Goal: Transaction & Acquisition: Subscribe to service/newsletter

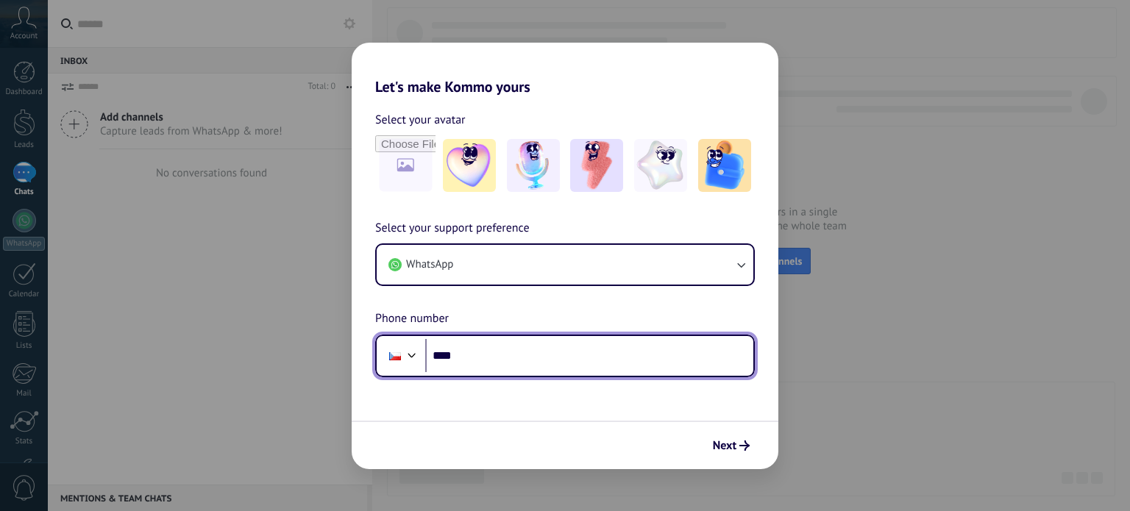
click at [531, 347] on input "****" at bounding box center [589, 356] width 328 height 34
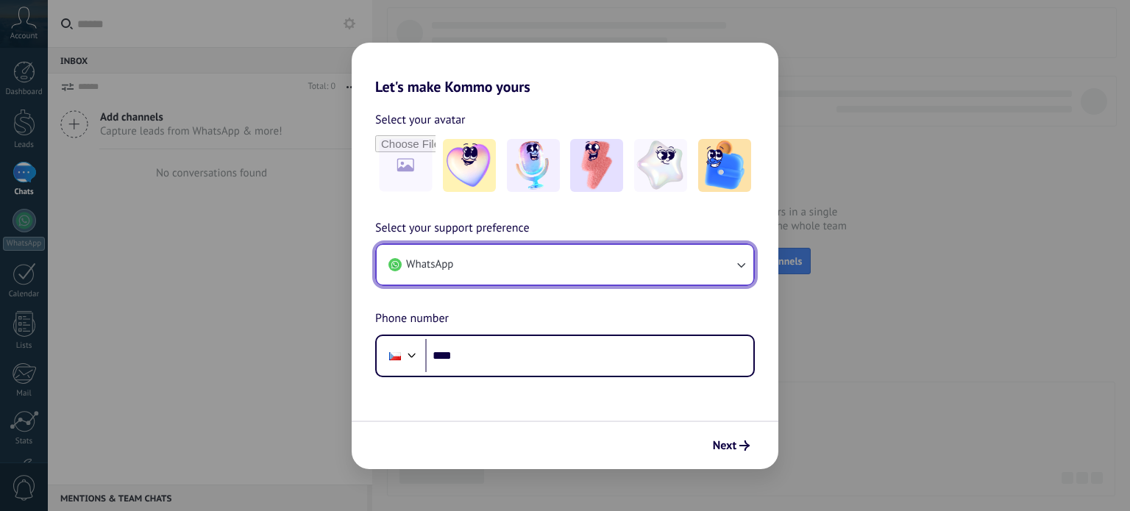
click at [538, 274] on button "WhatsApp" at bounding box center [565, 265] width 377 height 40
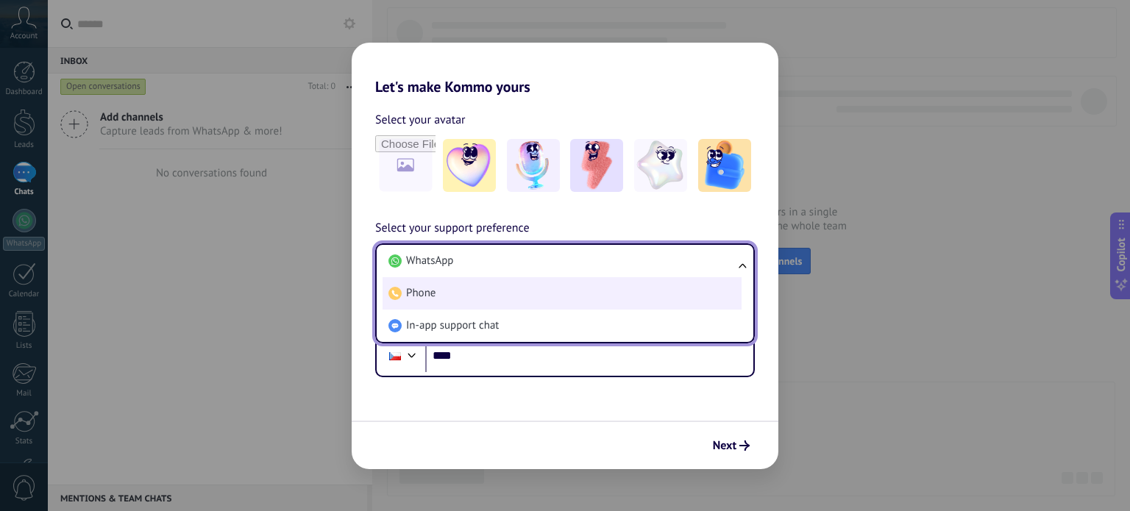
click at [540, 294] on li "Phone" at bounding box center [562, 293] width 359 height 32
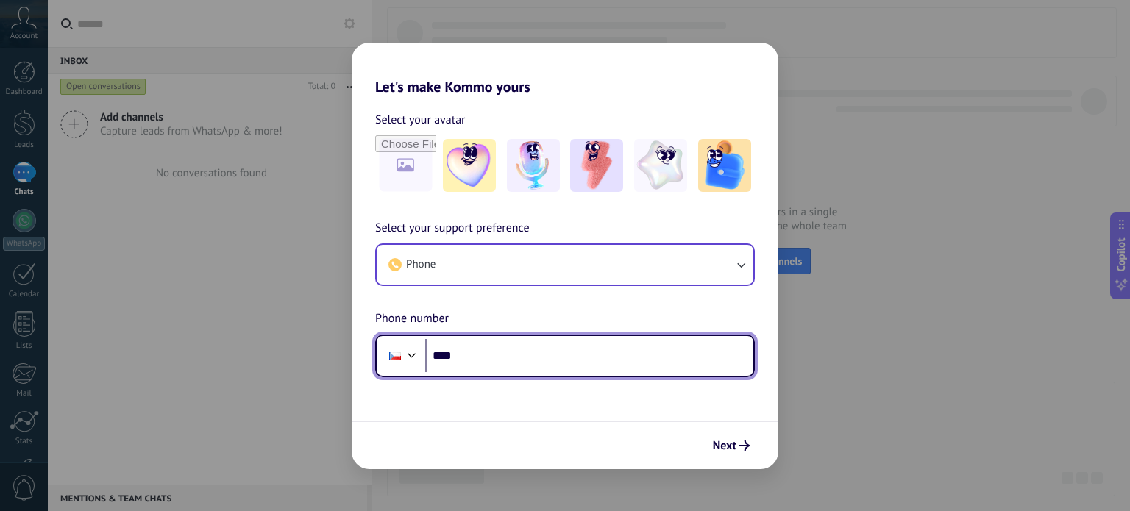
click at [535, 358] on input "****" at bounding box center [589, 356] width 328 height 34
type input "**********"
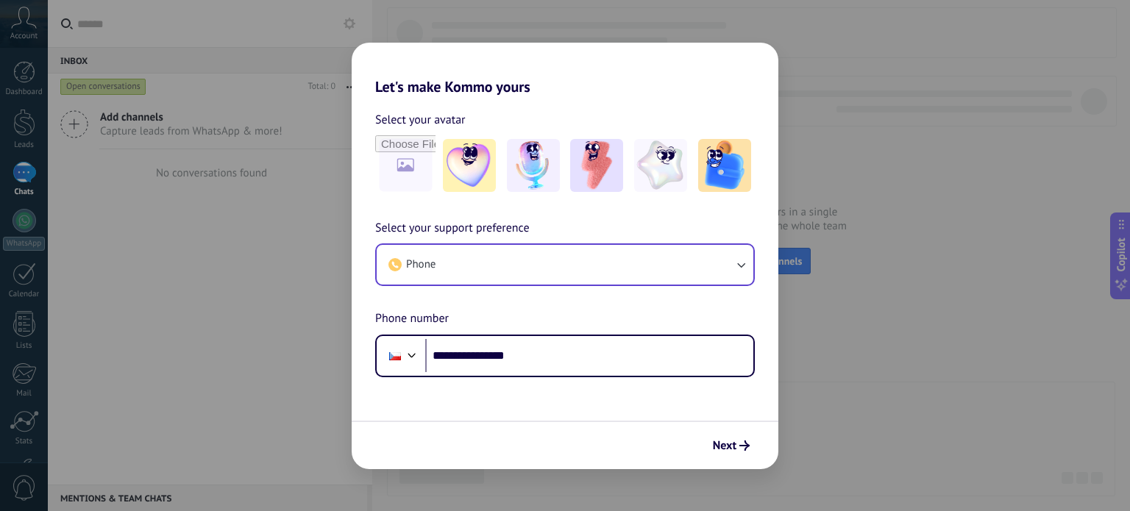
click at [618, 414] on form "**********" at bounding box center [565, 283] width 427 height 374
click at [734, 447] on span "Next" at bounding box center [725, 446] width 24 height 10
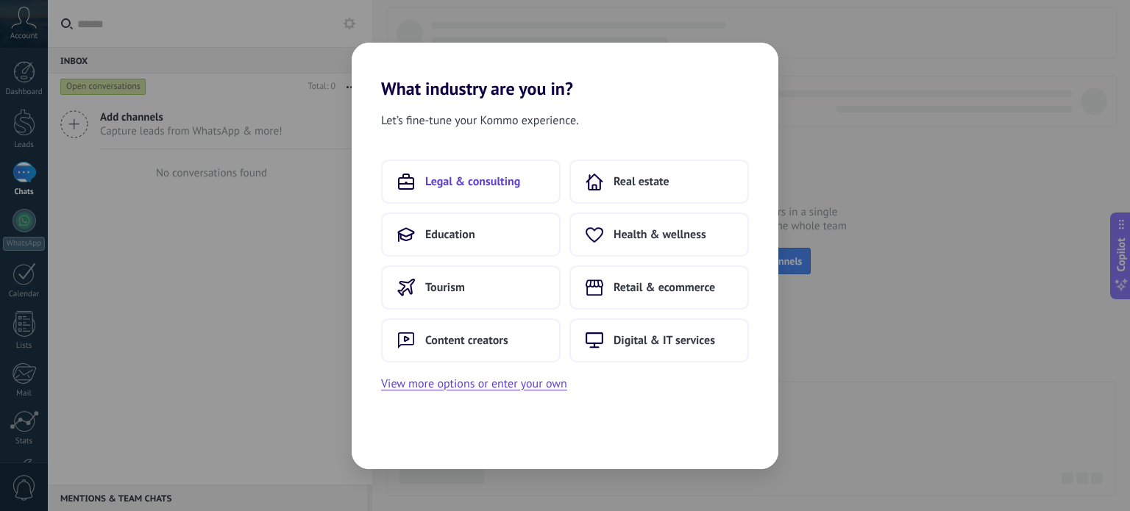
click at [506, 179] on span "Legal & consulting" at bounding box center [472, 181] width 95 height 15
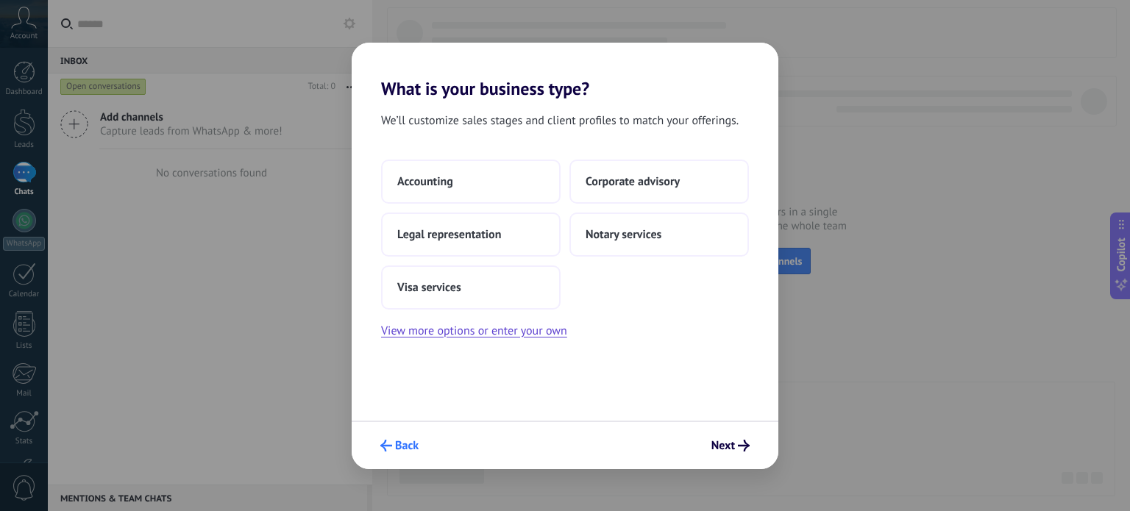
click at [410, 455] on button "Back" at bounding box center [399, 445] width 51 height 25
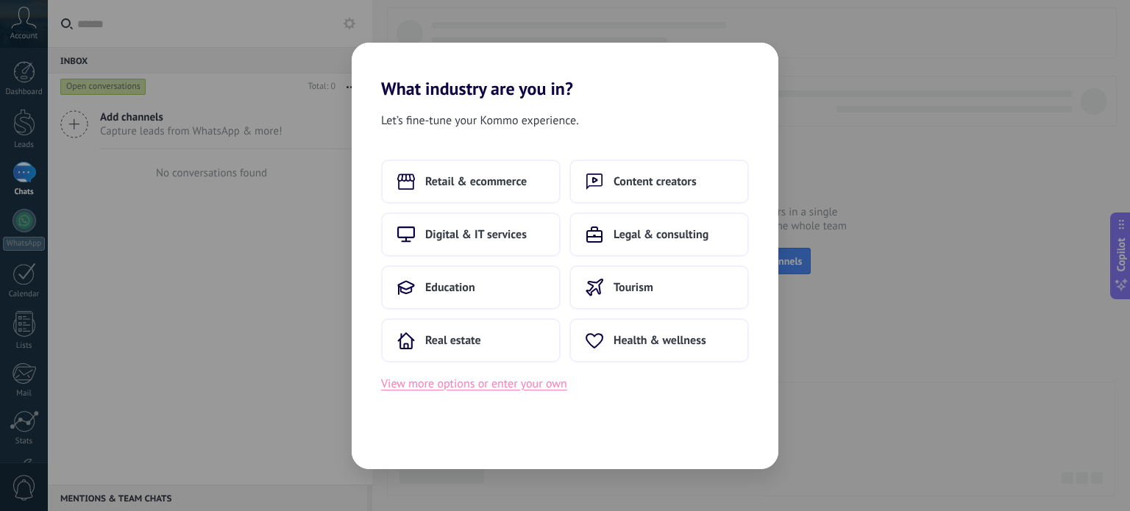
click at [453, 383] on button "View more options or enter your own" at bounding box center [474, 383] width 186 height 19
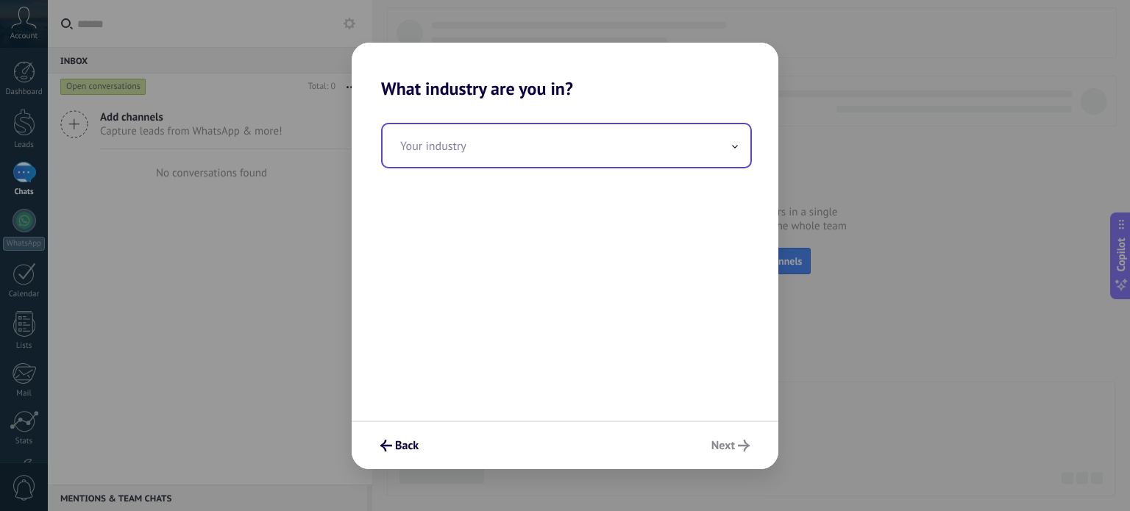
click at [535, 154] on input "text" at bounding box center [567, 145] width 368 height 43
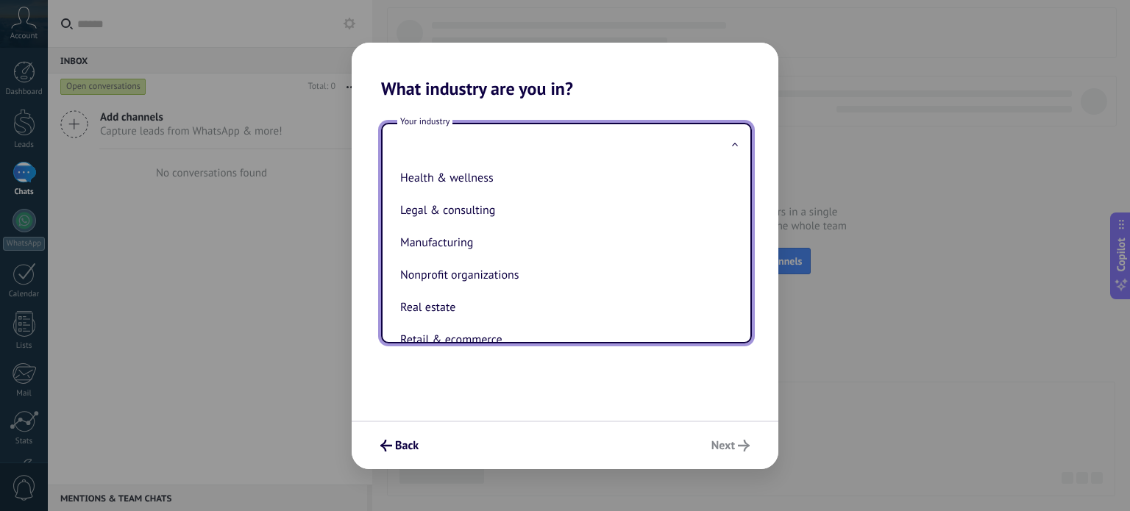
scroll to position [294, 0]
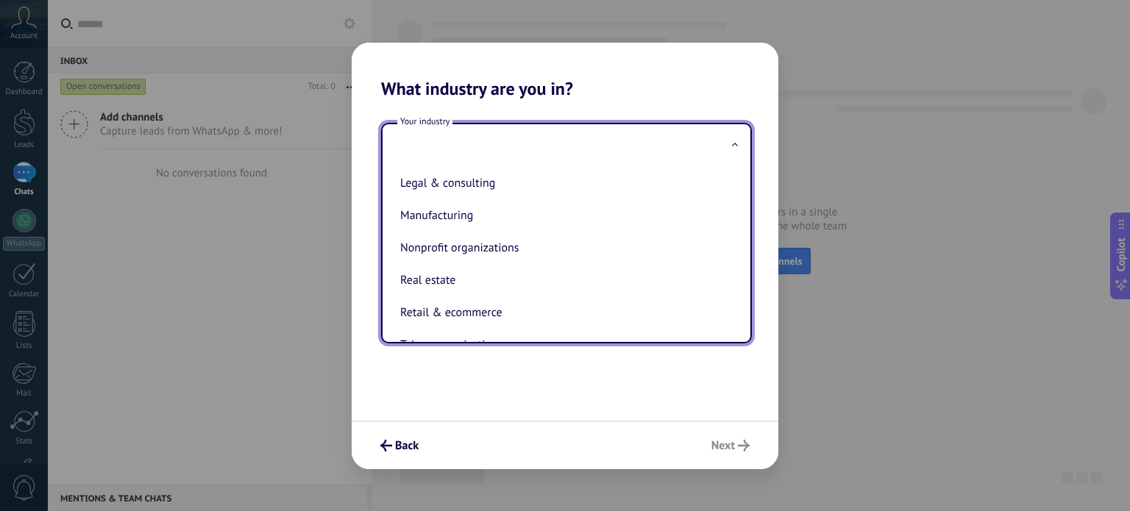
click at [414, 371] on div "Your industry Automotive Consumer services Content creators Digital & IT servic…" at bounding box center [565, 259] width 427 height 321
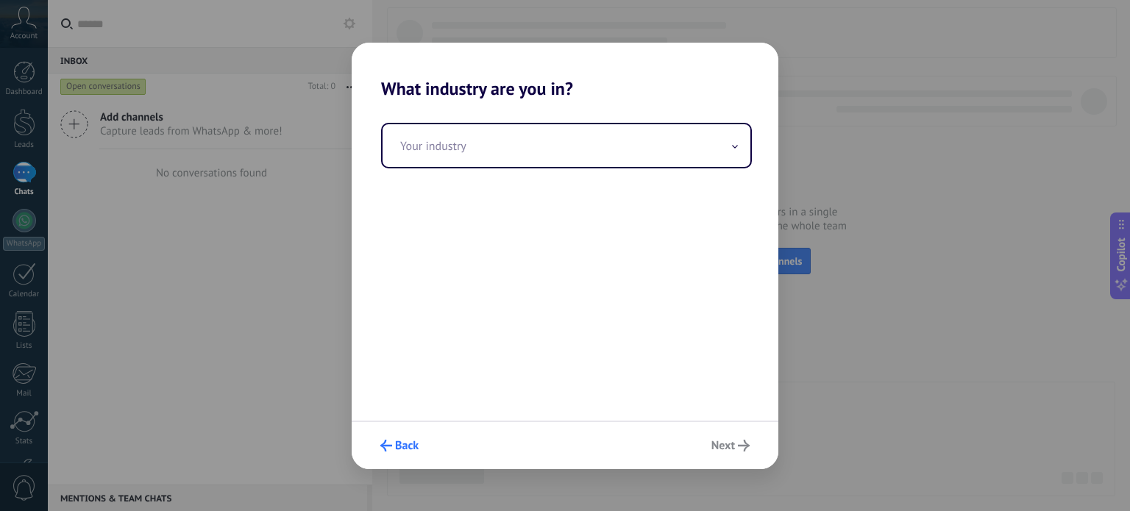
click at [391, 447] on icon "submit" at bounding box center [386, 446] width 12 height 12
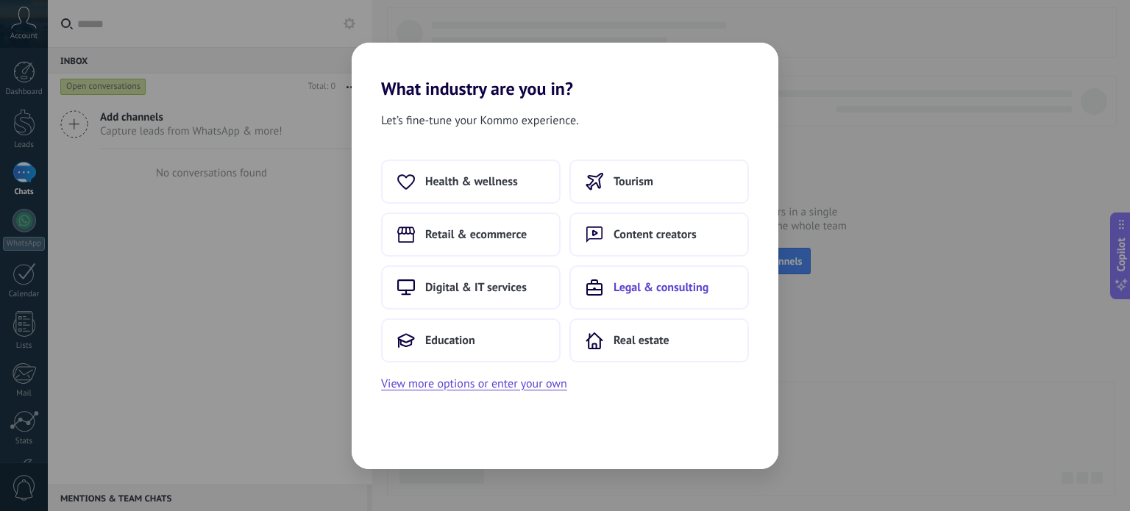
click at [666, 291] on span "Legal & consulting" at bounding box center [661, 287] width 95 height 15
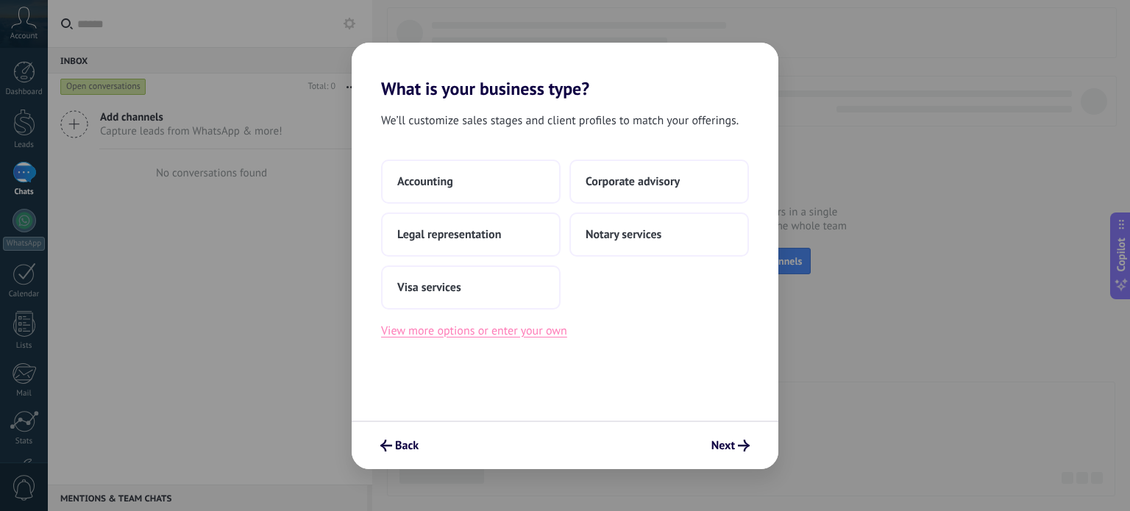
click at [552, 334] on button "View more options or enter your own" at bounding box center [474, 330] width 186 height 19
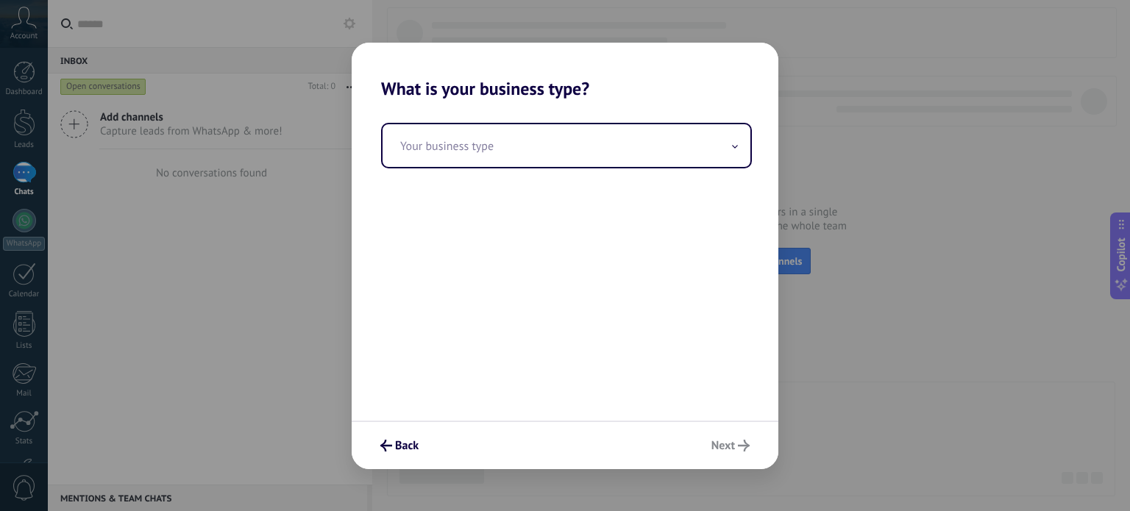
click at [536, 177] on div "Your business type" at bounding box center [565, 259] width 427 height 321
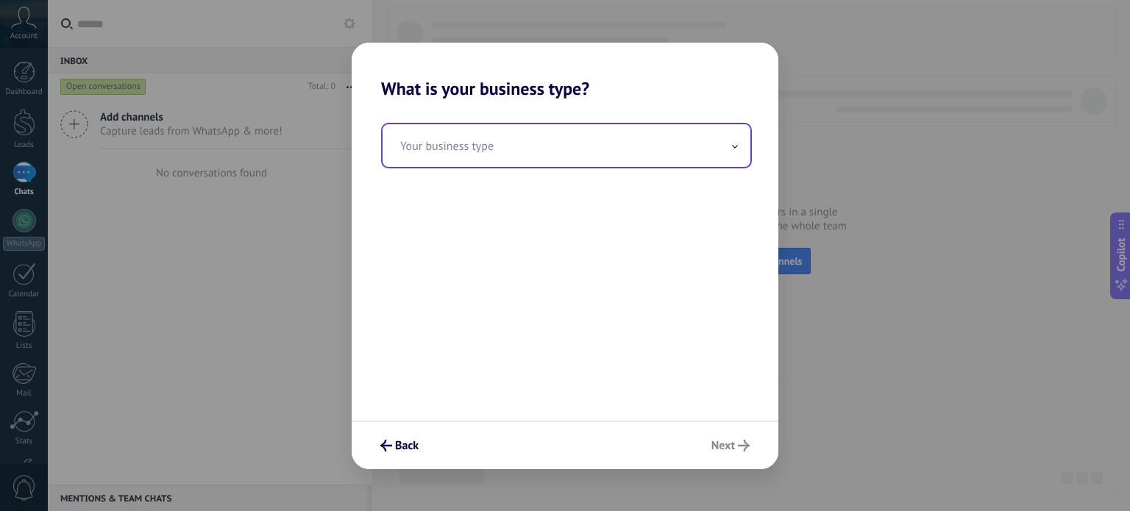
click at [544, 152] on input "text" at bounding box center [567, 145] width 368 height 43
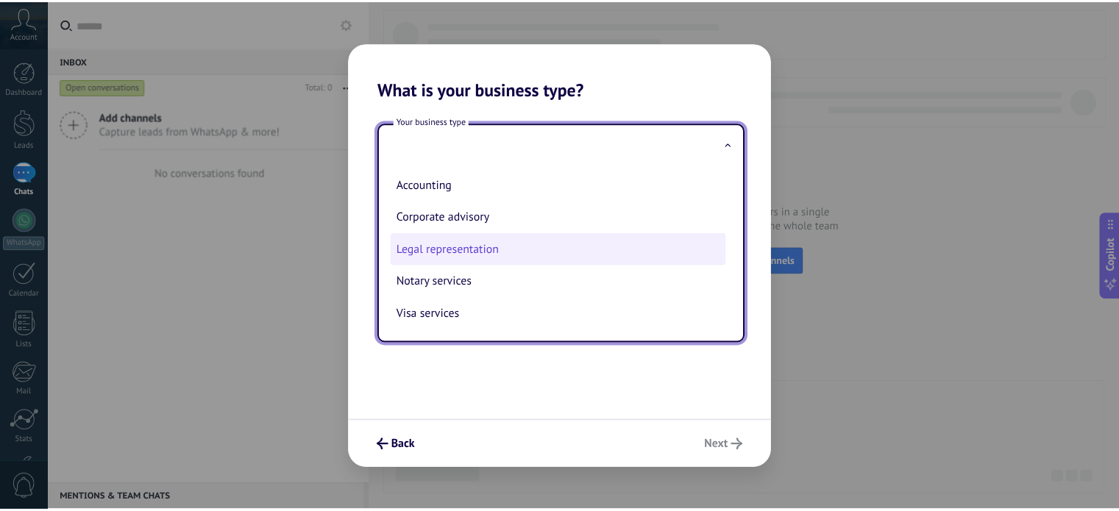
scroll to position [4, 0]
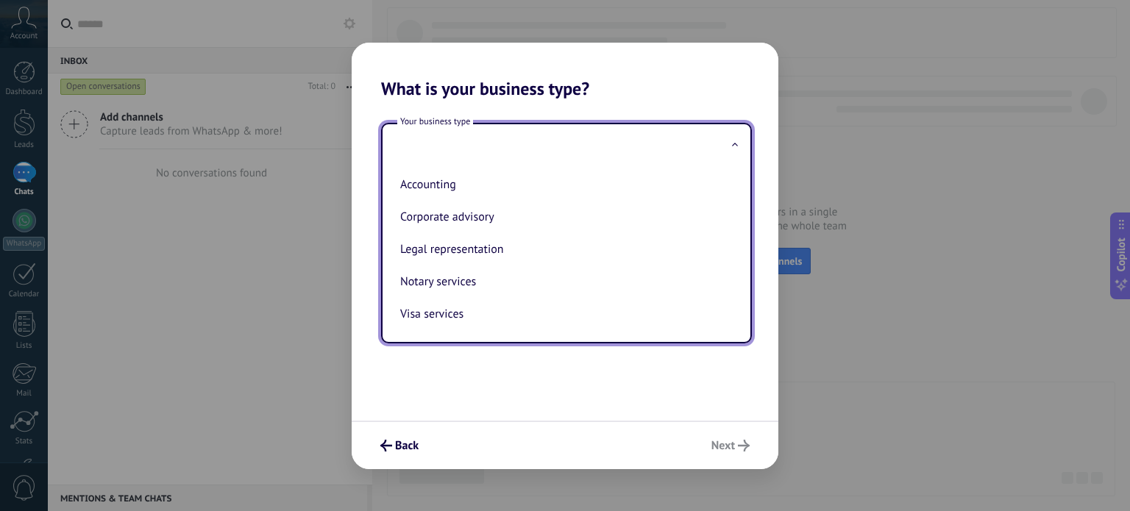
click at [474, 149] on input "text" at bounding box center [567, 145] width 368 height 43
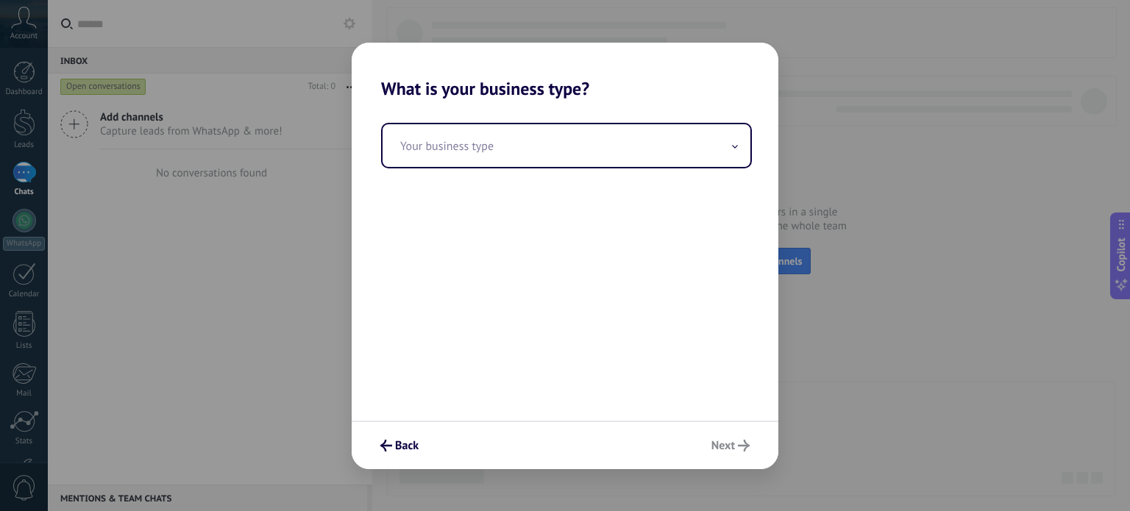
drag, startPoint x: 655, startPoint y: 368, endPoint x: 635, endPoint y: 341, distance: 33.6
click at [655, 368] on div "Your business type" at bounding box center [565, 259] width 427 height 321
click at [630, 178] on div "Your business type" at bounding box center [565, 259] width 427 height 321
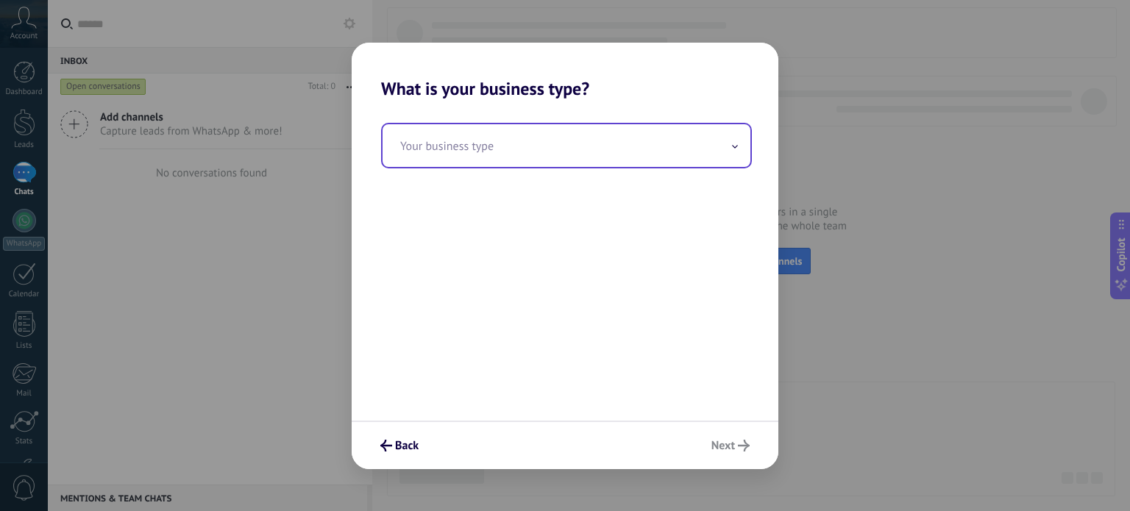
click at [639, 146] on input "text" at bounding box center [567, 145] width 368 height 43
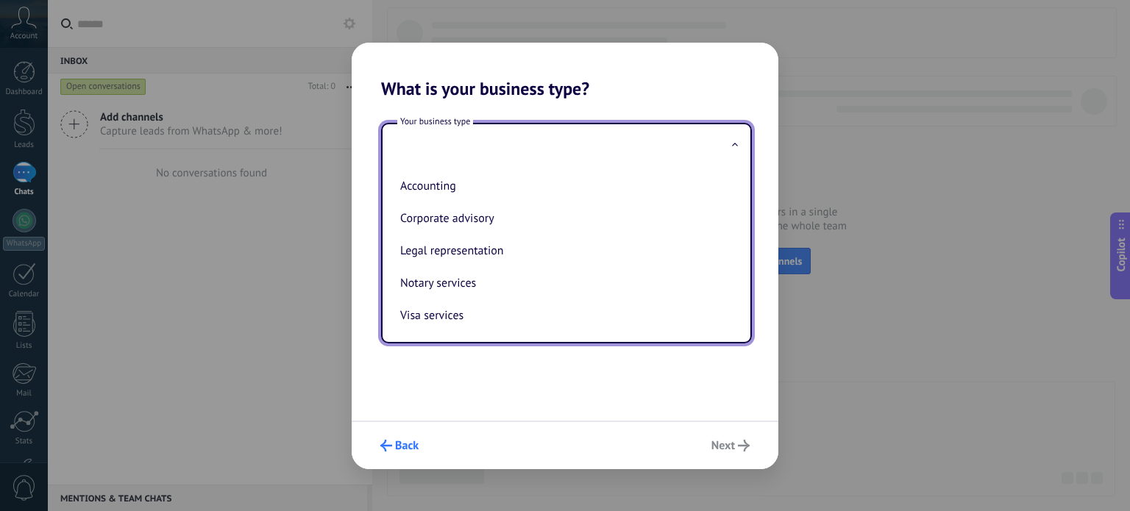
click at [409, 455] on button "Back" at bounding box center [399, 445] width 51 height 25
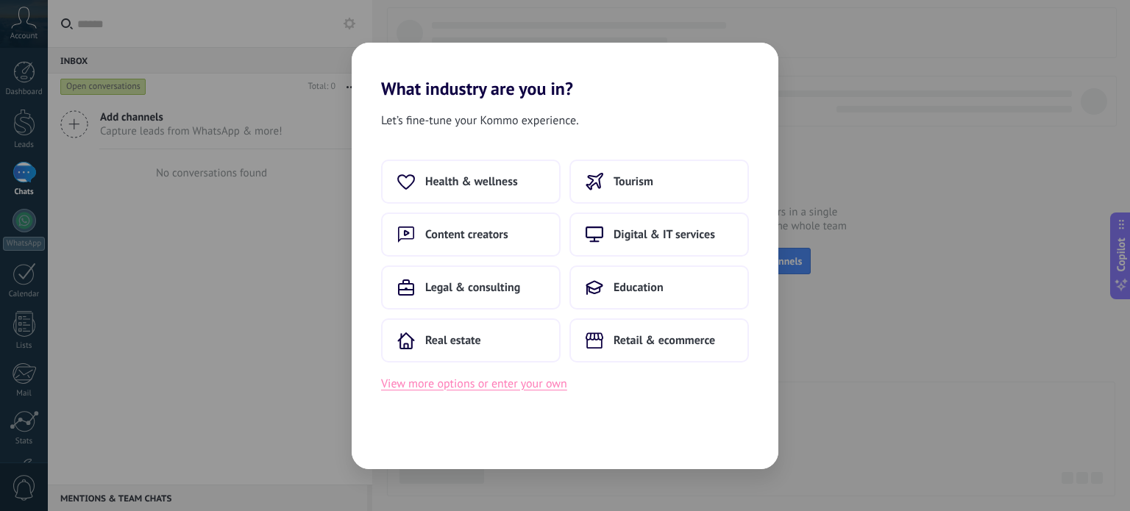
click at [494, 386] on button "View more options or enter your own" at bounding box center [474, 383] width 186 height 19
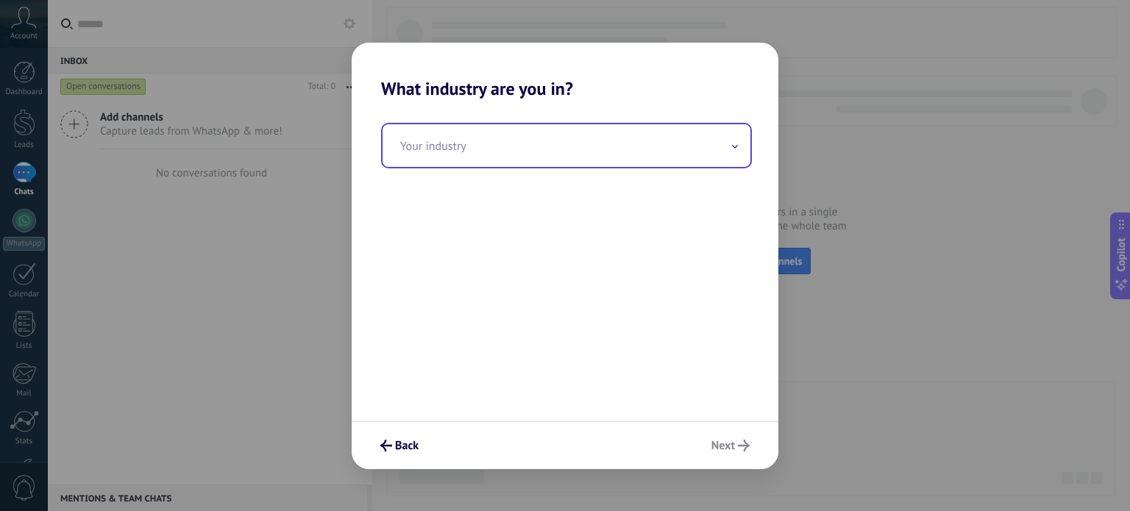
click at [527, 152] on input "text" at bounding box center [567, 145] width 368 height 43
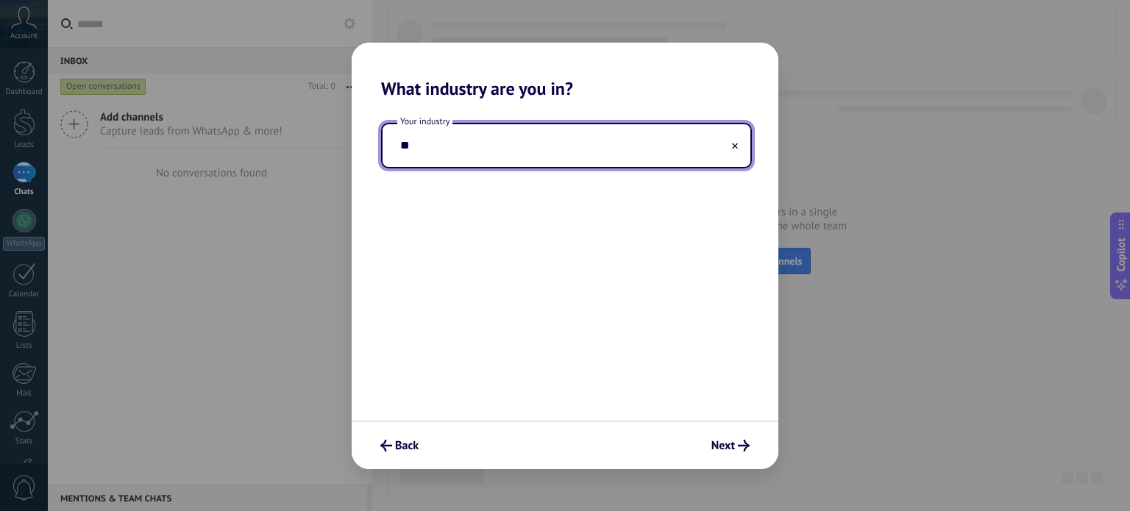
type input "*"
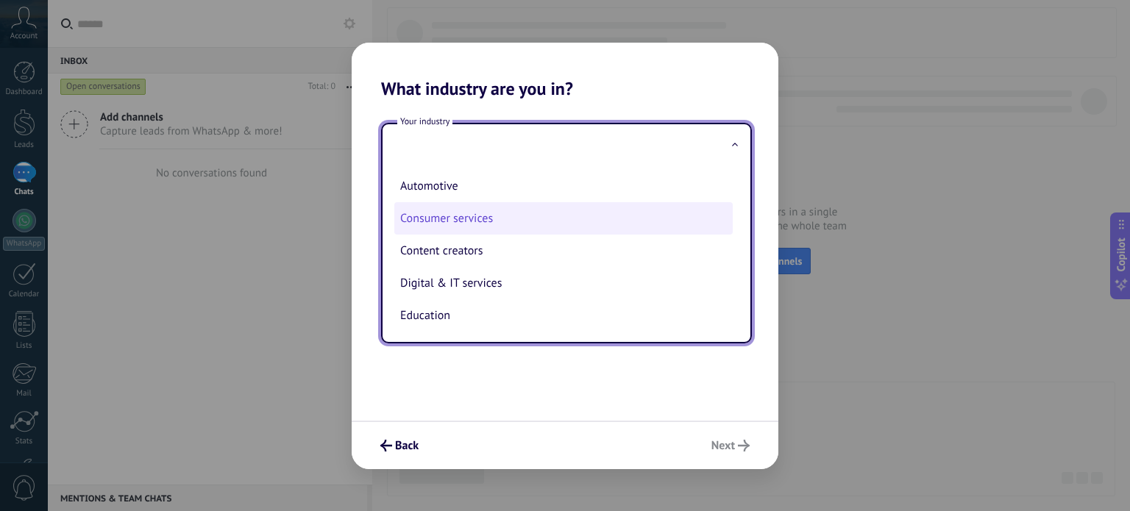
click at [527, 214] on li "Consumer services" at bounding box center [563, 218] width 338 height 32
type input "**********"
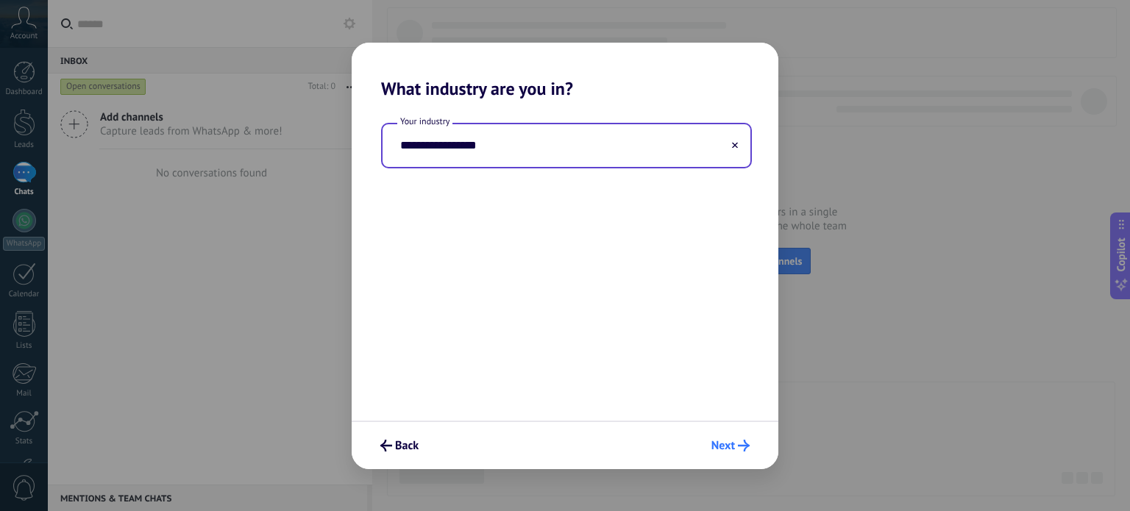
click at [727, 450] on span "Next" at bounding box center [723, 446] width 24 height 10
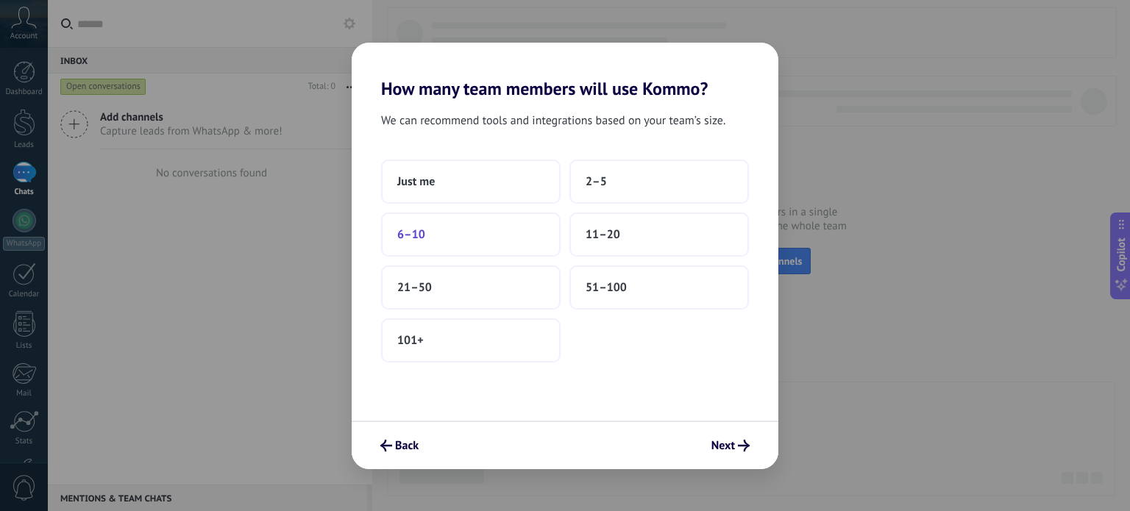
click at [480, 242] on button "6–10" at bounding box center [470, 235] width 179 height 44
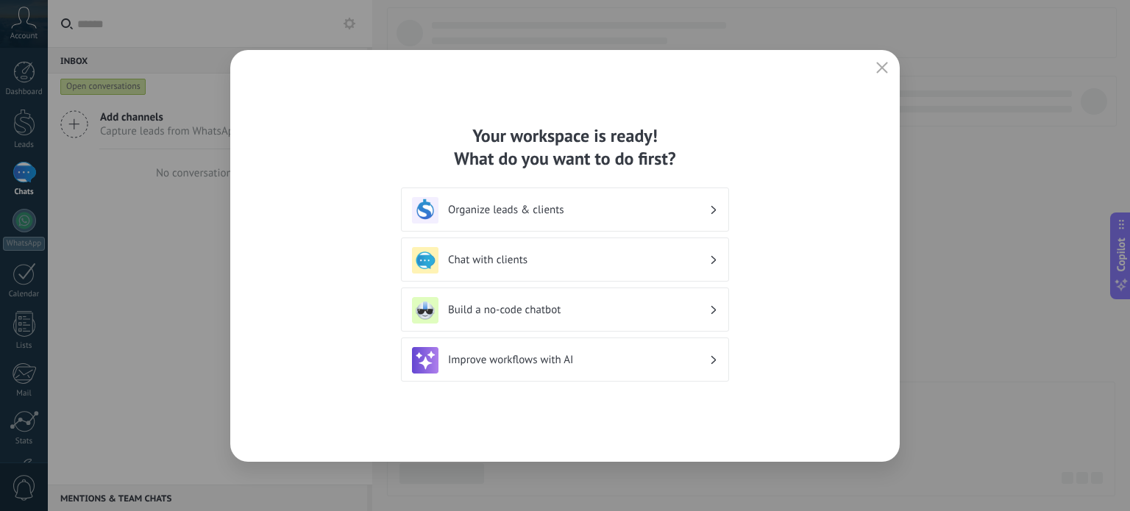
click at [580, 211] on h3 "Organize leads & clients" at bounding box center [578, 210] width 261 height 14
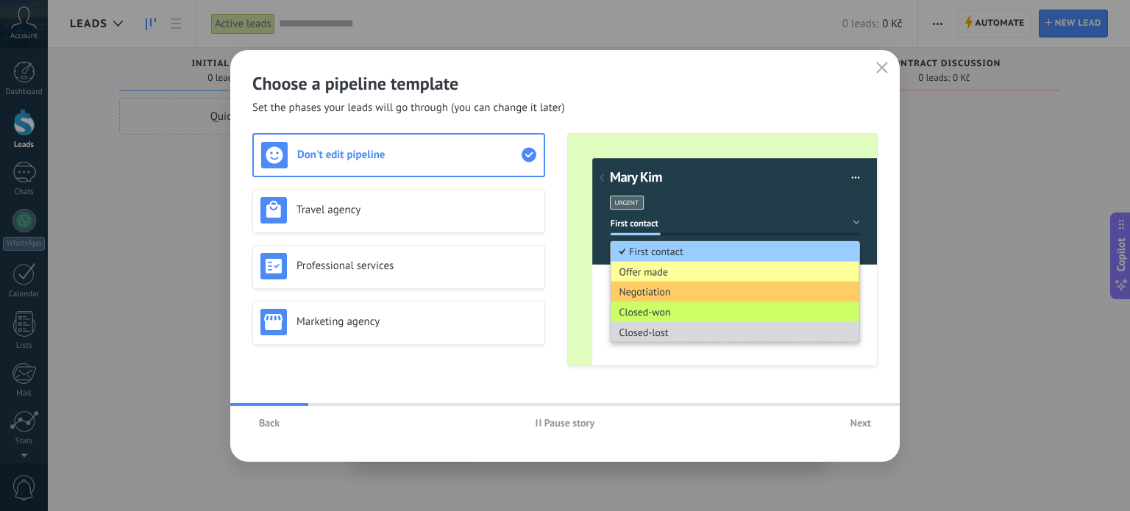
click at [278, 420] on span "Back" at bounding box center [269, 423] width 21 height 10
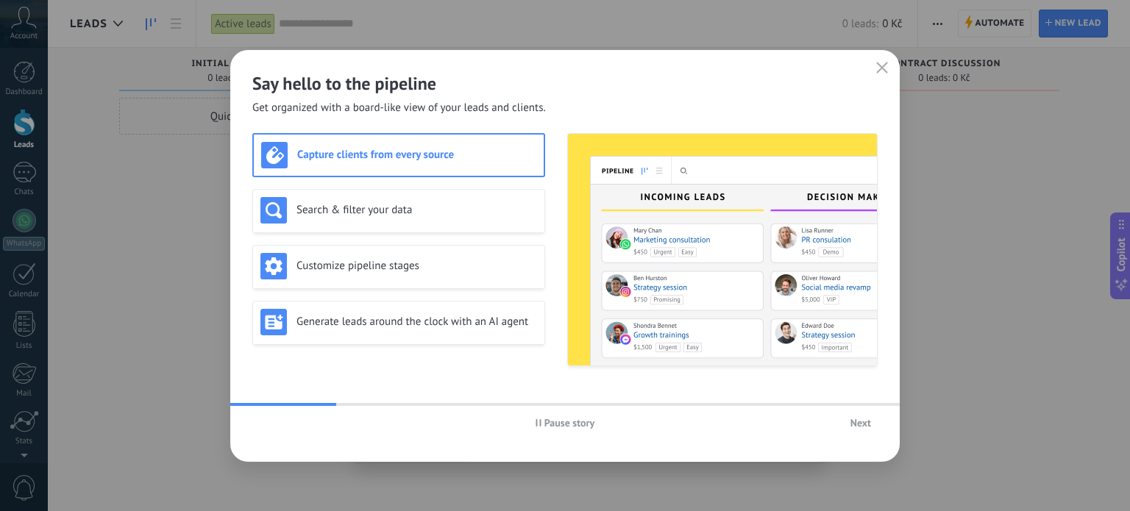
click at [445, 154] on h3 "Capture clients from every source" at bounding box center [416, 155] width 239 height 14
click at [868, 428] on span "Next" at bounding box center [860, 423] width 21 height 10
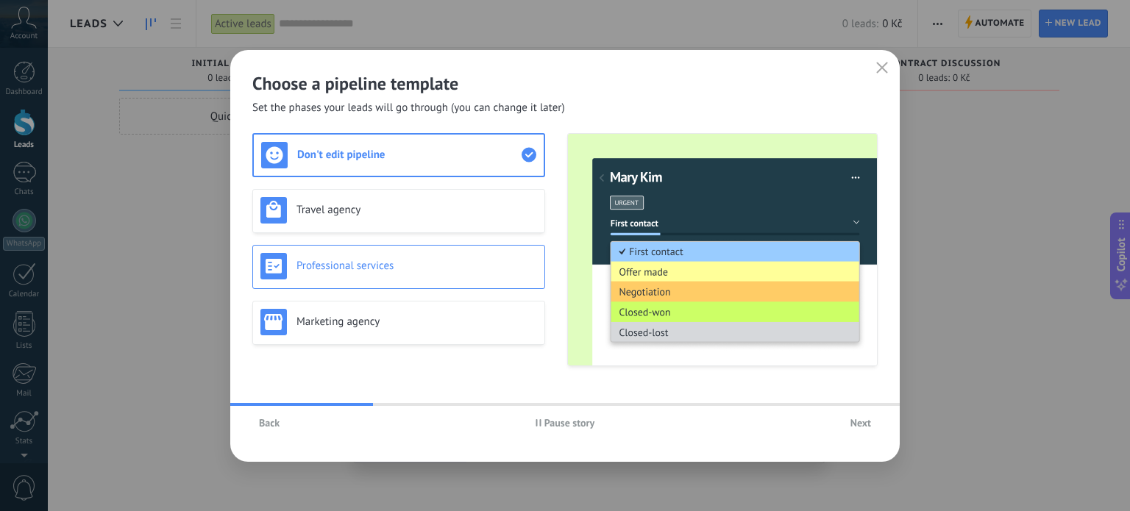
click at [444, 260] on h3 "Professional services" at bounding box center [416, 266] width 241 height 14
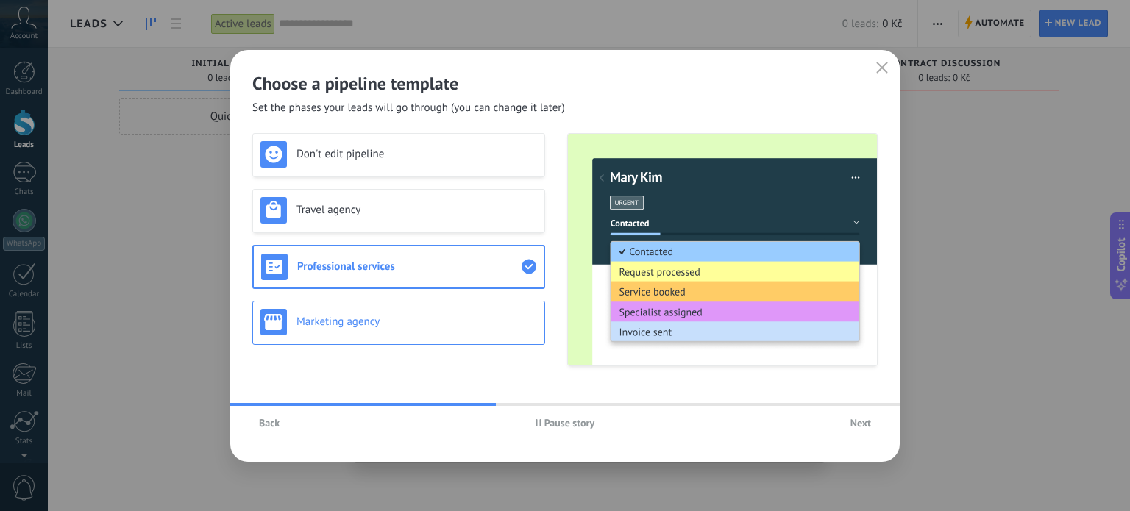
click at [487, 331] on div "Marketing agency" at bounding box center [398, 322] width 277 height 26
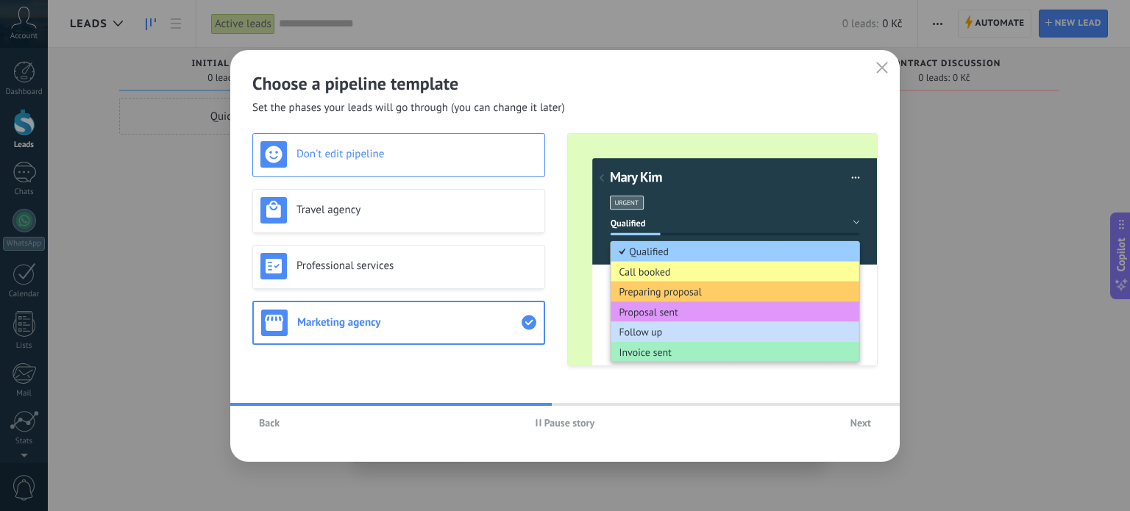
click at [455, 173] on div "Don't edit pipeline" at bounding box center [398, 155] width 293 height 44
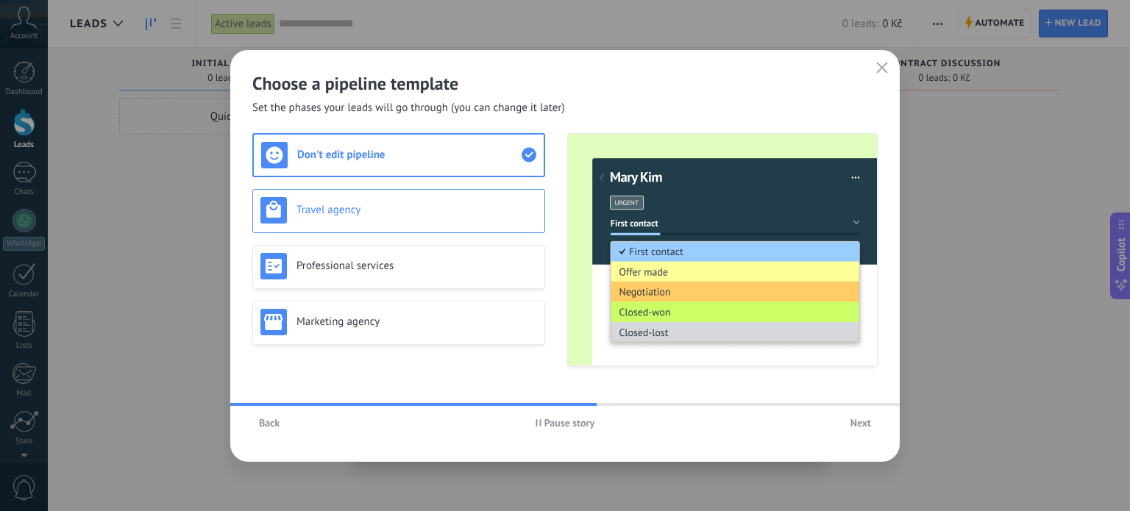
click at [455, 210] on h3 "Travel agency" at bounding box center [416, 210] width 241 height 14
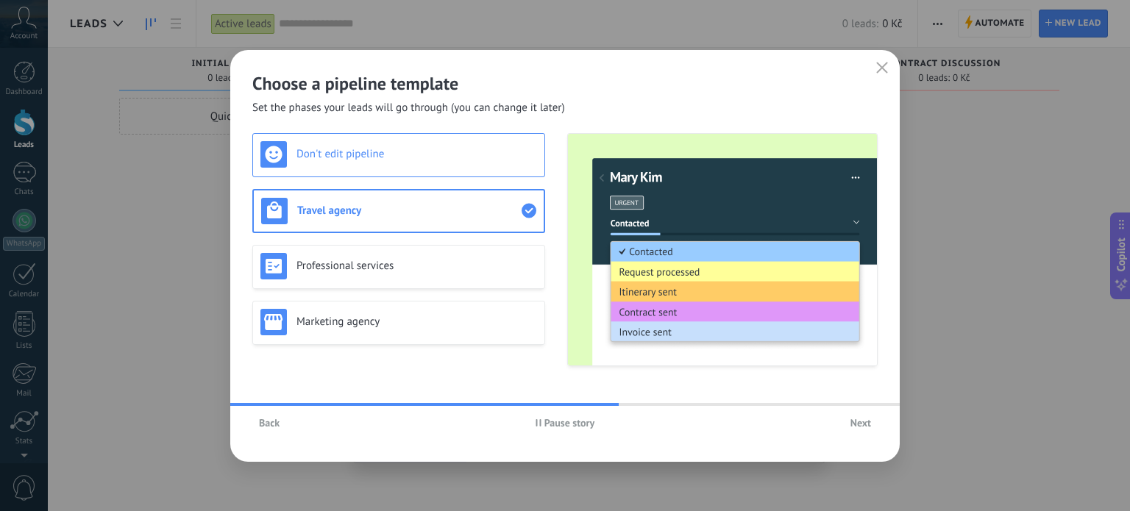
click at [470, 156] on h3 "Don't edit pipeline" at bounding box center [416, 154] width 241 height 14
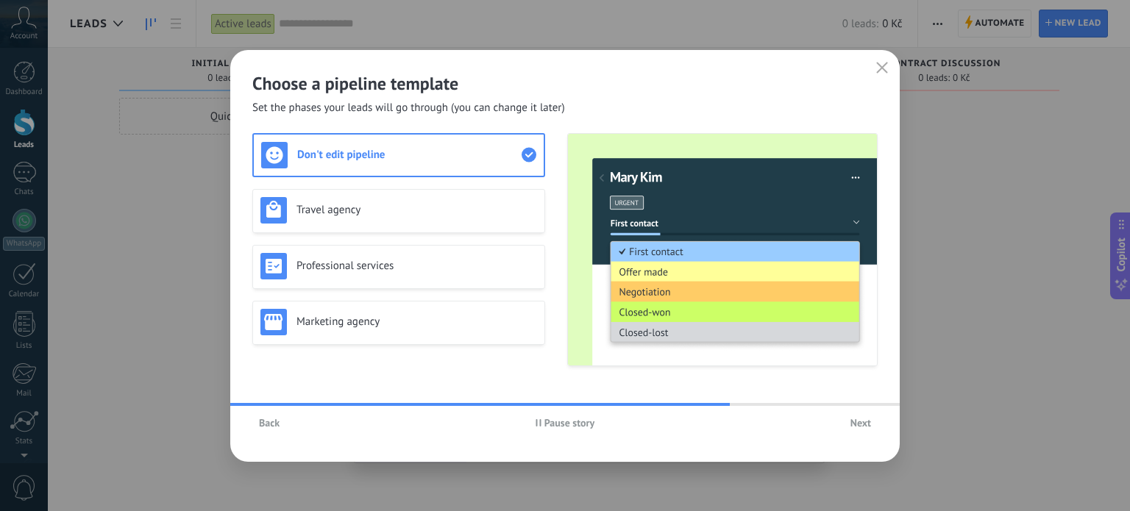
click at [867, 419] on span "Next" at bounding box center [860, 423] width 21 height 10
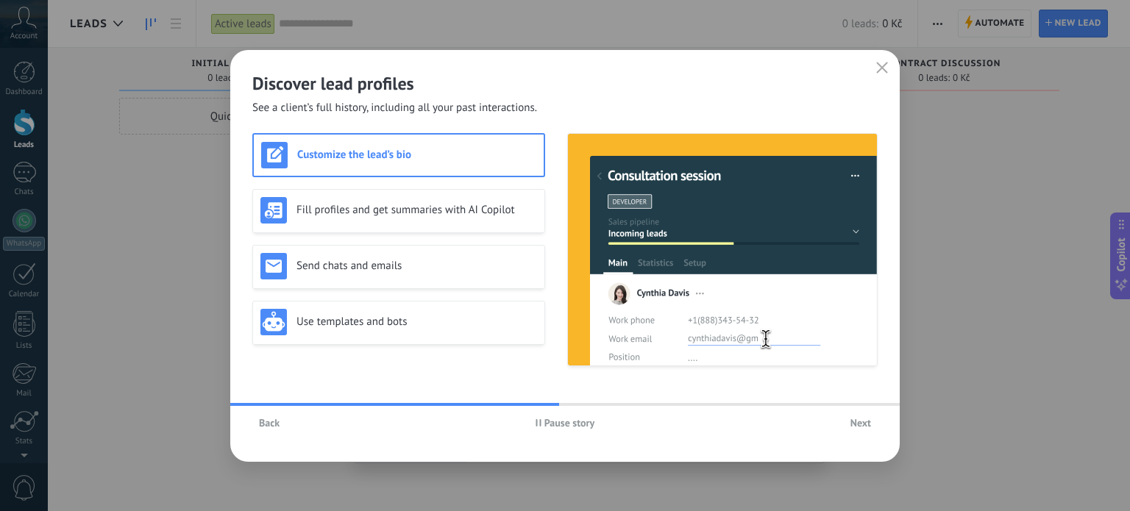
click at [866, 426] on span "Next" at bounding box center [860, 423] width 21 height 10
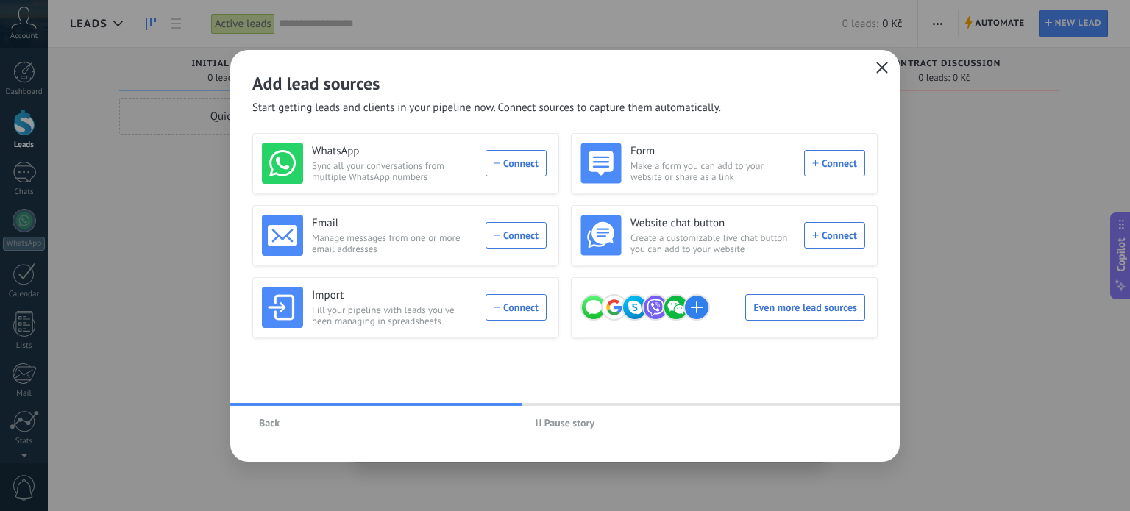
click at [881, 67] on use "button" at bounding box center [882, 67] width 11 height 11
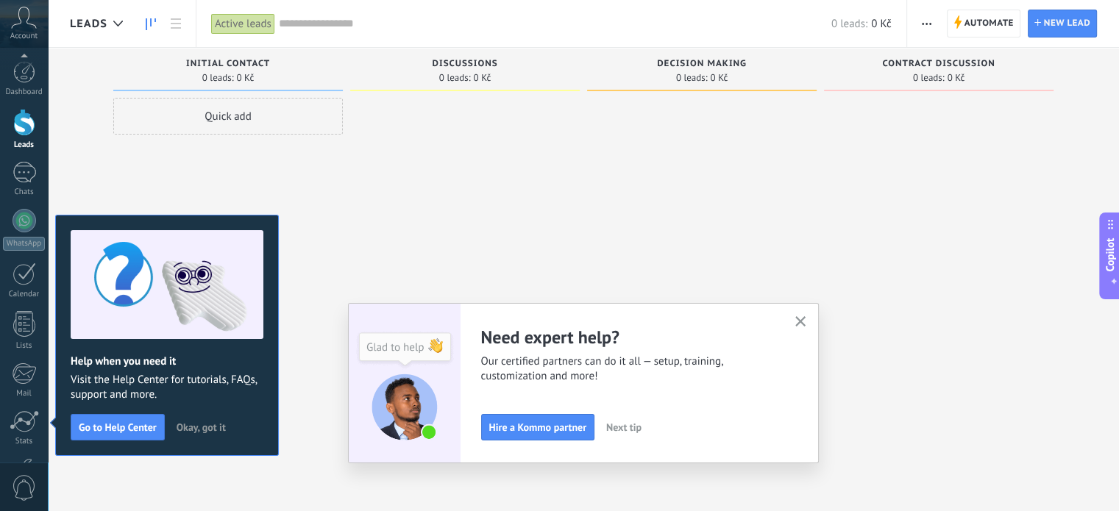
scroll to position [100, 0]
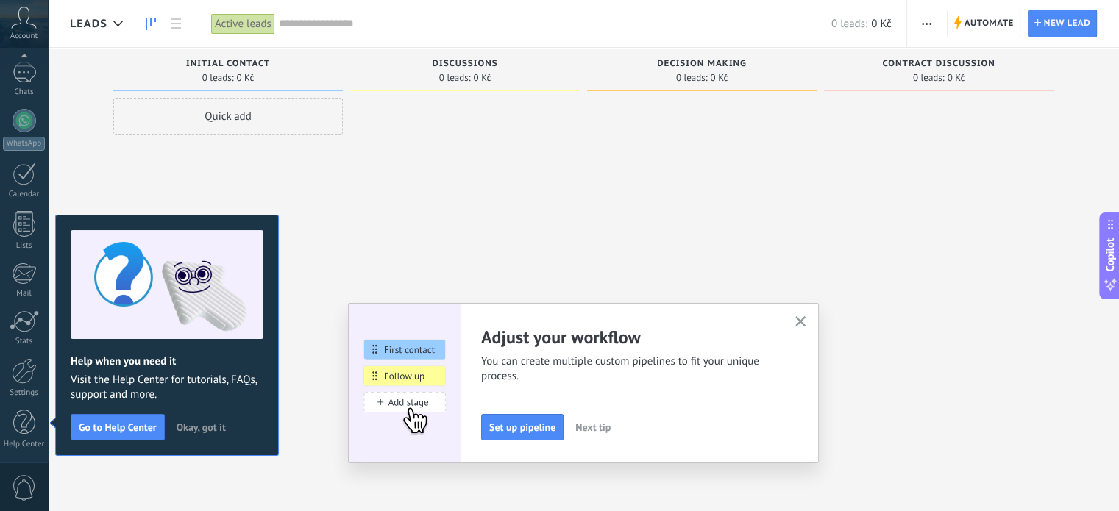
click at [806, 320] on use "button" at bounding box center [800, 321] width 11 height 11
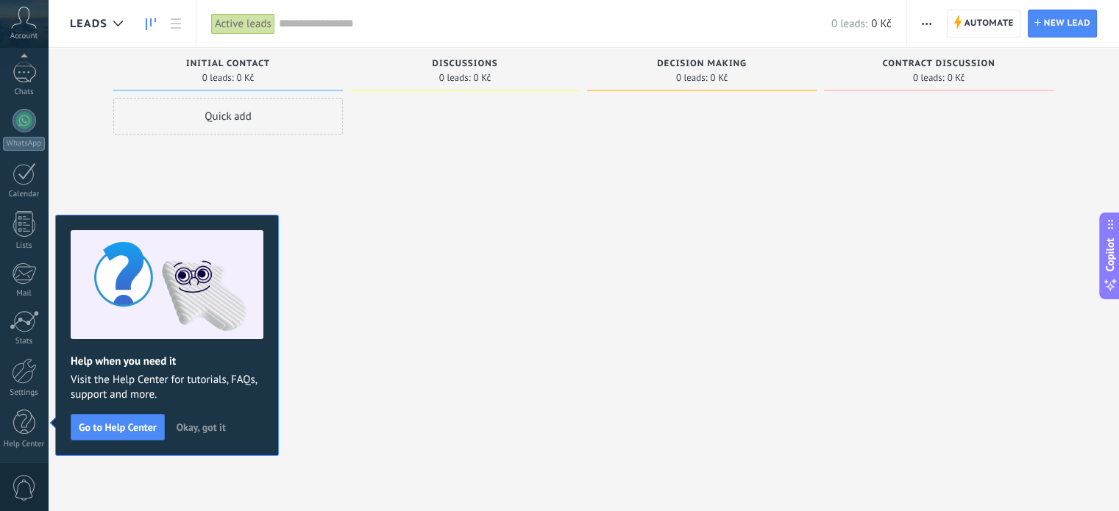
click at [385, 357] on div at bounding box center [465, 257] width 230 height 319
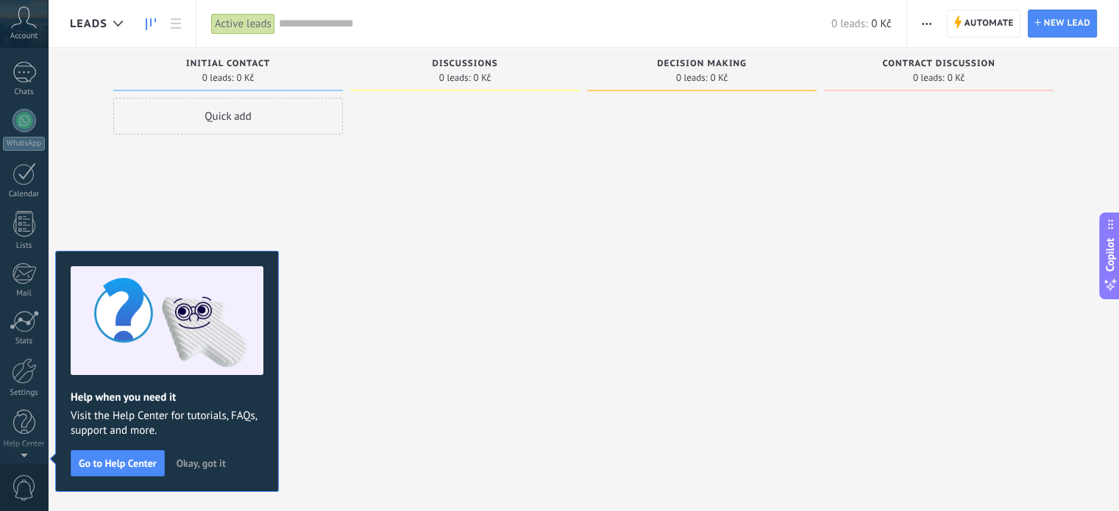
scroll to position [0, 0]
click at [238, 121] on div "Quick add" at bounding box center [228, 116] width 230 height 37
click at [371, 173] on div at bounding box center [465, 257] width 230 height 319
click at [419, 157] on div at bounding box center [465, 257] width 230 height 319
click at [261, 183] on input "text" at bounding box center [226, 182] width 215 height 21
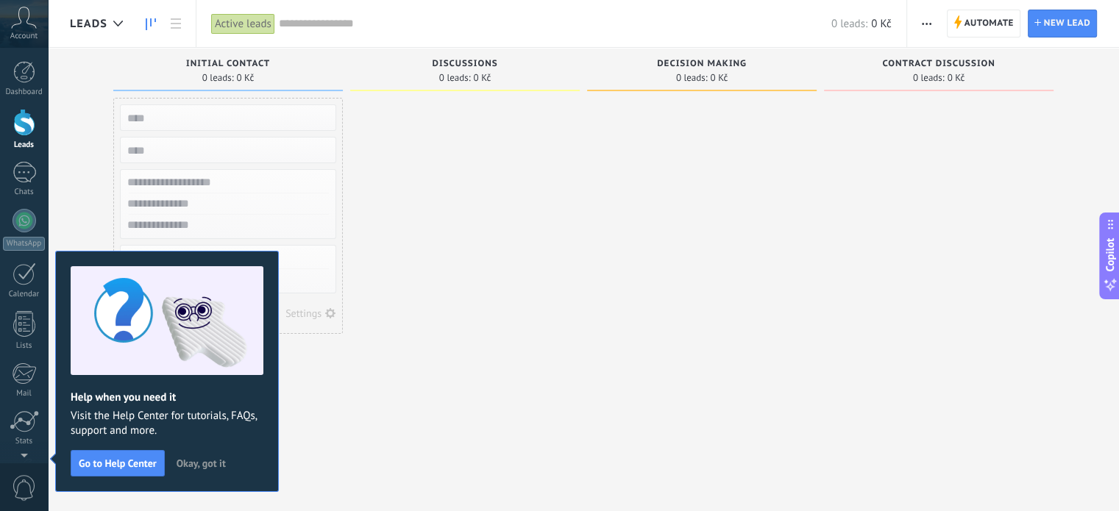
click at [198, 202] on input "text" at bounding box center [226, 203] width 215 height 21
click at [186, 228] on input "text" at bounding box center [226, 225] width 215 height 21
click at [218, 463] on span "Okay, got it" at bounding box center [201, 463] width 49 height 10
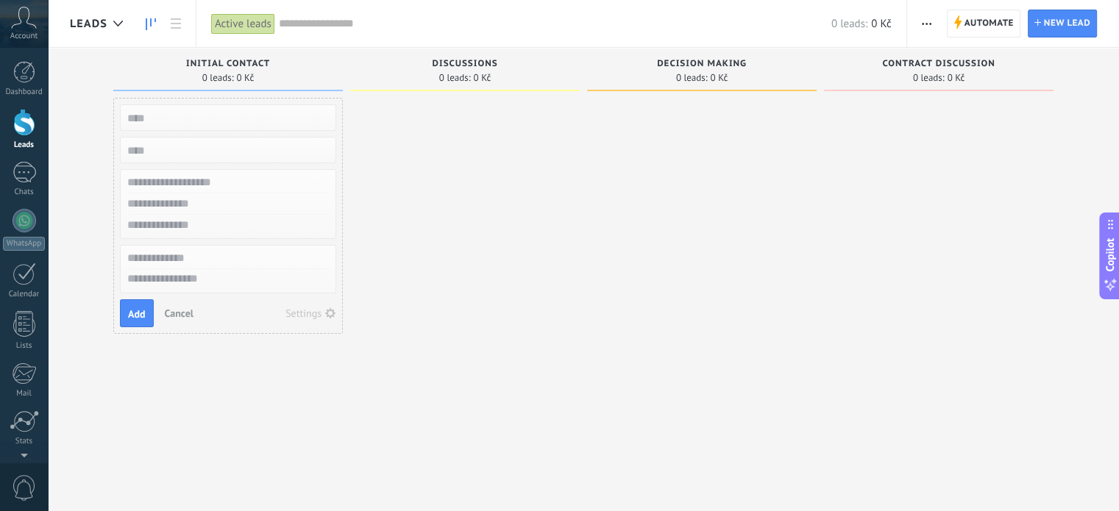
click at [311, 317] on div "Settings" at bounding box center [303, 313] width 36 height 10
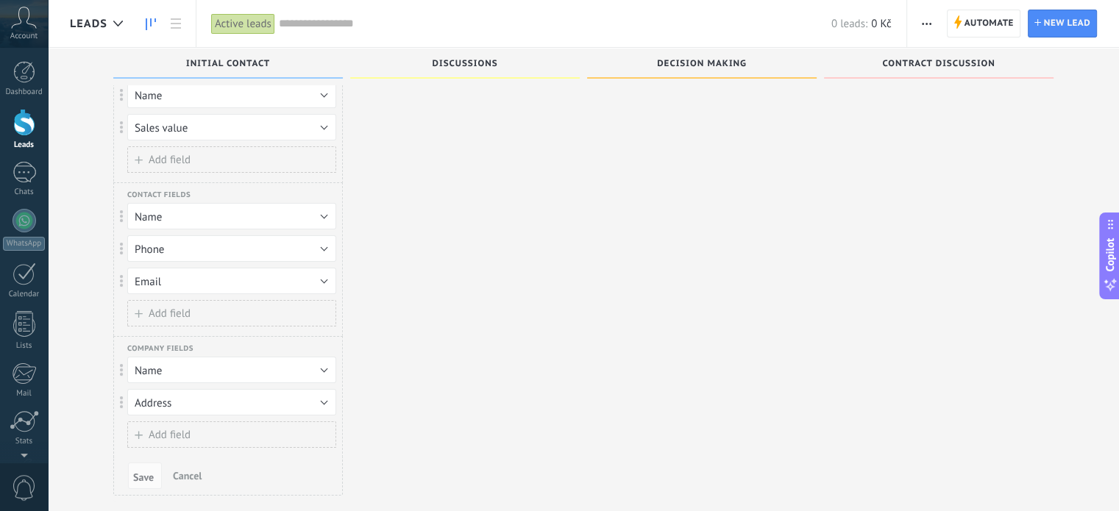
scroll to position [66, 0]
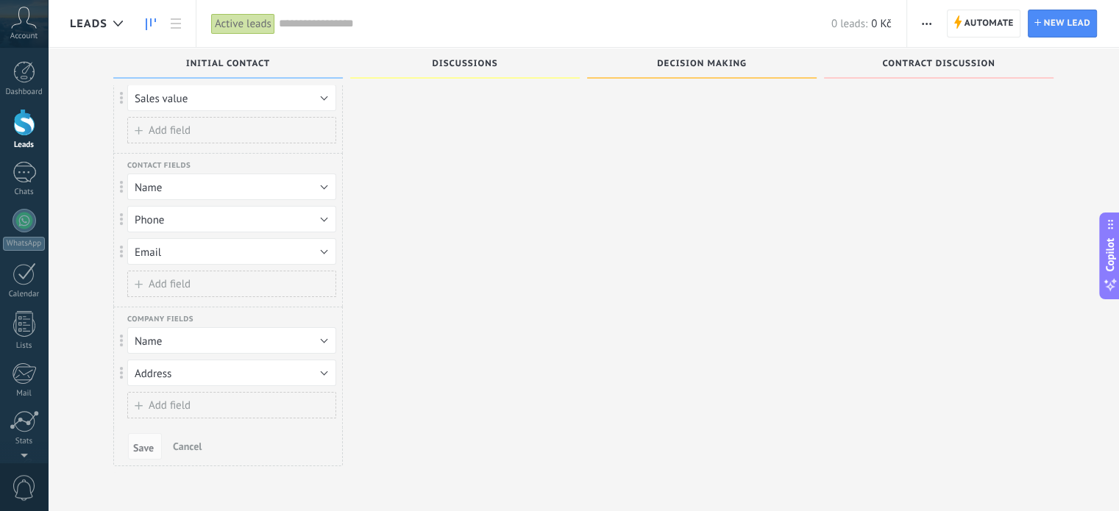
click at [216, 285] on button "Add field" at bounding box center [231, 284] width 209 height 26
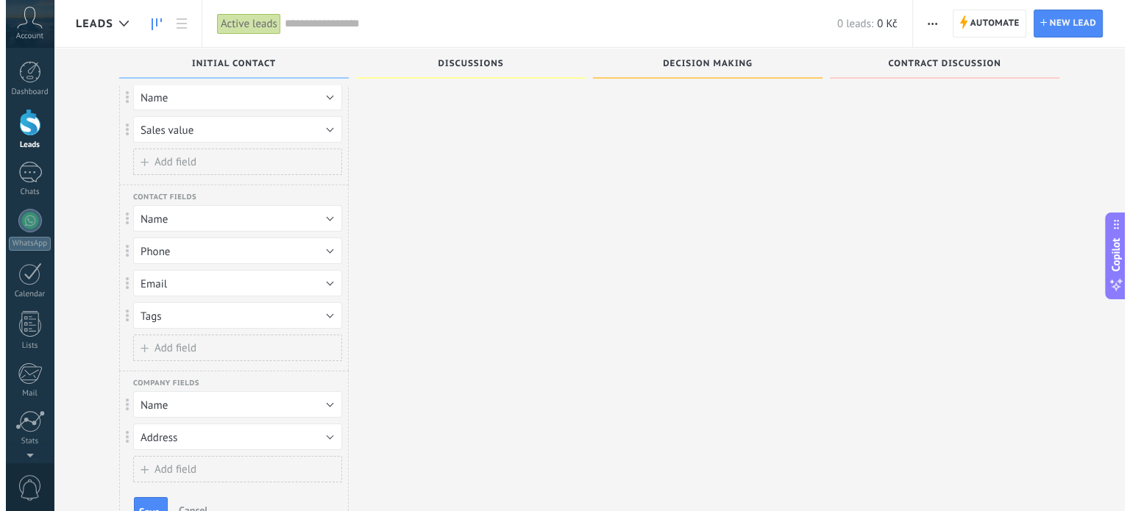
scroll to position [0, 0]
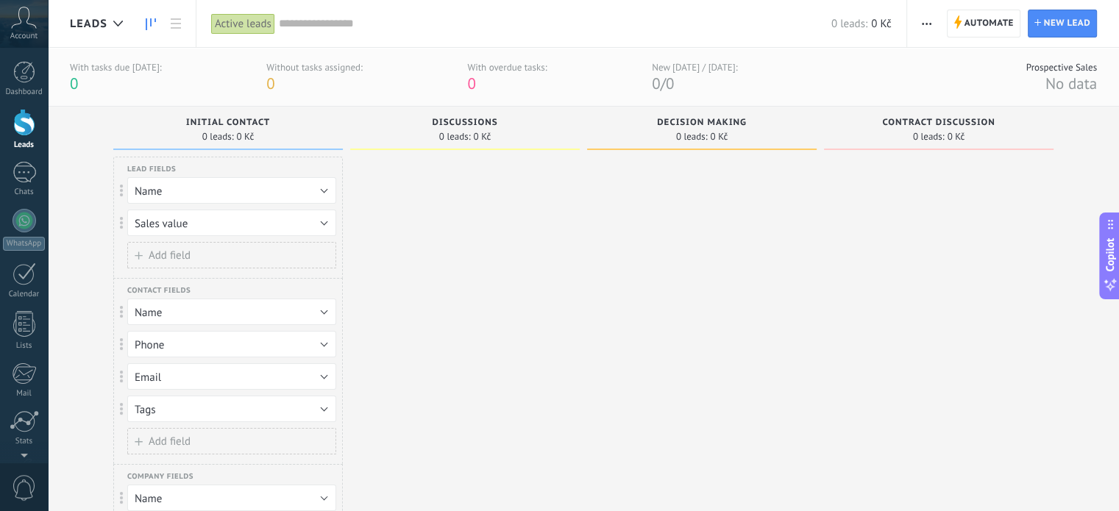
click at [225, 138] on span "0 leads:" at bounding box center [218, 136] width 32 height 9
click at [230, 108] on div "Initial contact 0 leads: 0 Kč" at bounding box center [228, 128] width 230 height 43
click at [380, 196] on div at bounding box center [465, 395] width 230 height 477
click at [29, 18] on icon at bounding box center [24, 18] width 26 height 22
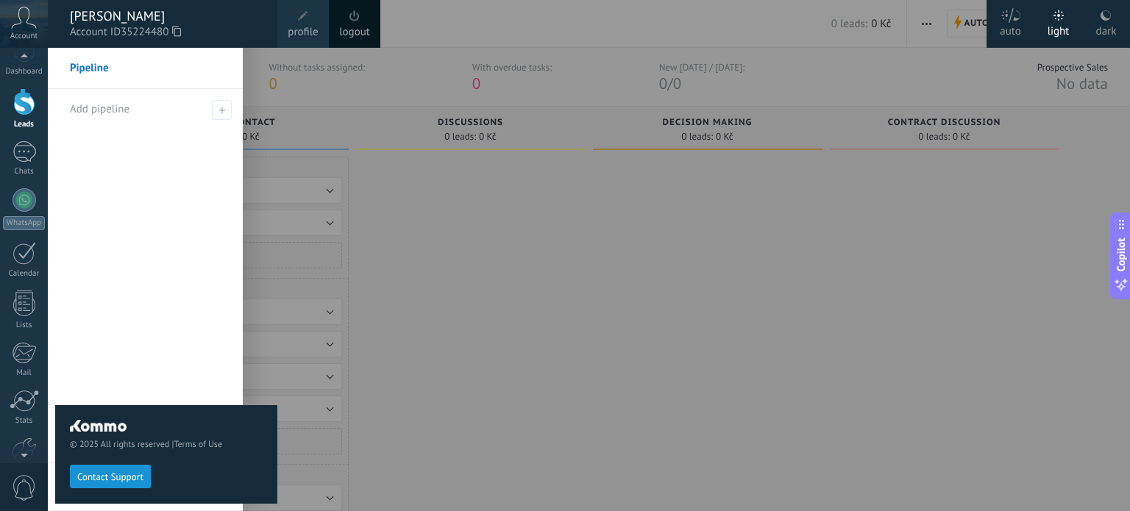
scroll to position [42, 0]
click at [28, 419] on div at bounding box center [24, 429] width 25 height 26
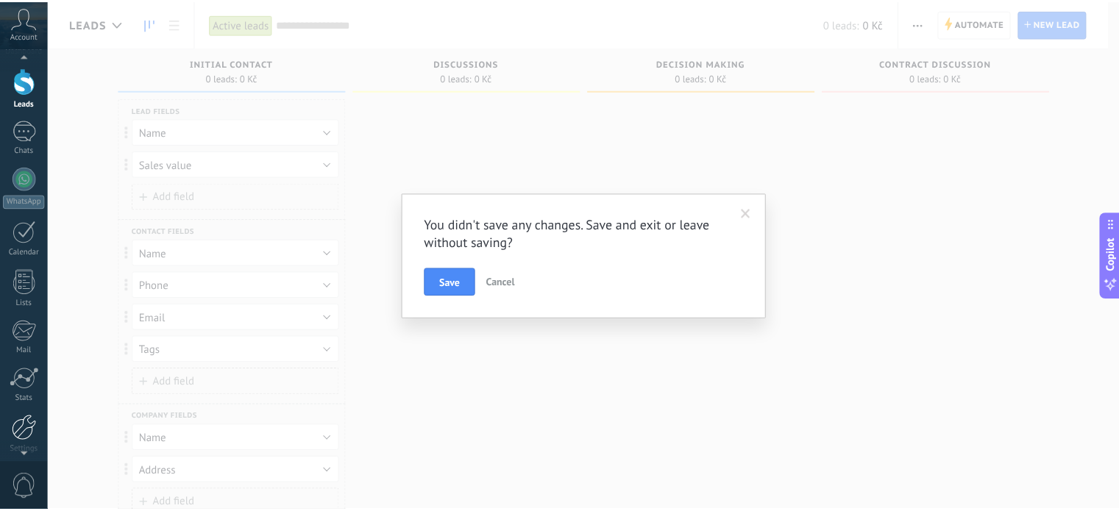
scroll to position [0, 0]
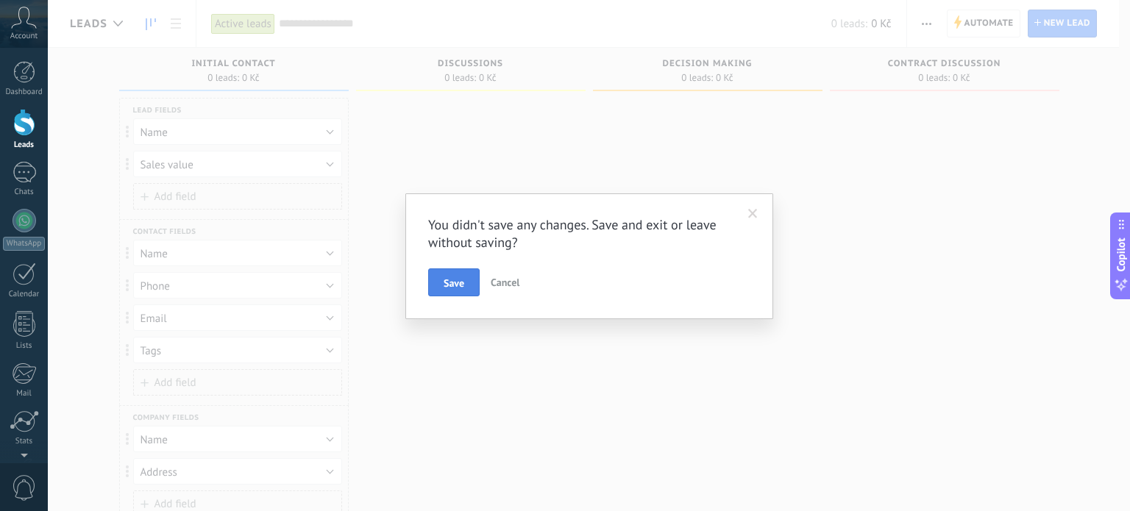
click at [465, 291] on button "Save" at bounding box center [453, 283] width 51 height 28
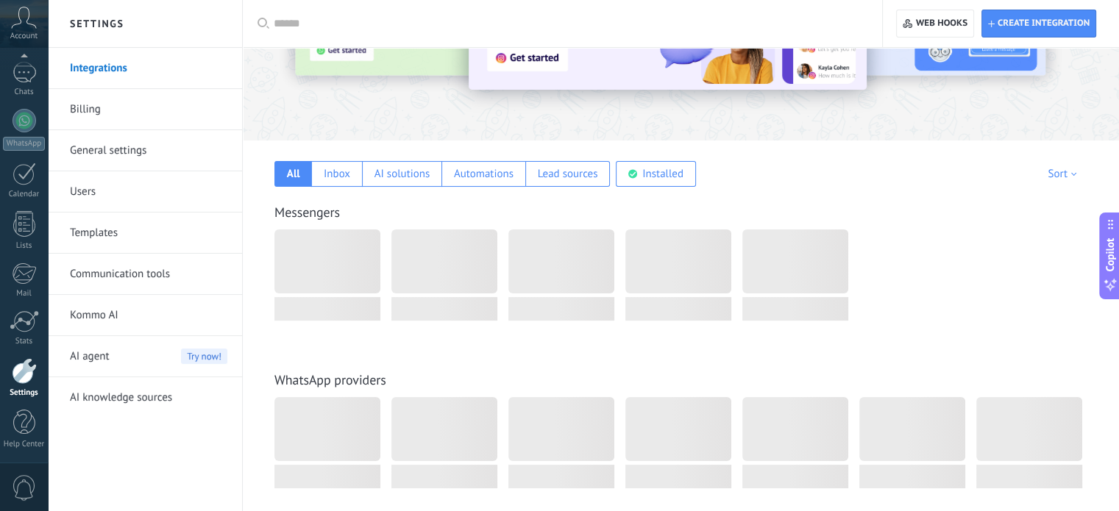
scroll to position [221, 0]
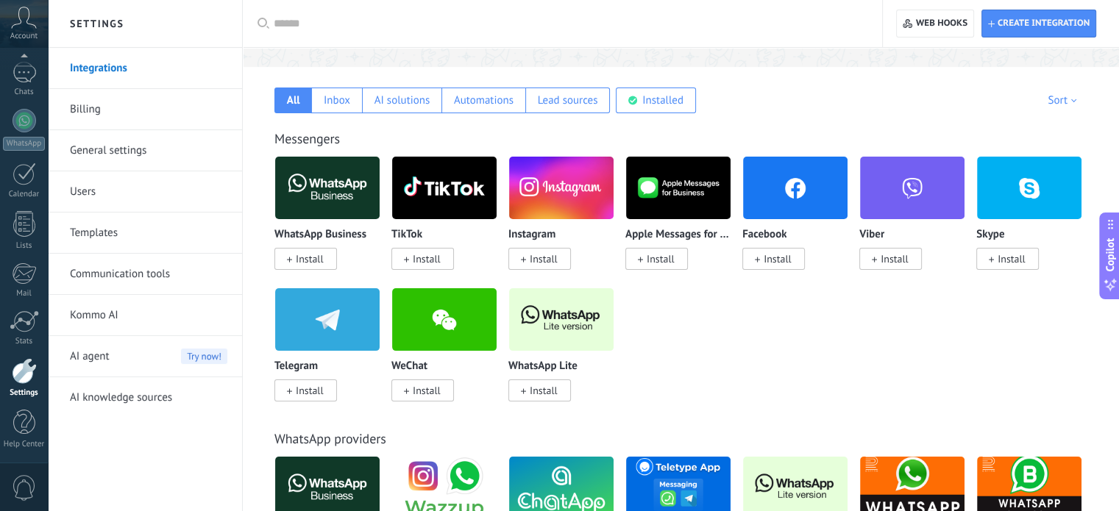
click at [148, 157] on link "General settings" at bounding box center [148, 150] width 157 height 41
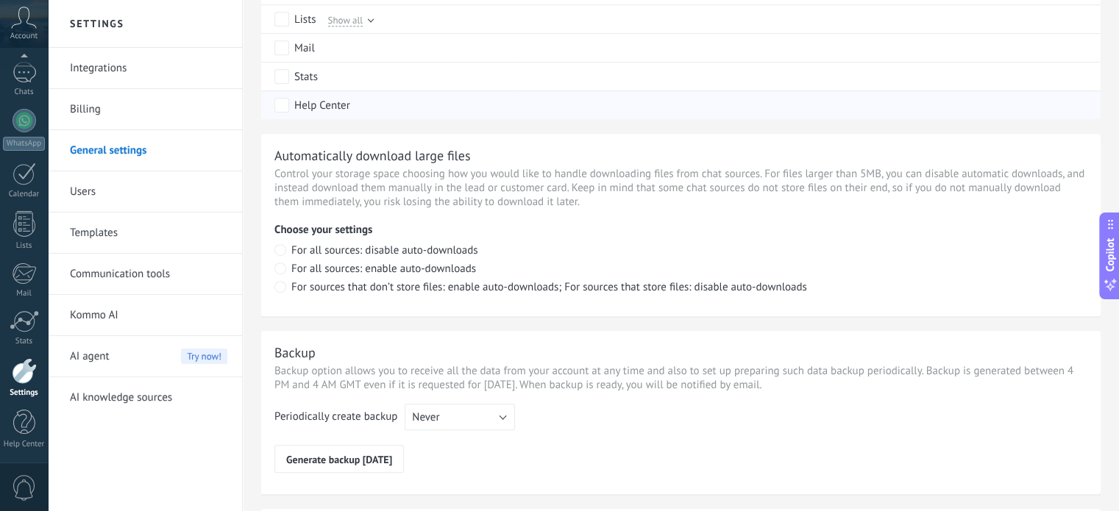
scroll to position [786, 0]
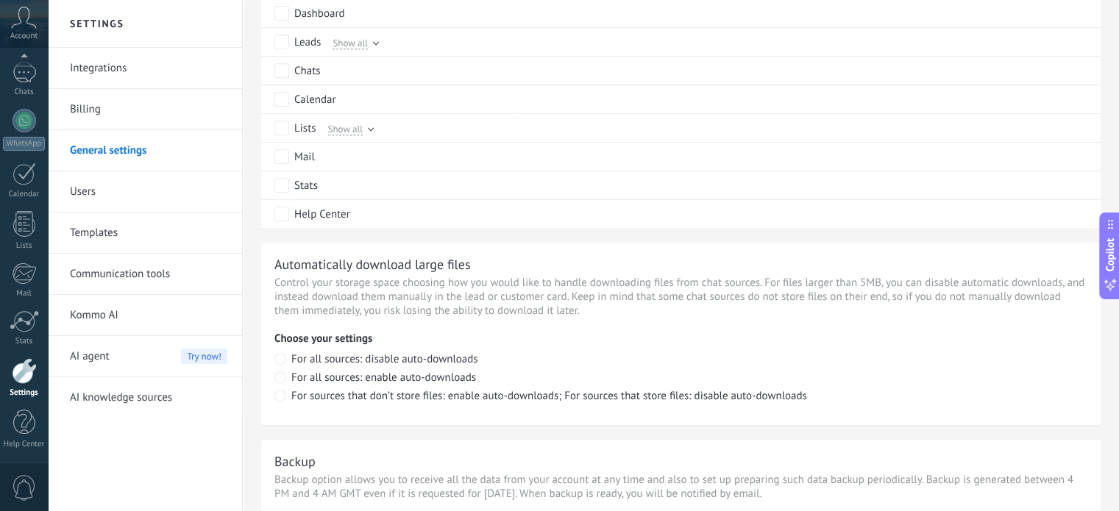
click at [170, 102] on link "Billing" at bounding box center [148, 109] width 157 height 41
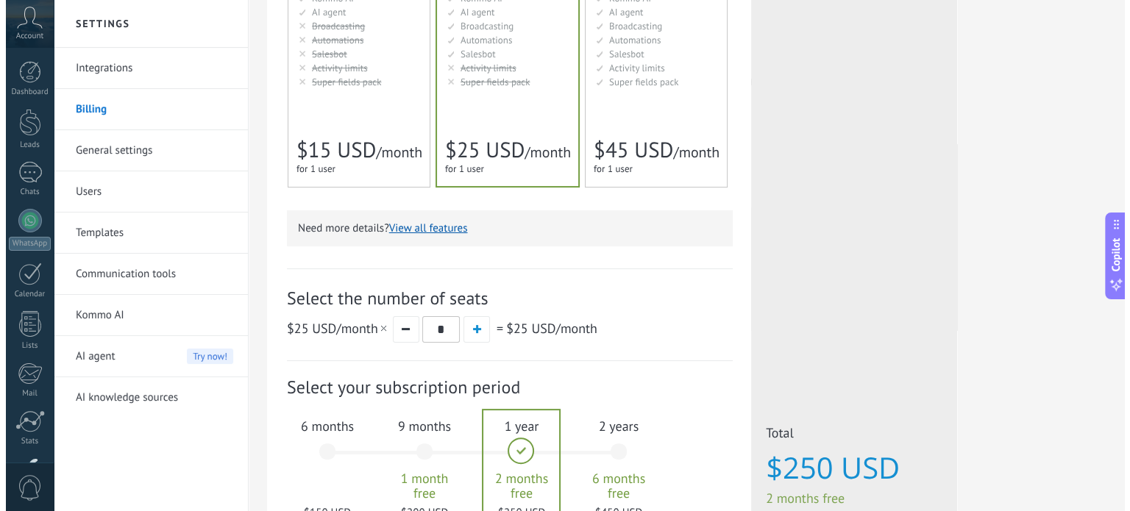
scroll to position [368, 0]
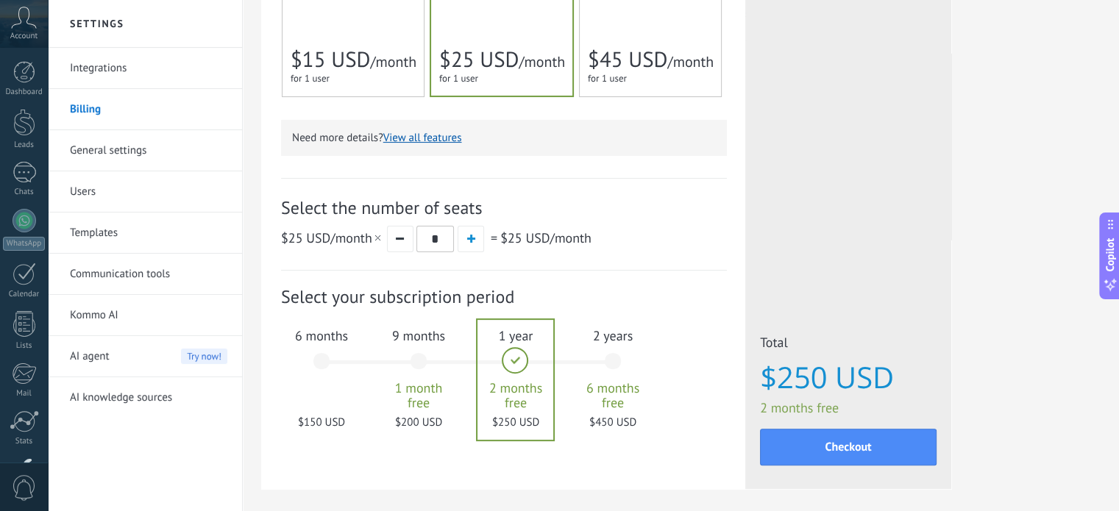
click at [420, 138] on button "View all features" at bounding box center [422, 138] width 79 height 14
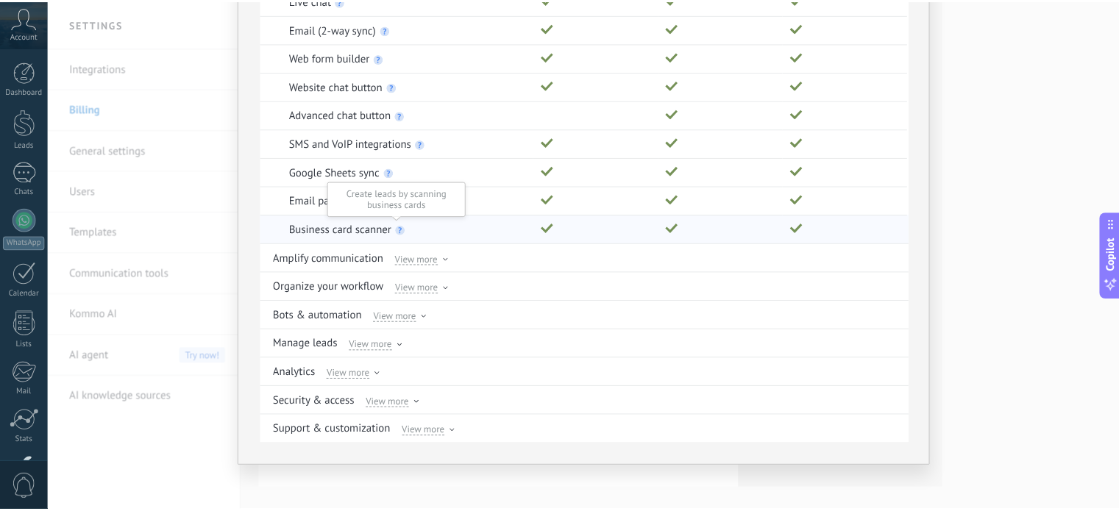
scroll to position [0, 0]
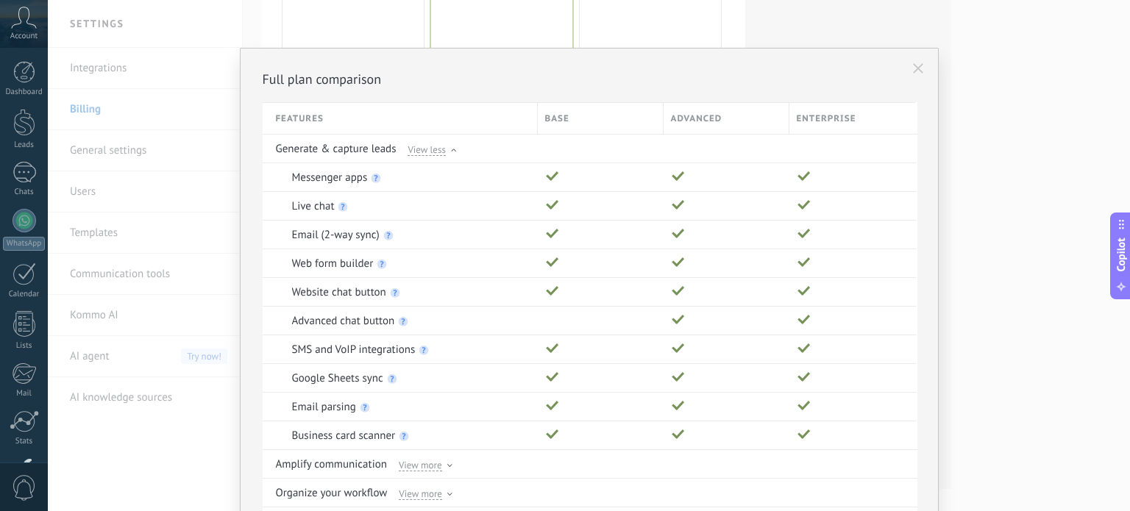
click at [185, 135] on div "Full plan comparison Features Base Advanced Enterprise Generate & capture leads…" at bounding box center [589, 255] width 1082 height 511
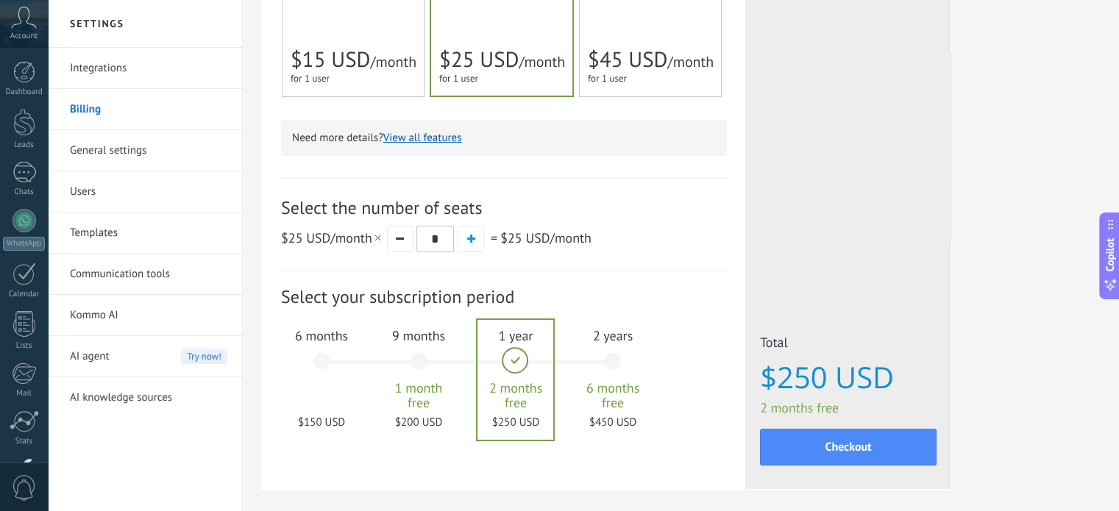
click at [118, 149] on link "General settings" at bounding box center [148, 150] width 157 height 41
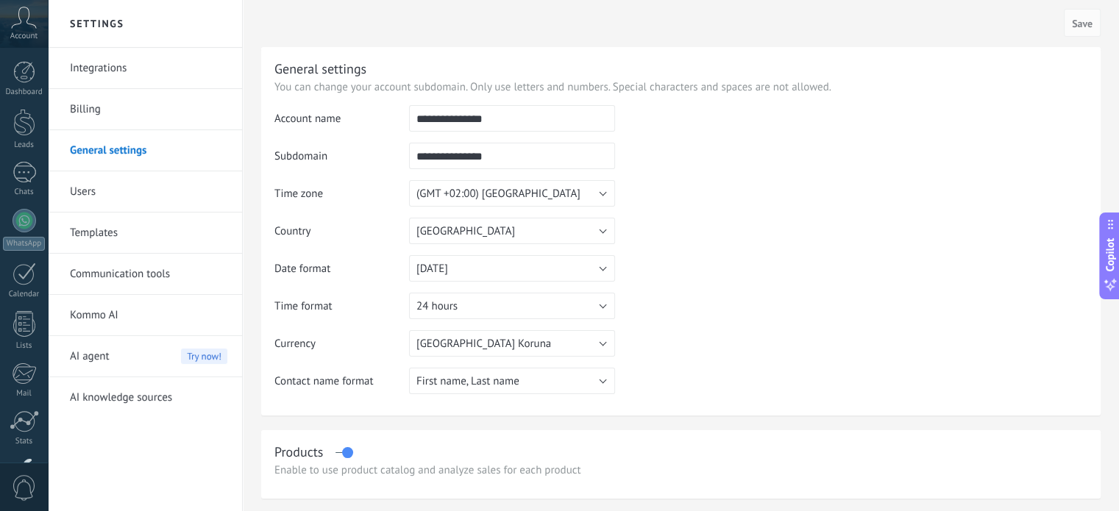
click at [104, 70] on link "Integrations" at bounding box center [148, 68] width 157 height 41
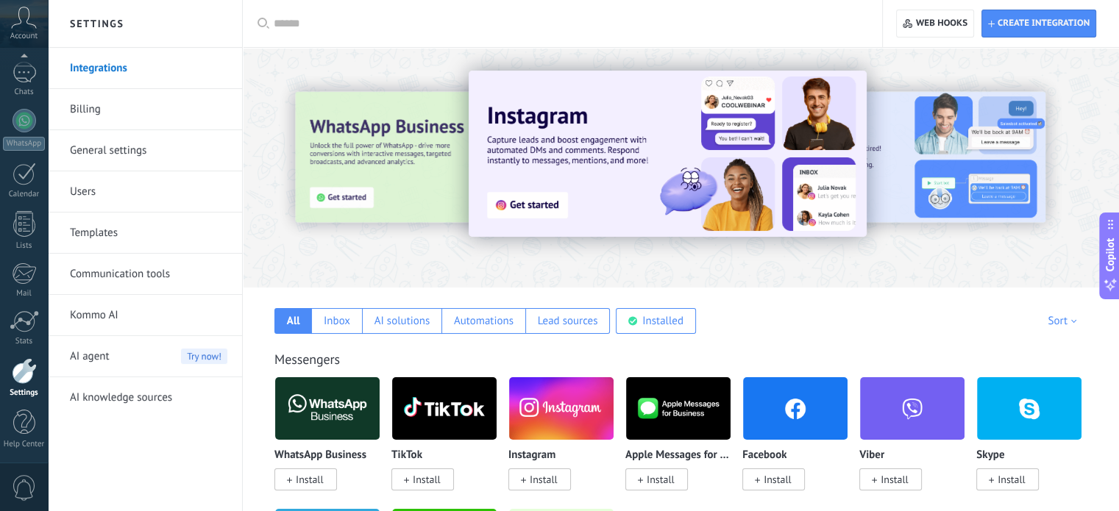
click at [119, 69] on link "Integrations" at bounding box center [148, 68] width 157 height 41
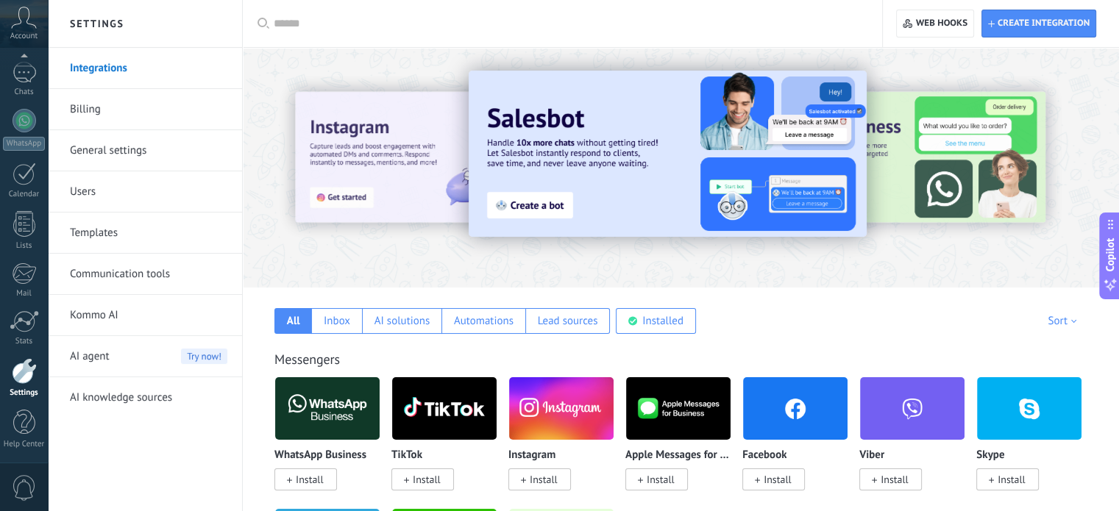
click at [128, 227] on link "Templates" at bounding box center [148, 233] width 157 height 41
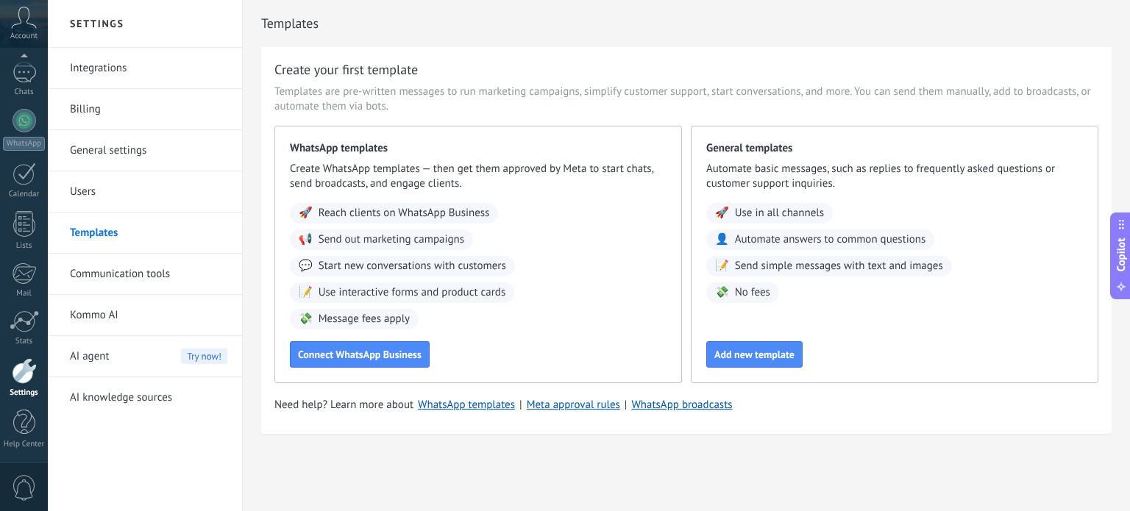
click at [126, 180] on link "Users" at bounding box center [148, 191] width 157 height 41
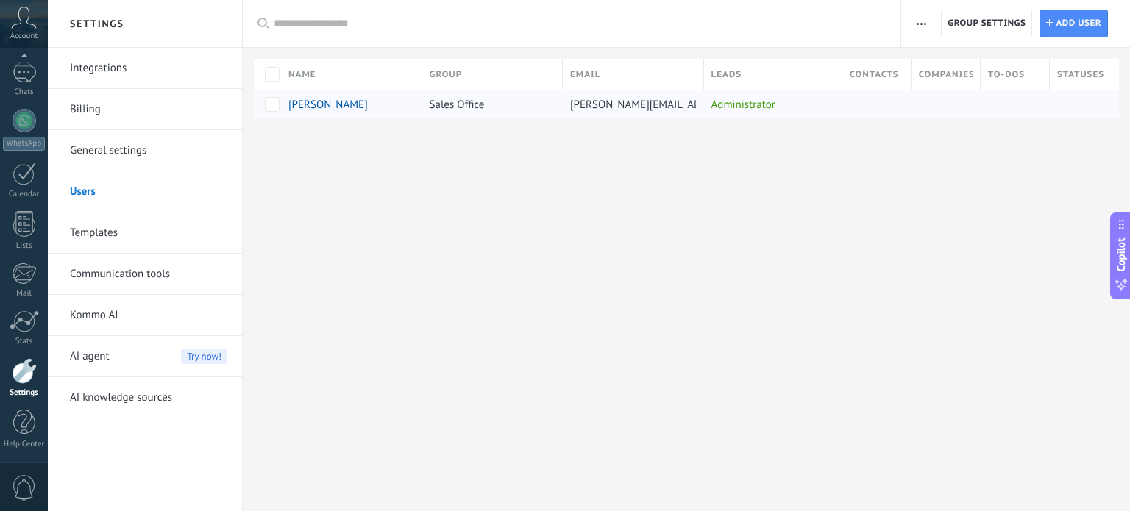
click at [340, 94] on div "[PERSON_NAME]" at bounding box center [348, 104] width 134 height 28
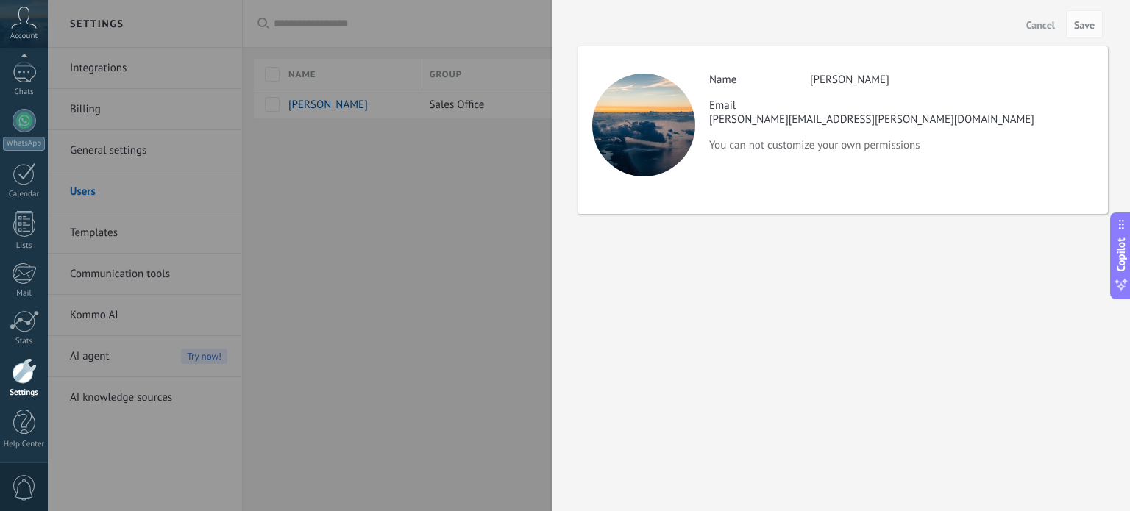
click at [900, 138] on p "You can not customize your own permissions" at bounding box center [900, 145] width 383 height 14
click at [1092, 24] on span "Save" at bounding box center [1084, 25] width 21 height 10
click at [623, 132] on div at bounding box center [643, 125] width 103 height 103
click at [497, 139] on div at bounding box center [565, 255] width 1130 height 511
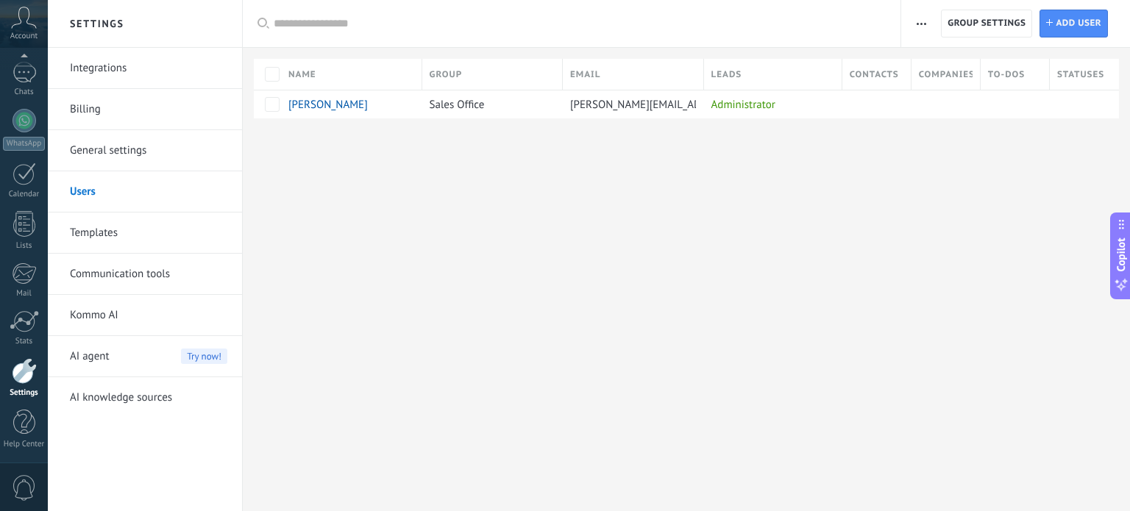
click at [150, 146] on link "General settings" at bounding box center [148, 150] width 157 height 41
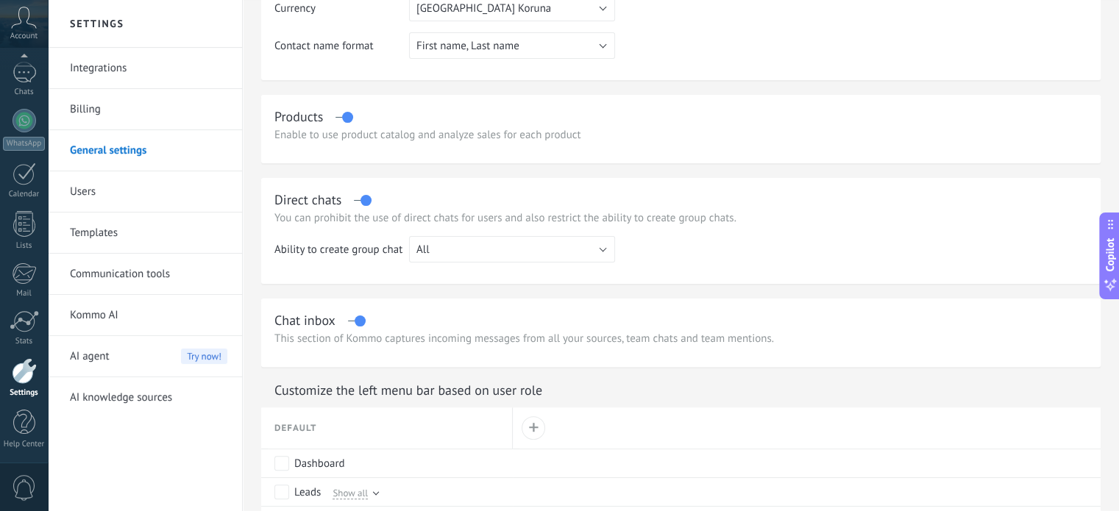
scroll to position [441, 0]
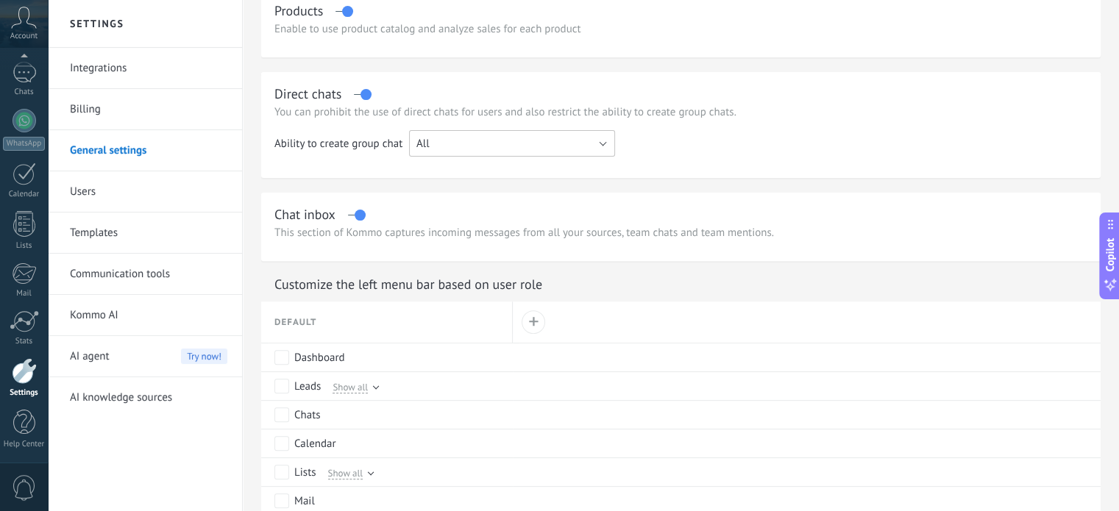
click at [451, 148] on button "All" at bounding box center [512, 143] width 206 height 26
click at [349, 161] on td "Ability to create group chat" at bounding box center [341, 149] width 135 height 38
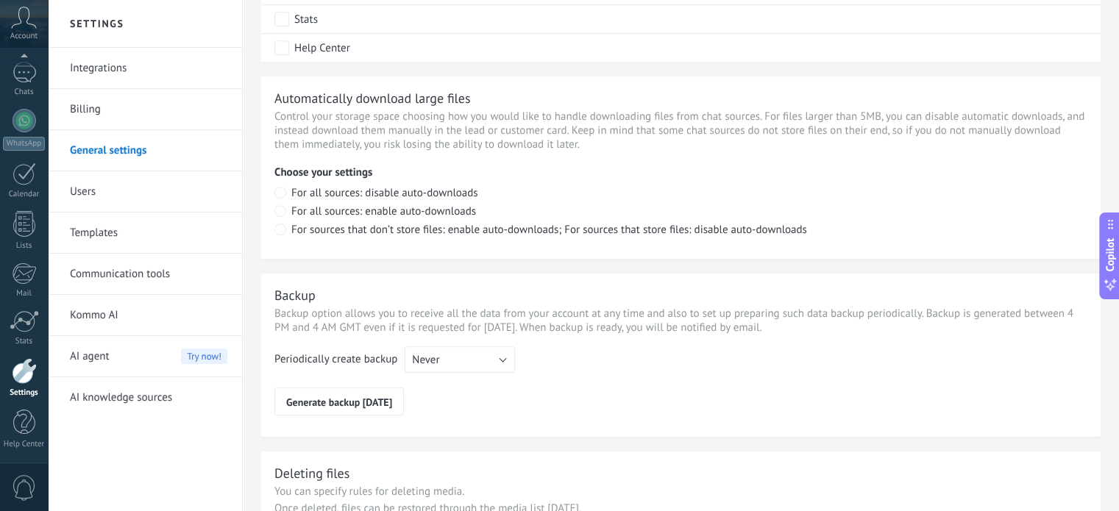
scroll to position [1080, 0]
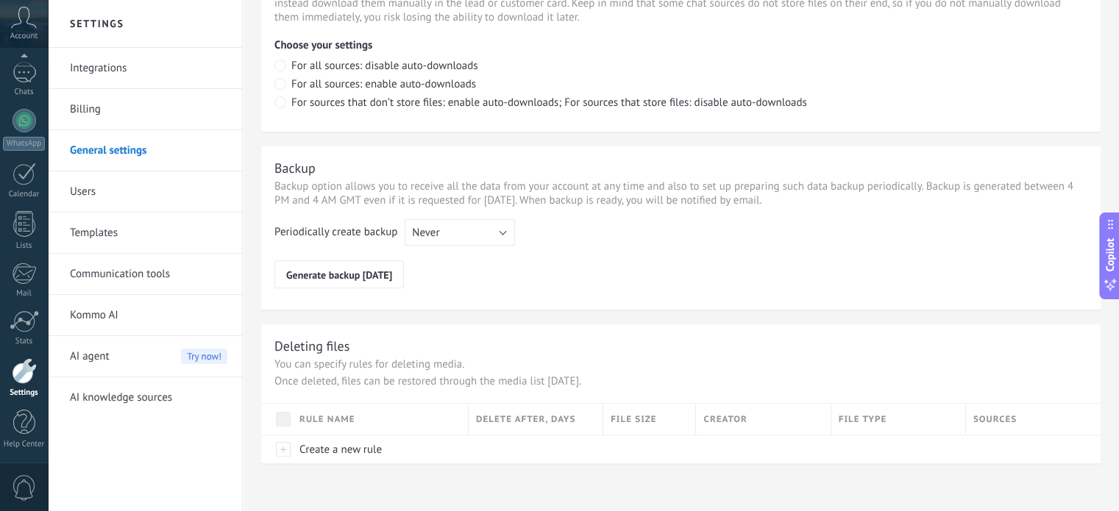
click at [185, 96] on link "Billing" at bounding box center [148, 109] width 157 height 41
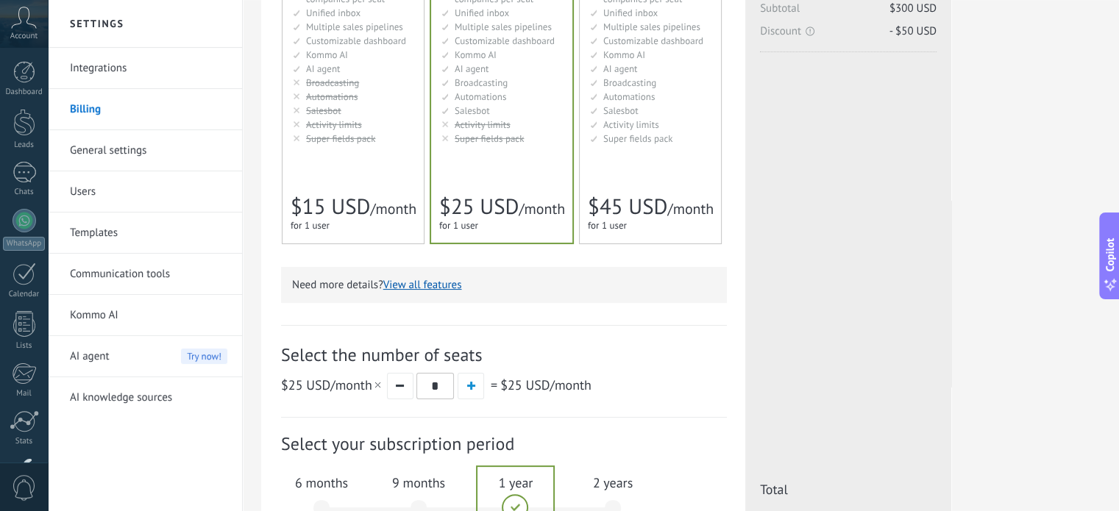
scroll to position [432, 0]
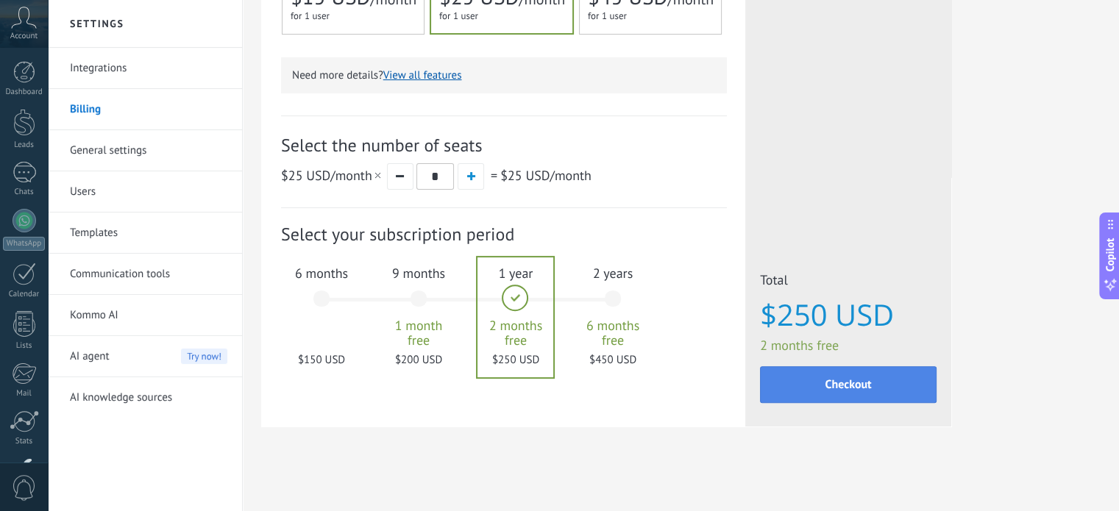
click at [836, 390] on span "Checkout" at bounding box center [848, 385] width 46 height 10
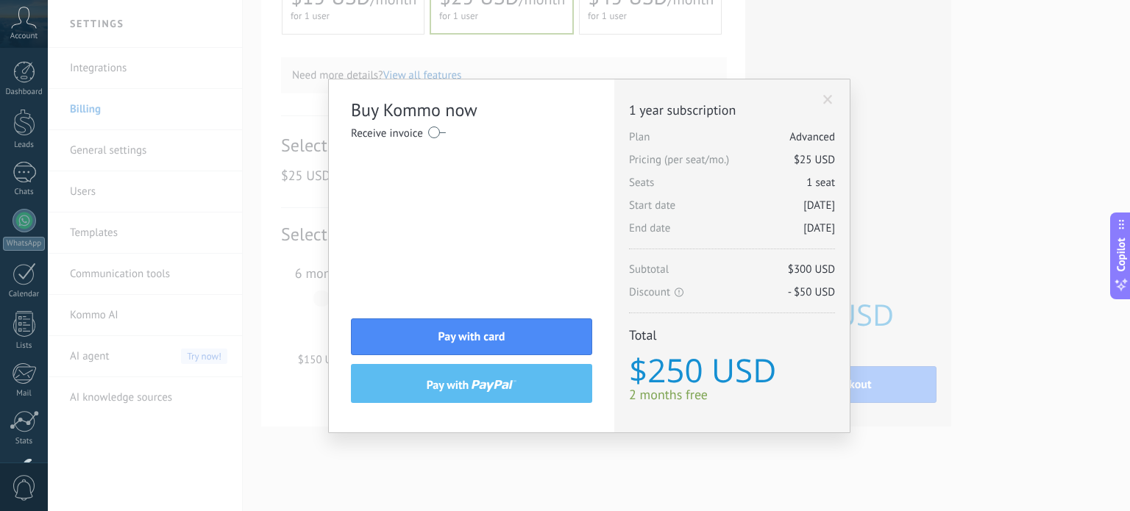
click at [438, 126] on label at bounding box center [437, 133] width 18 height 24
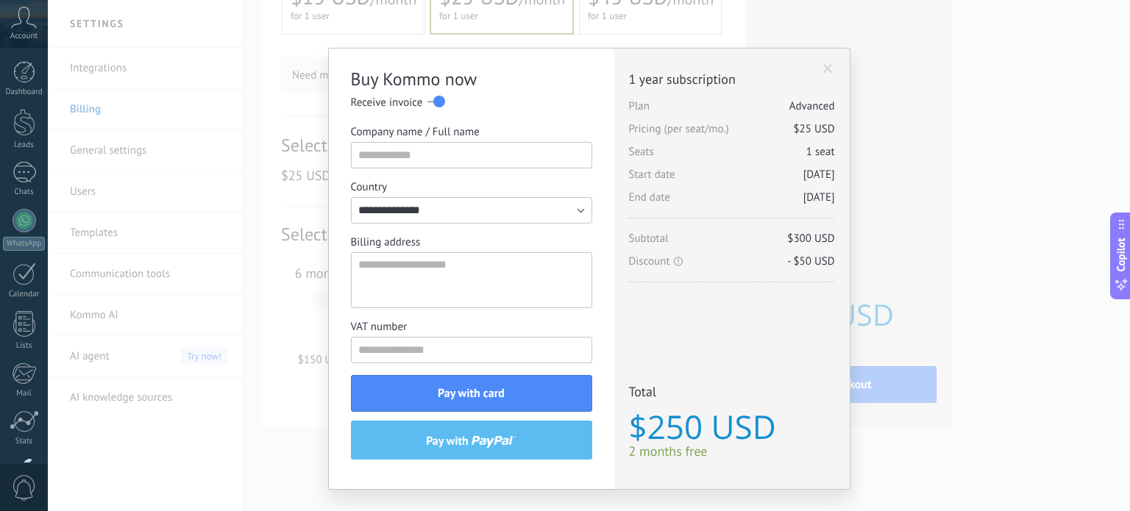
click at [433, 93] on label at bounding box center [436, 102] width 18 height 24
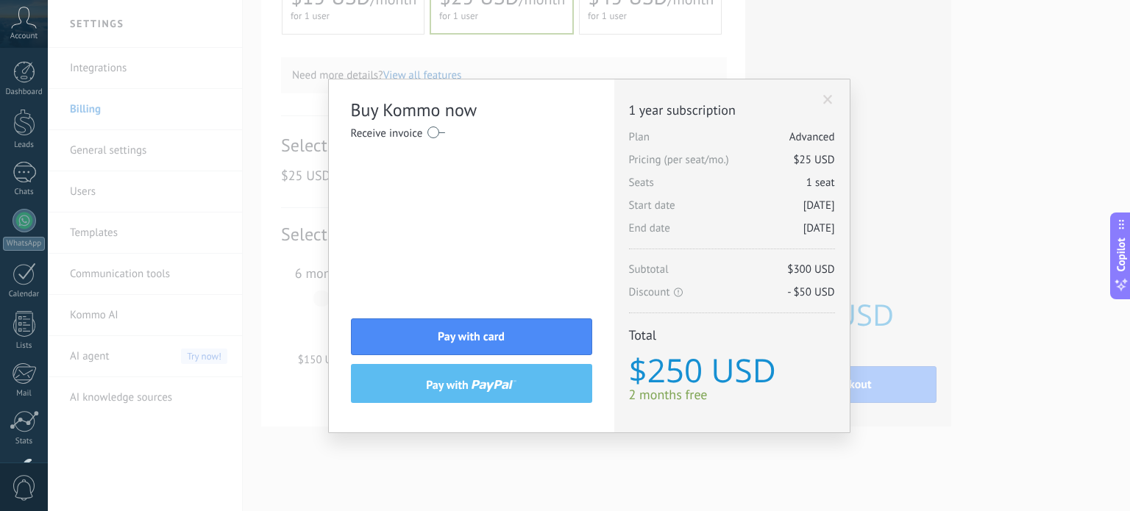
click at [433, 131] on label at bounding box center [436, 133] width 18 height 24
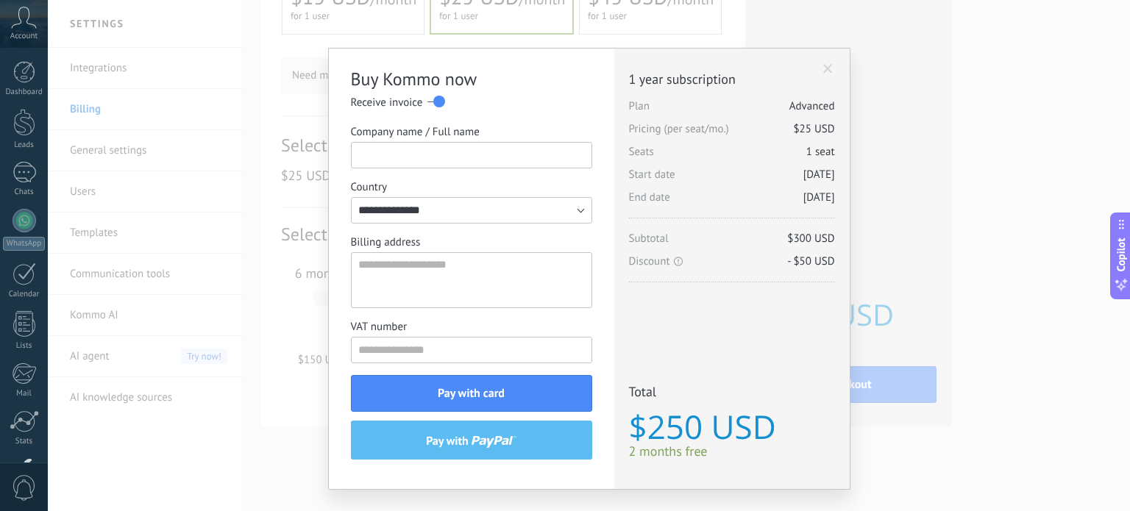
click at [430, 155] on input "Company name / Full name" at bounding box center [471, 155] width 241 height 26
click at [394, 160] on input "Company name / Full name" at bounding box center [471, 155] width 241 height 26
click at [400, 271] on textarea "Billing address" at bounding box center [471, 280] width 241 height 56
click at [400, 341] on input "VAT number" at bounding box center [471, 350] width 241 height 26
drag, startPoint x: 836, startPoint y: 211, endPoint x: 845, endPoint y: 208, distance: 8.6
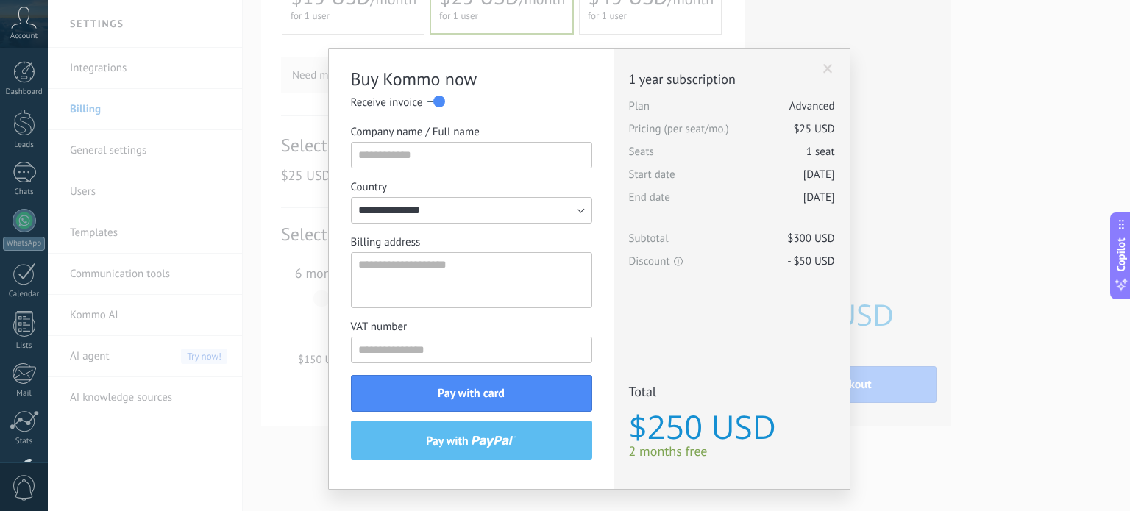
click at [837, 214] on div "Additional seats Plan Advanced Pricing (per seat/mo.) $25 USD New seats 1 seat …" at bounding box center [731, 269] width 235 height 441
click at [820, 53] on div "Additional seats Plan Advanced Pricing (per seat/mo.) $25 USD New seats 1 seat …" at bounding box center [731, 269] width 235 height 441
click at [823, 69] on span at bounding box center [828, 69] width 10 height 10
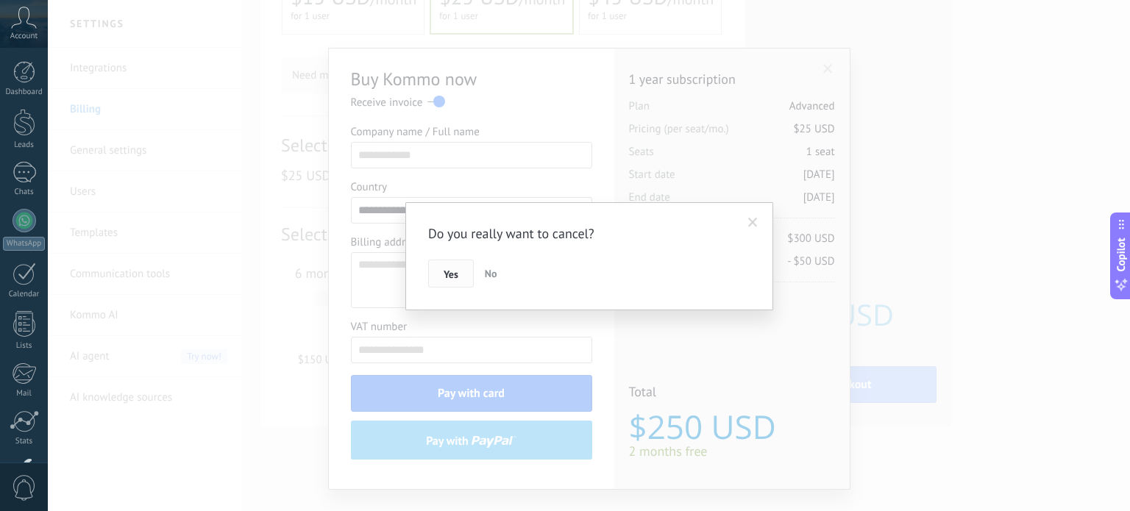
click at [433, 281] on button "Yes" at bounding box center [451, 274] width 46 height 28
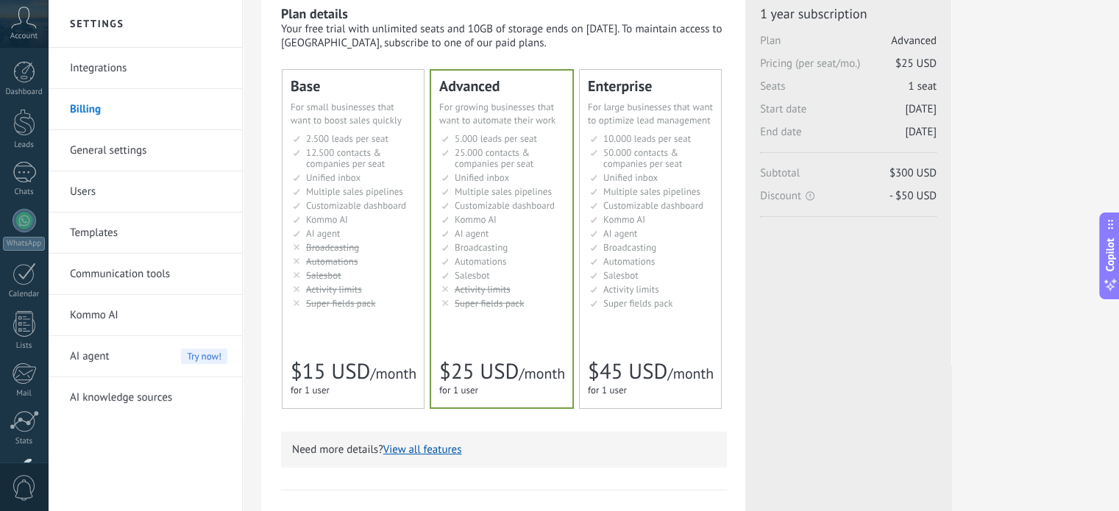
scroll to position [0, 0]
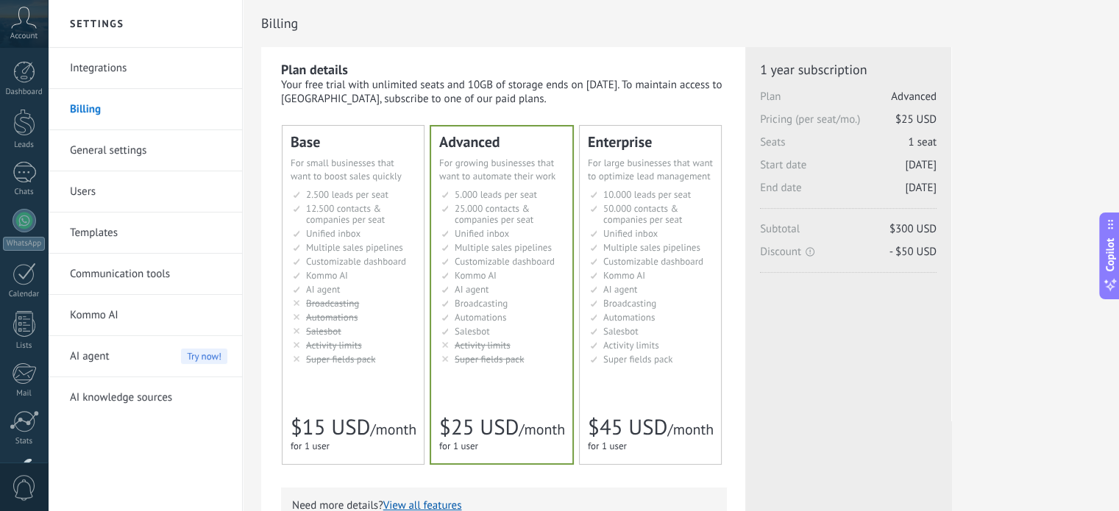
click at [168, 60] on link "Integrations" at bounding box center [148, 68] width 157 height 41
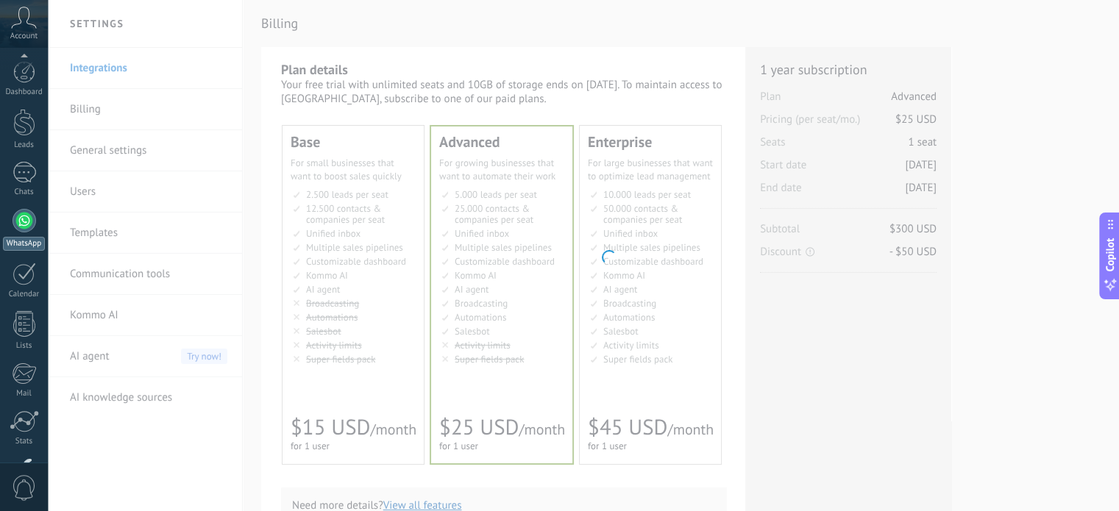
scroll to position [100, 0]
click at [18, 361] on div at bounding box center [24, 371] width 25 height 26
click at [30, 13] on icon at bounding box center [24, 18] width 26 height 22
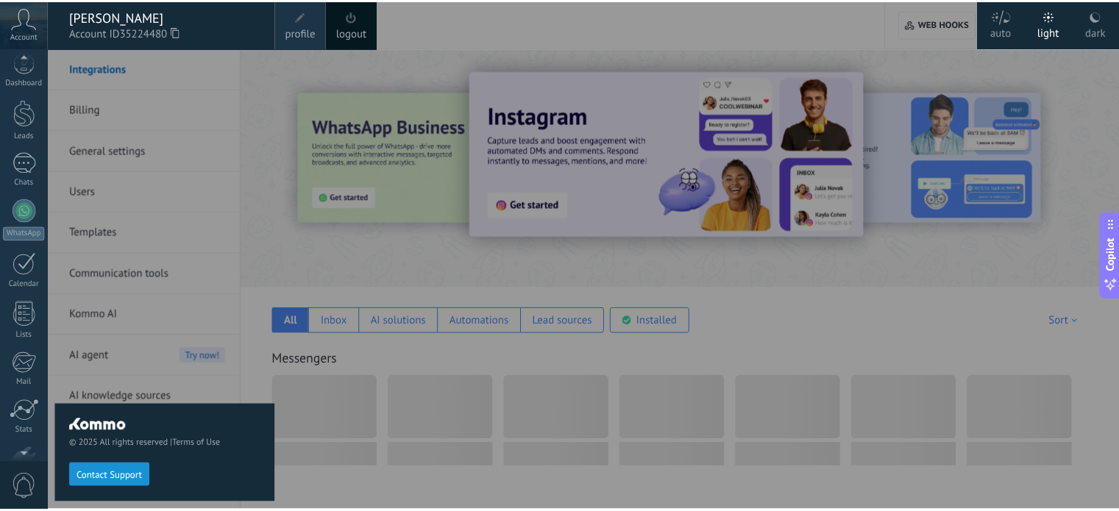
scroll to position [0, 0]
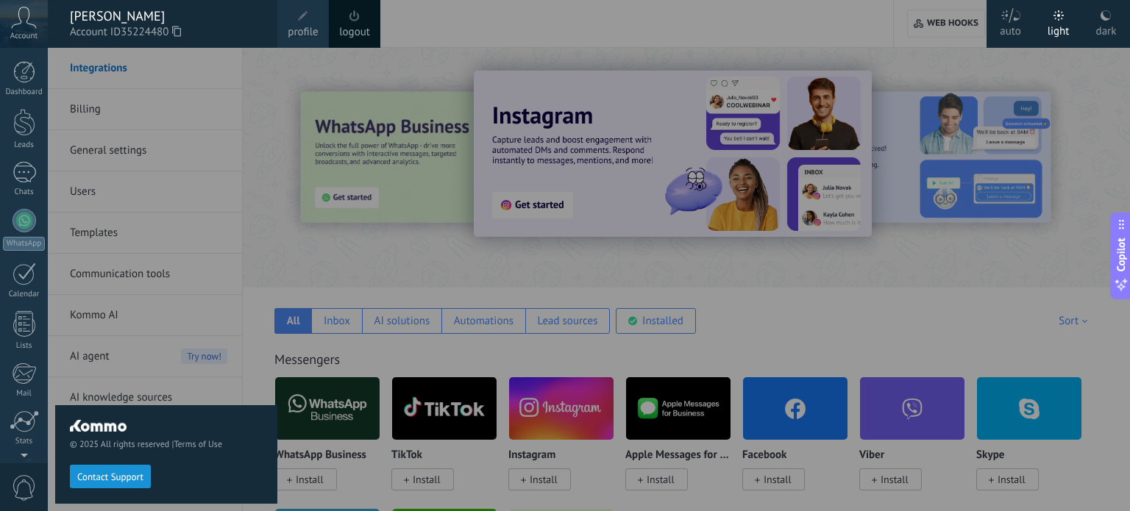
click at [918, 29] on div at bounding box center [613, 255] width 1130 height 511
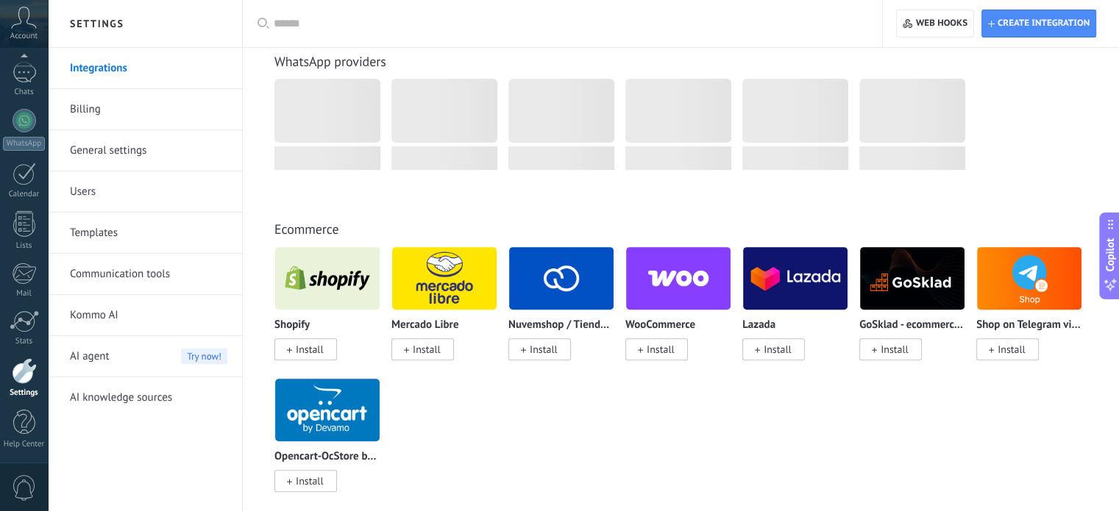
scroll to position [172, 0]
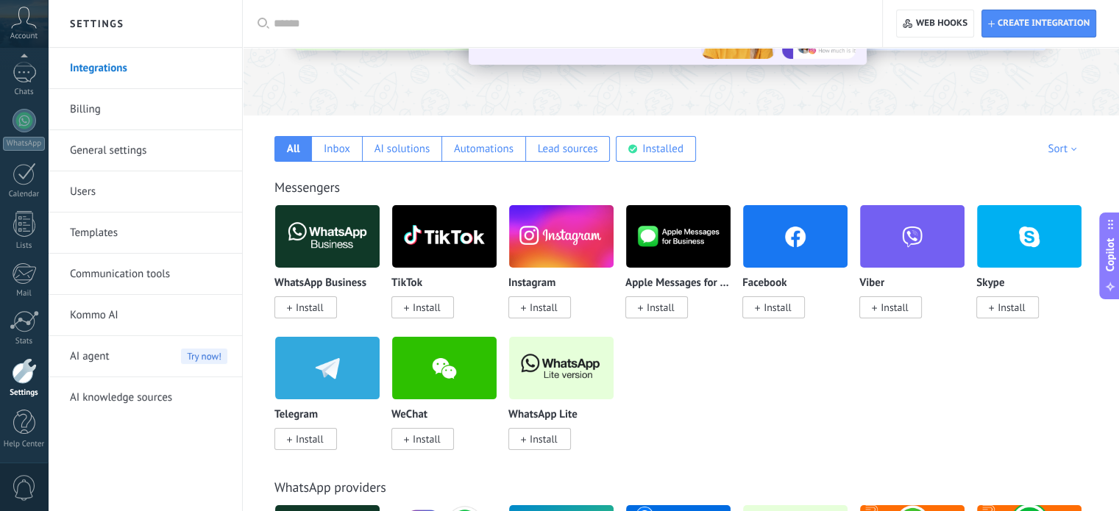
click at [24, 14] on icon at bounding box center [24, 18] width 26 height 22
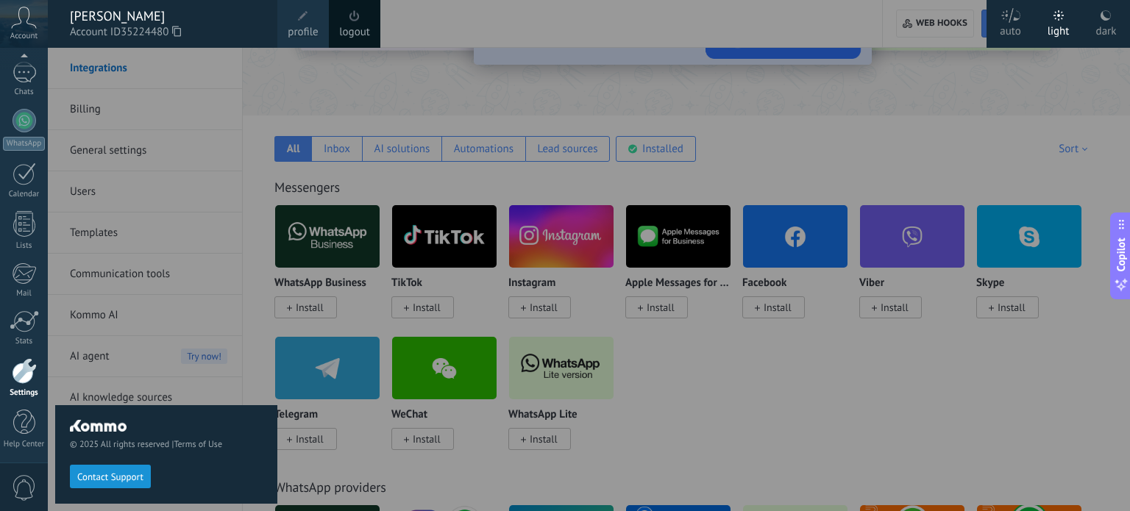
click at [121, 21] on div "[PERSON_NAME]" at bounding box center [166, 16] width 193 height 16
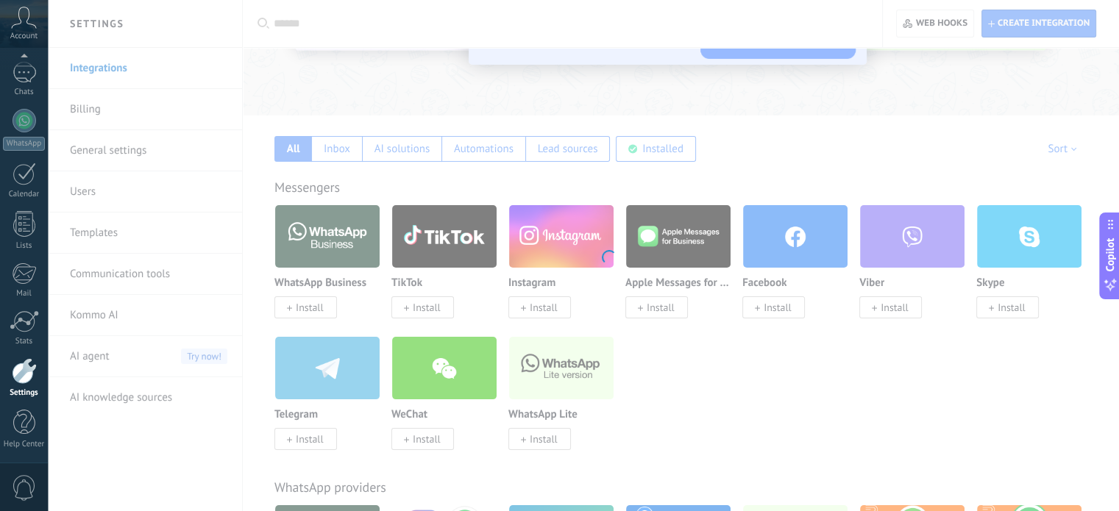
click at [210, 126] on body ".abccls-1,.abccls-2{fill-rule:evenodd}.abccls-2{fill:#fff} .abfcls-1{fill:none}…" at bounding box center [559, 83] width 1119 height 511
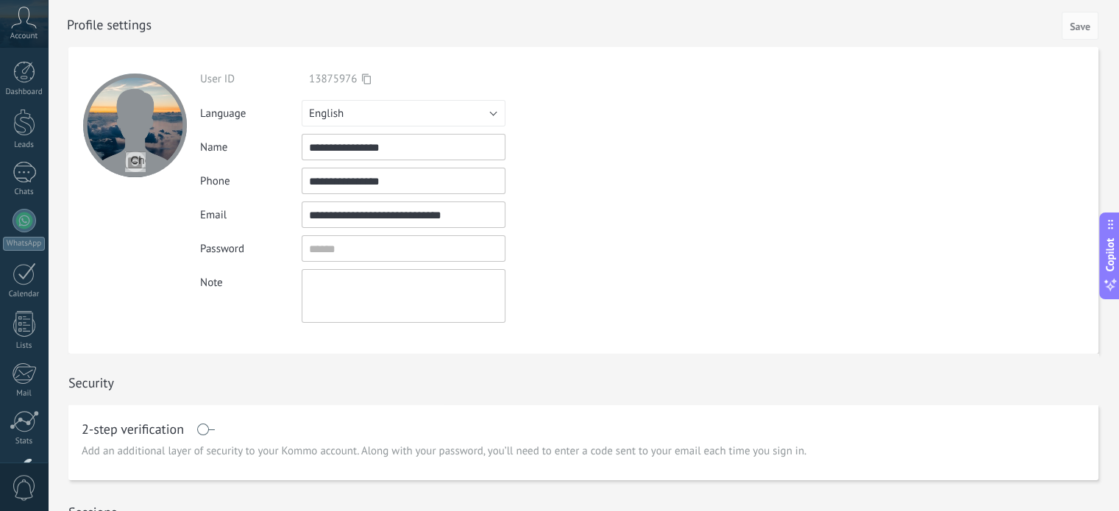
click at [391, 96] on div "User ID 13875976 Login via Language Русский English Español Português" at bounding box center [415, 197] width 430 height 251
click at [384, 114] on button "English" at bounding box center [404, 113] width 204 height 26
click at [0, 0] on span "Русский" at bounding box center [0, 0] width 0 height 0
click at [384, 114] on button "Русский" at bounding box center [404, 113] width 204 height 26
click at [0, 0] on span "Русский" at bounding box center [0, 0] width 0 height 0
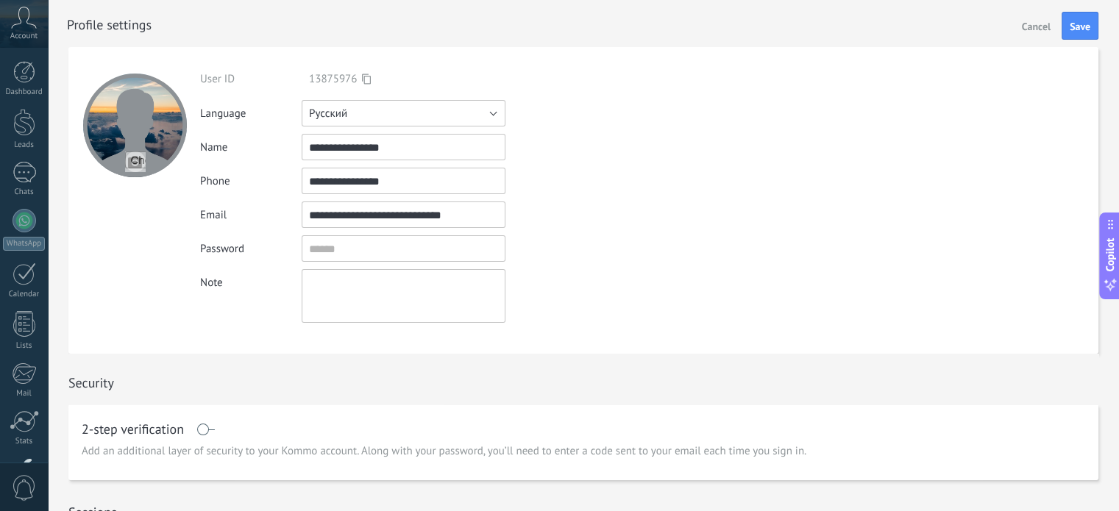
click at [384, 114] on button "Русский" at bounding box center [404, 113] width 204 height 26
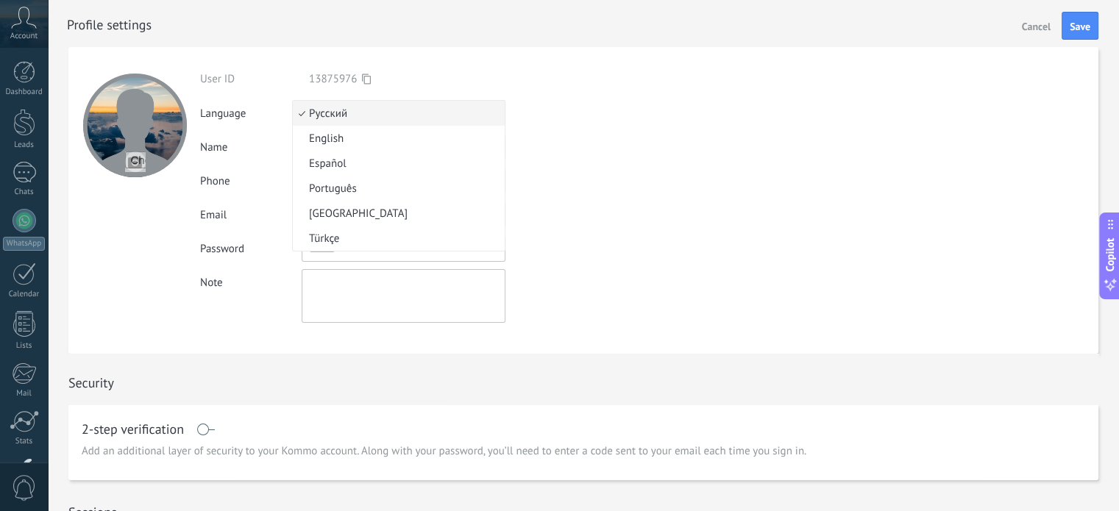
click at [391, 101] on li "Русский" at bounding box center [399, 113] width 212 height 25
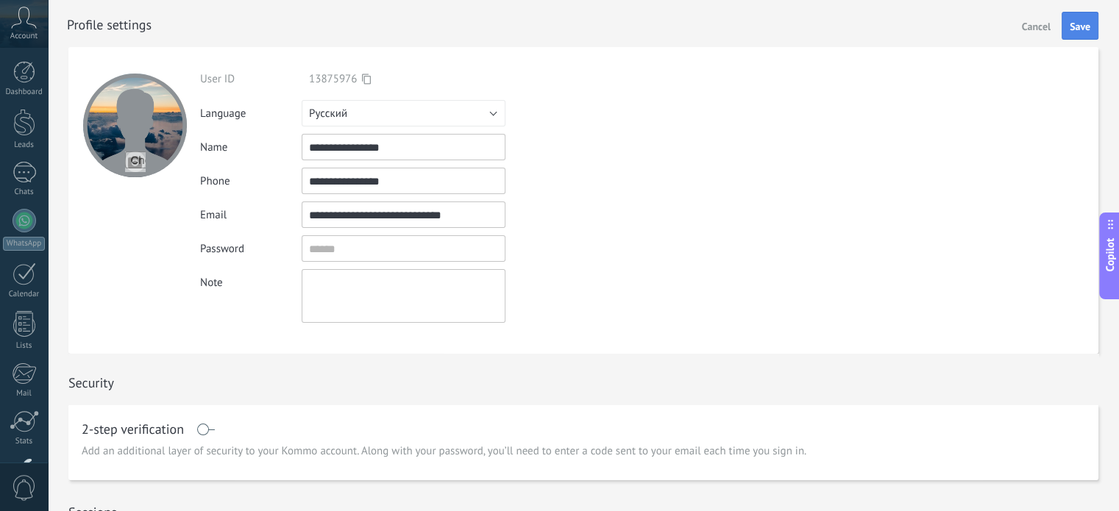
click at [1081, 31] on span "Save" at bounding box center [1080, 26] width 21 height 10
click at [317, 103] on button "English" at bounding box center [404, 113] width 204 height 26
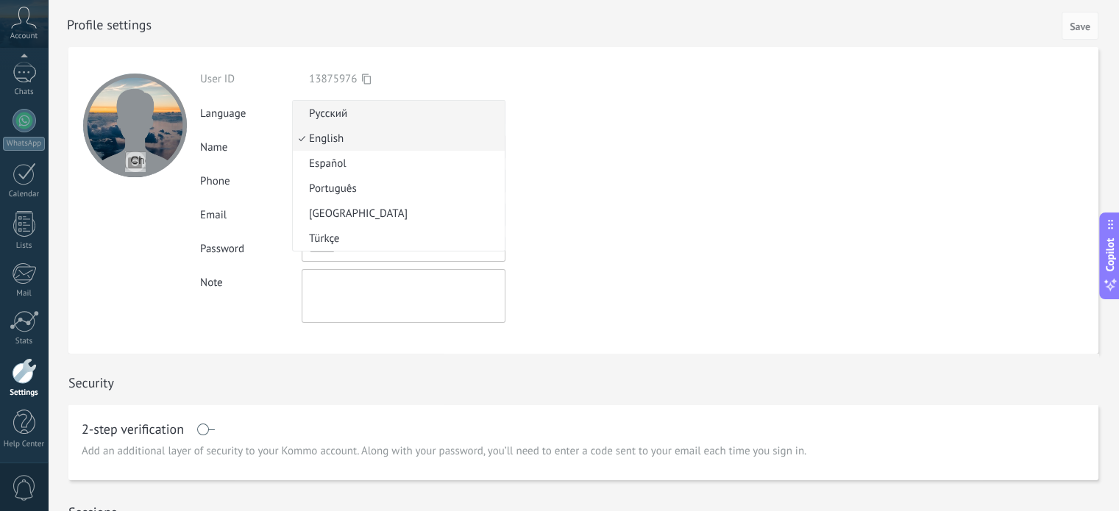
click at [373, 113] on span "Русский" at bounding box center [396, 114] width 207 height 14
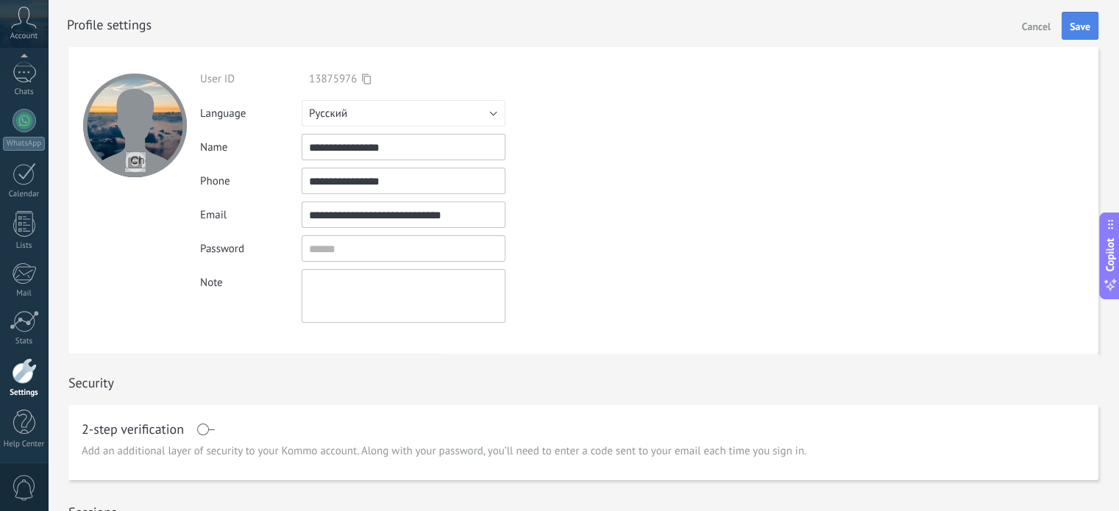
click at [1093, 28] on button "Save" at bounding box center [1080, 26] width 37 height 28
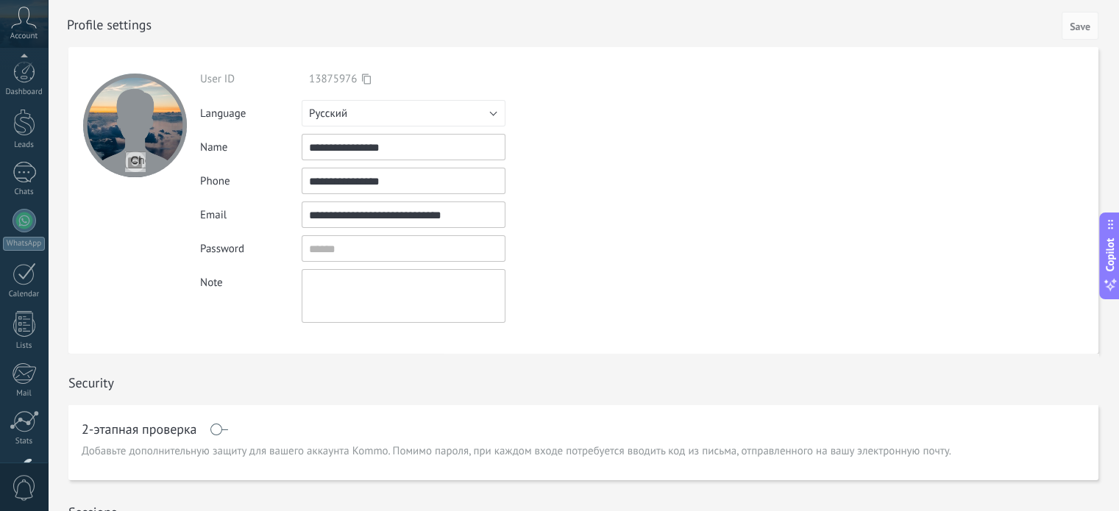
scroll to position [100, 0]
click at [15, 21] on icon at bounding box center [24, 18] width 26 height 22
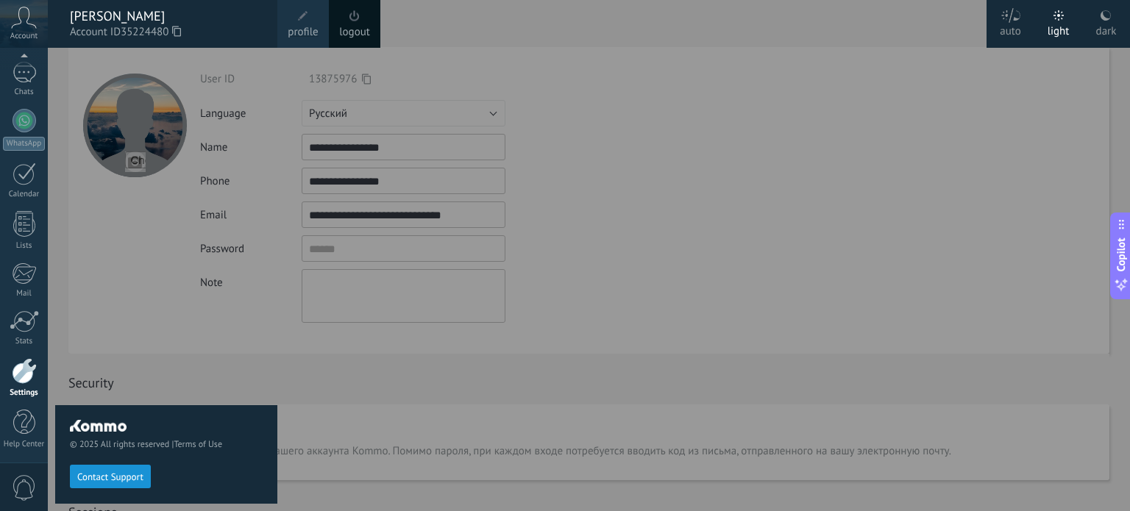
click at [93, 23] on div "[PERSON_NAME]" at bounding box center [166, 16] width 193 height 16
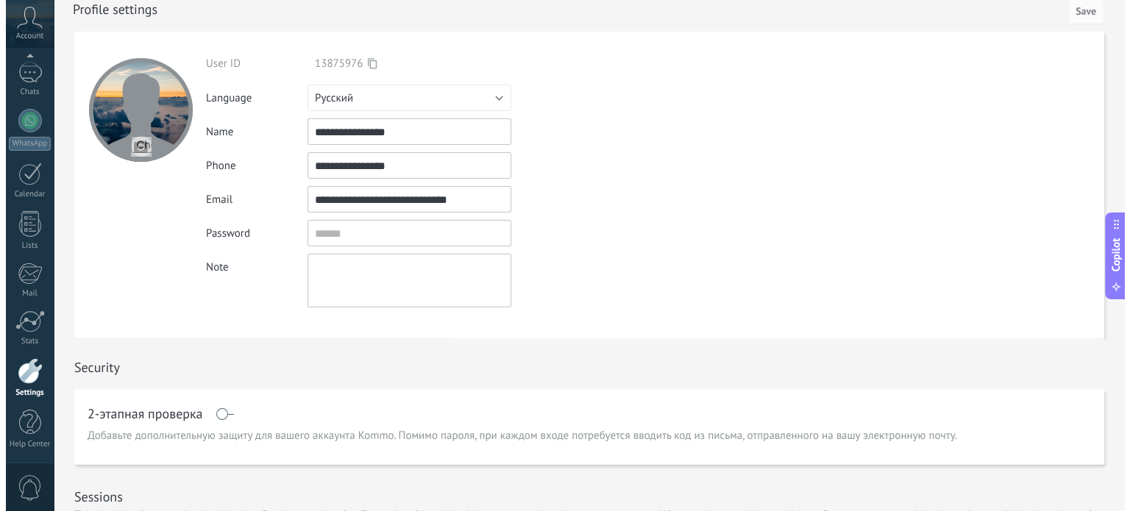
scroll to position [0, 0]
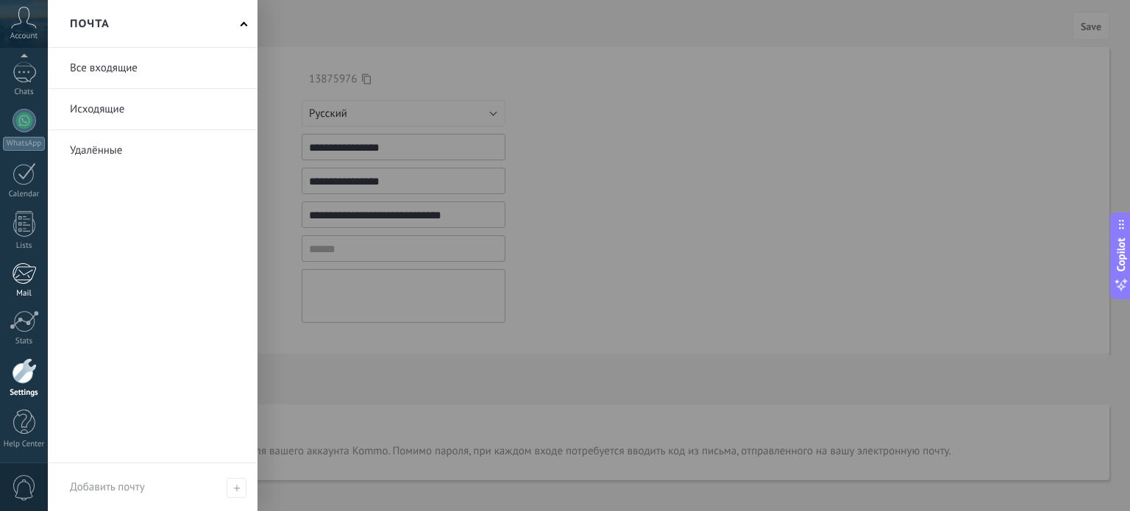
click at [31, 274] on div at bounding box center [24, 274] width 24 height 22
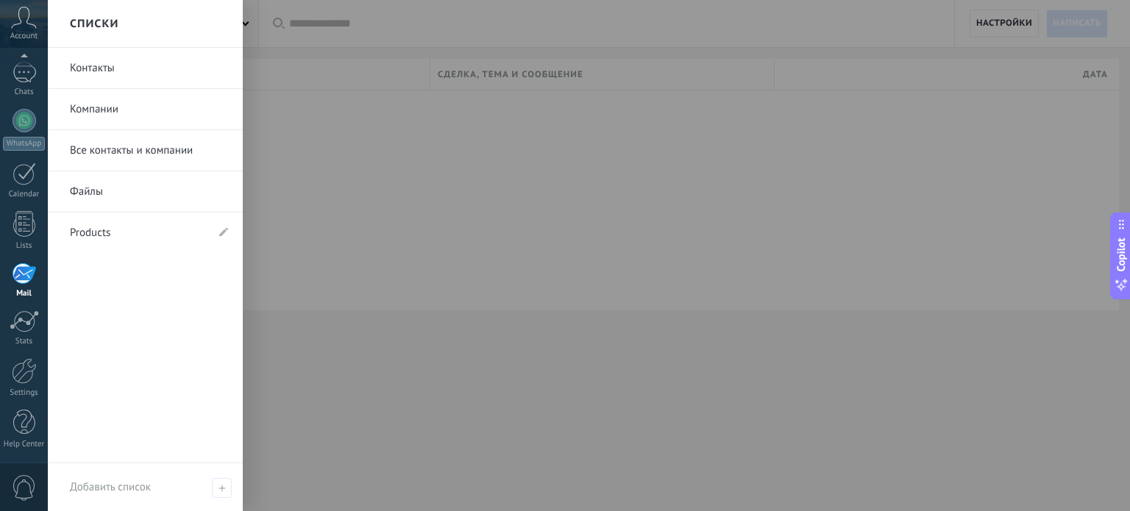
click at [97, 109] on link "Компании" at bounding box center [149, 109] width 158 height 41
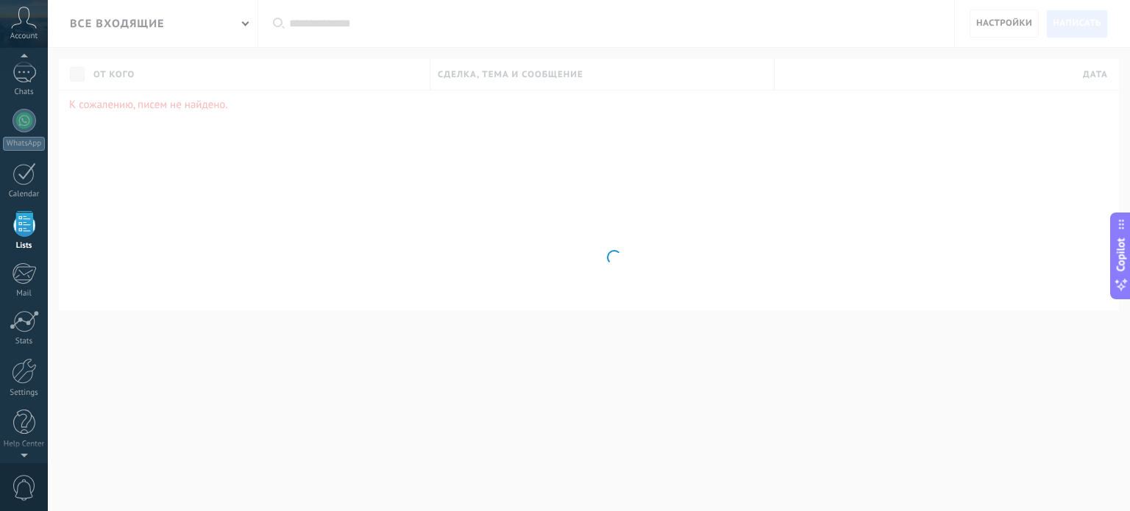
scroll to position [90, 0]
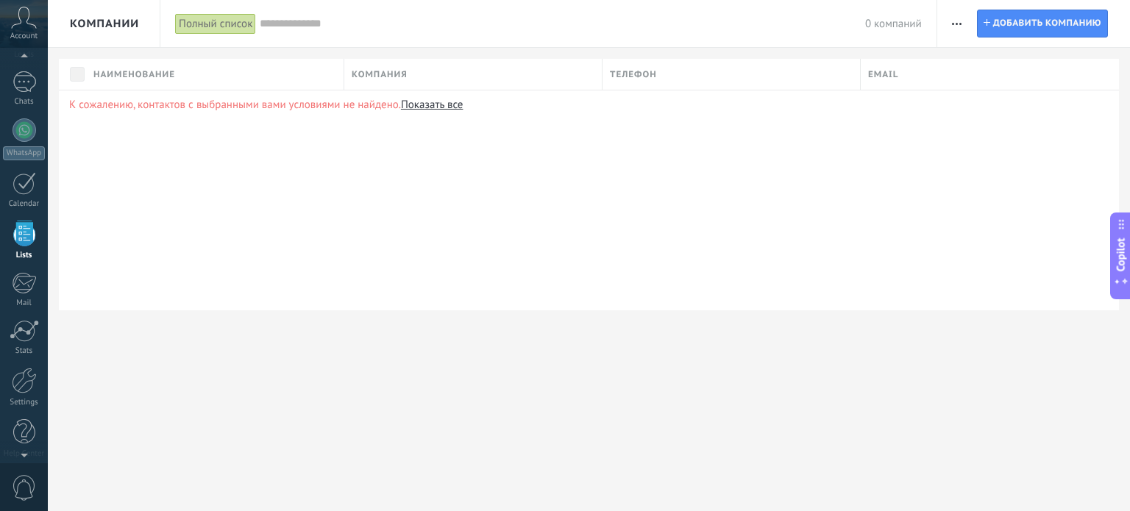
click at [13, 21] on icon at bounding box center [24, 18] width 26 height 22
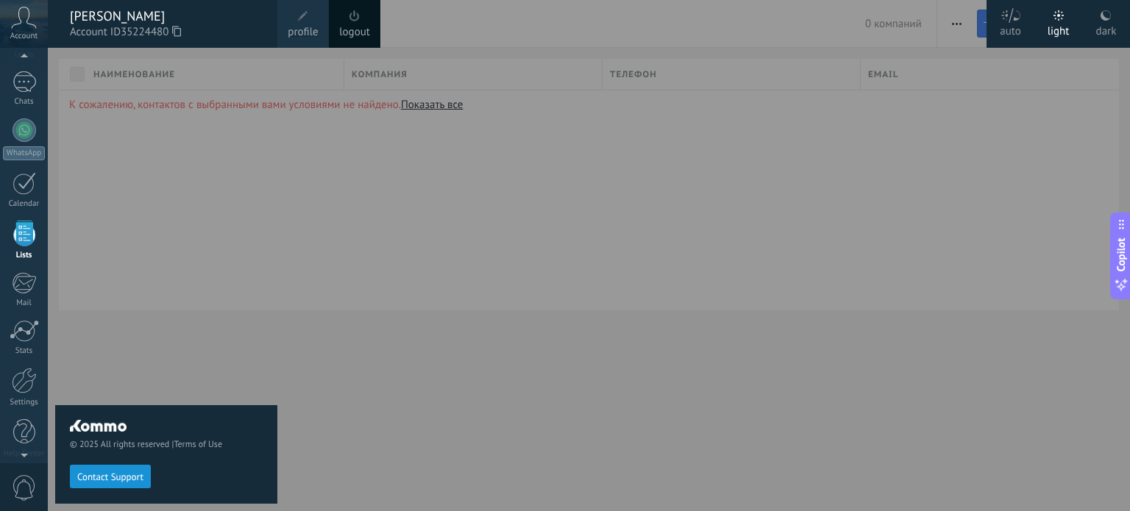
click at [14, 21] on icon at bounding box center [24, 18] width 26 height 22
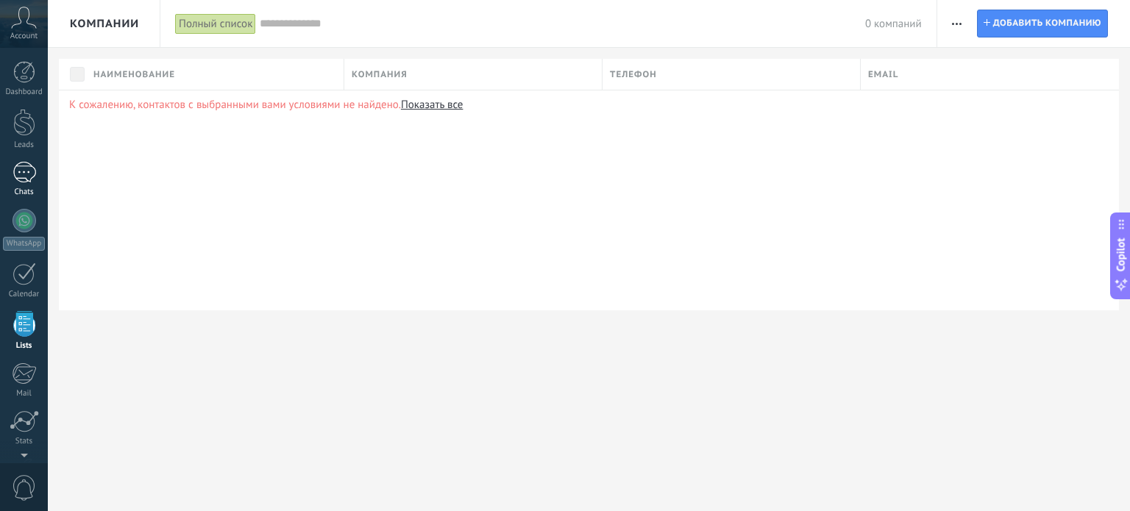
click at [21, 182] on div at bounding box center [25, 172] width 24 height 21
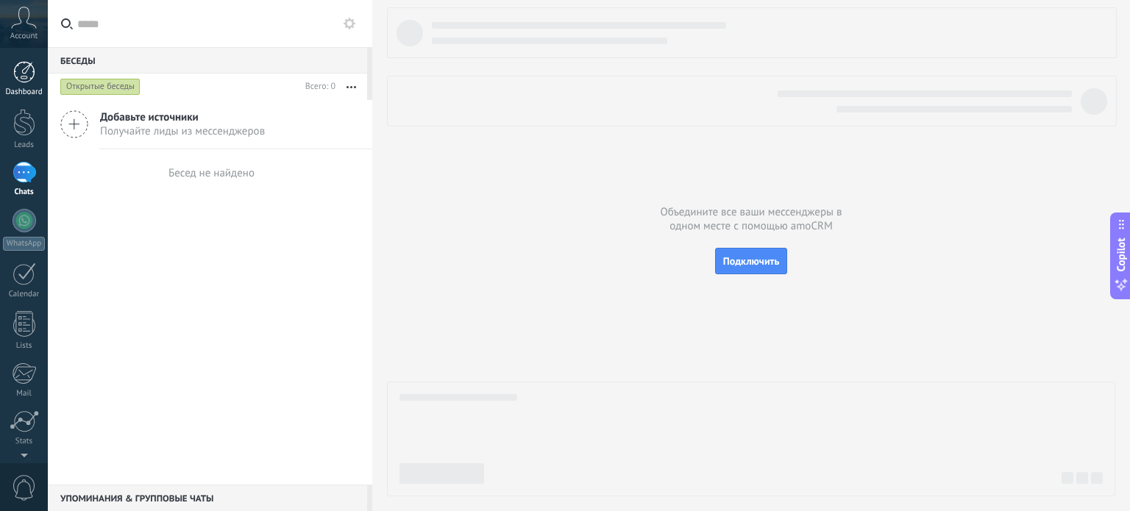
click at [26, 79] on div at bounding box center [24, 72] width 22 height 22
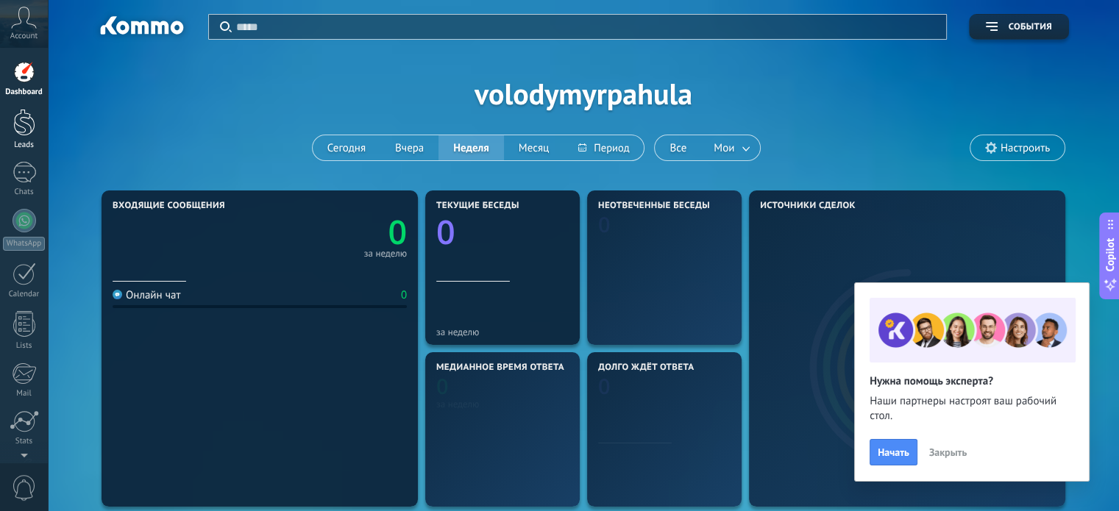
click at [29, 134] on div at bounding box center [24, 122] width 22 height 27
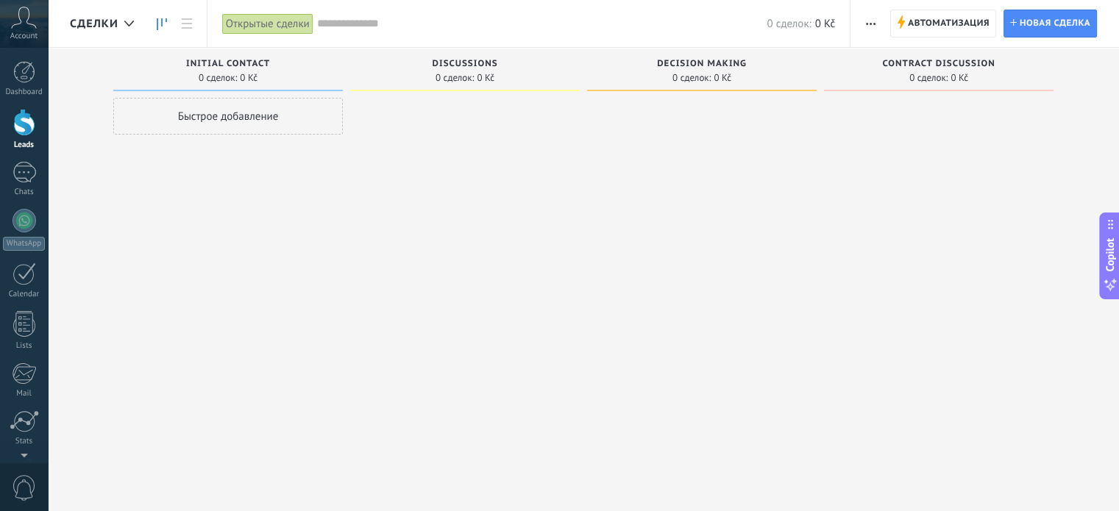
click at [452, 56] on div "Discussions 0 сделок: 0 Kč" at bounding box center [465, 69] width 230 height 43
click at [456, 69] on div "Discussions" at bounding box center [465, 65] width 215 height 13
click at [481, 85] on div "Discussions 0 сделок: 0 Kč" at bounding box center [465, 69] width 230 height 43
drag, startPoint x: 652, startPoint y: 71, endPoint x: 675, endPoint y: 72, distance: 23.6
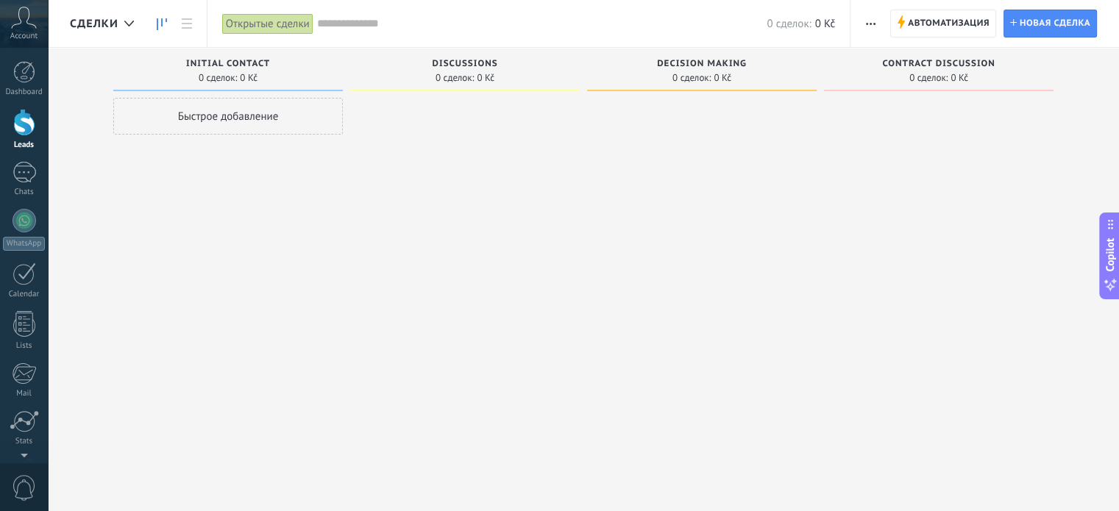
click at [652, 71] on div "0 сделок: 0 Kč" at bounding box center [701, 77] width 215 height 13
click at [715, 77] on span "0 Kč" at bounding box center [723, 78] width 18 height 9
click at [792, 87] on div "Decision making 0 сделок: 0 Kč" at bounding box center [702, 69] width 230 height 43
click at [936, 27] on span "Автоматизация" at bounding box center [949, 23] width 82 height 26
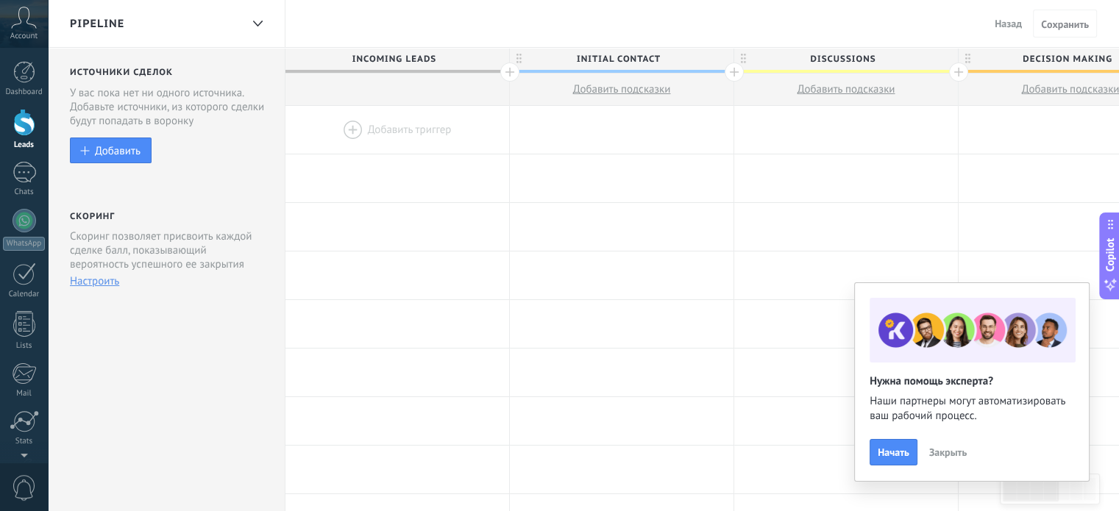
click at [400, 48] on span "Incoming leads" at bounding box center [393, 59] width 216 height 23
click at [390, 57] on span "Incoming leads" at bounding box center [393, 59] width 216 height 23
click at [945, 447] on span "Закрыть" at bounding box center [948, 452] width 38 height 10
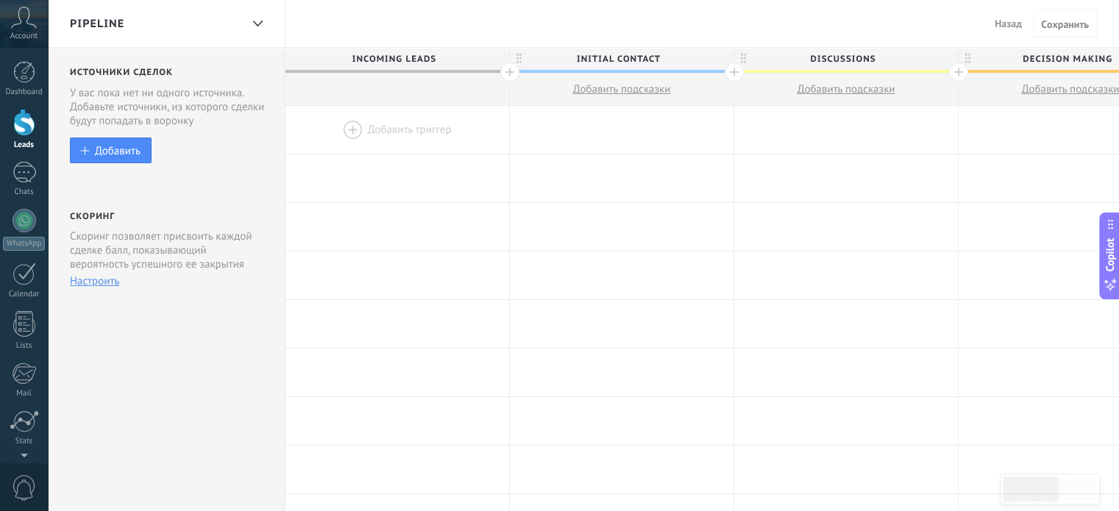
click at [414, 139] on div at bounding box center [397, 130] width 224 height 48
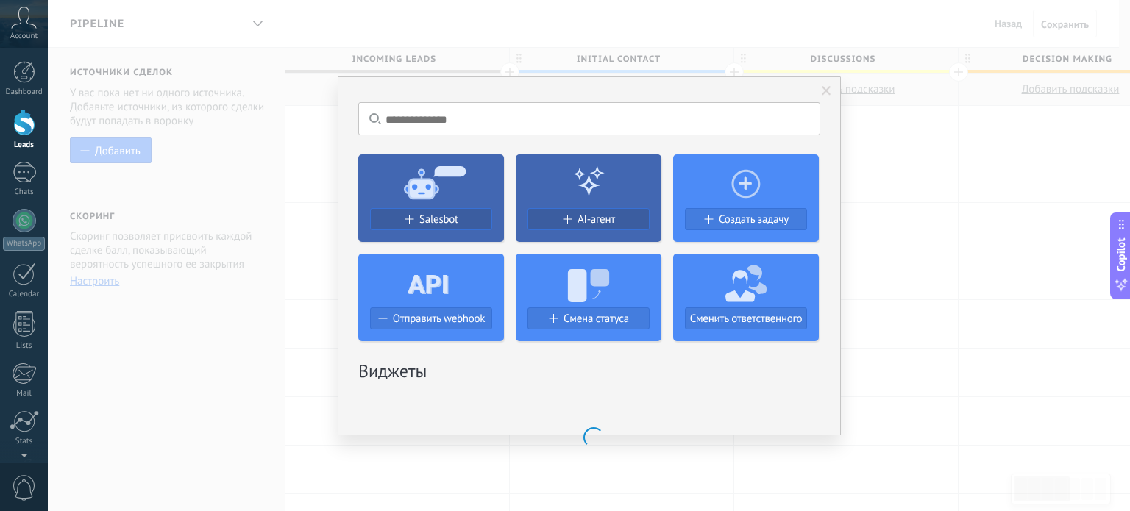
click at [238, 202] on div "Ничего не найдено. Salesbot AI-агент Создать задачу Отправить webhook Смена ста…" at bounding box center [589, 255] width 1082 height 511
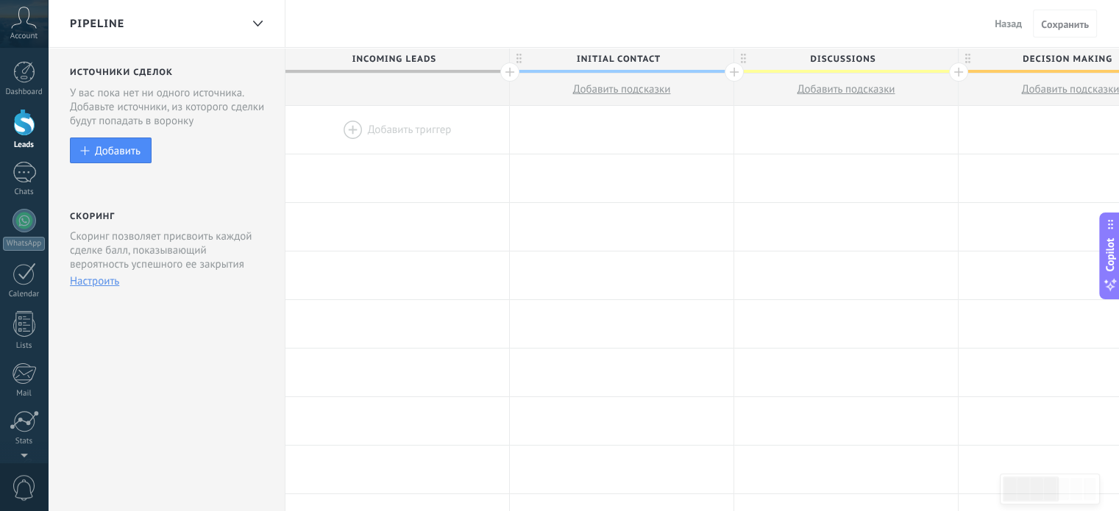
click at [182, 23] on div "Pipeline" at bounding box center [155, 23] width 171 height 47
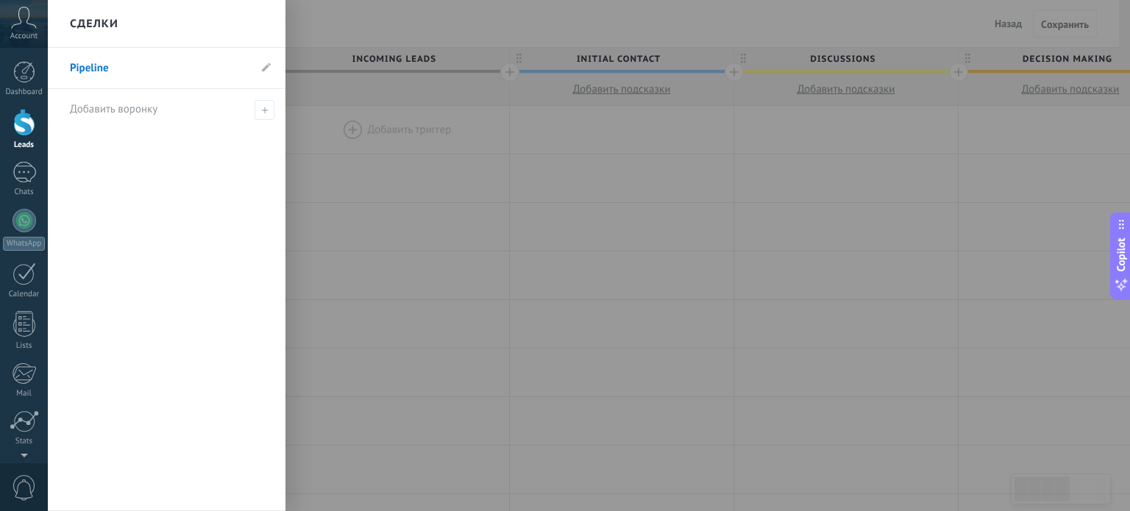
click at [24, 26] on icon at bounding box center [24, 18] width 26 height 22
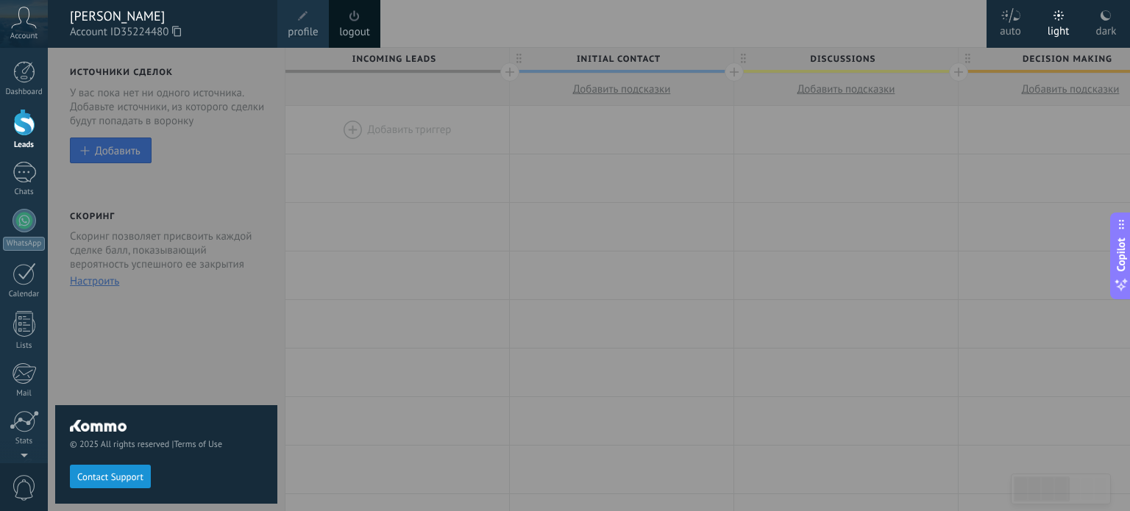
click at [697, 397] on div at bounding box center [613, 255] width 1130 height 511
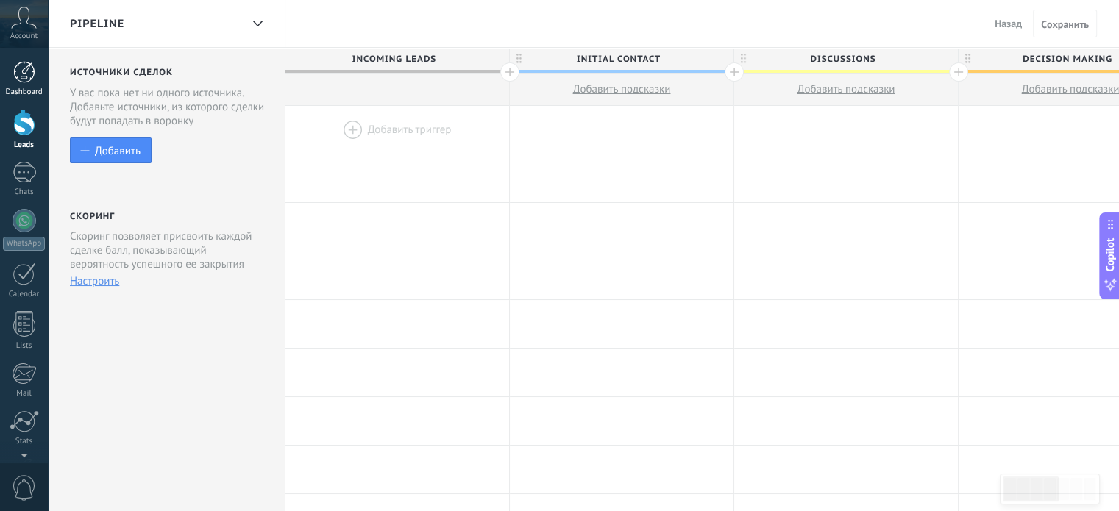
click at [23, 66] on div at bounding box center [24, 72] width 22 height 22
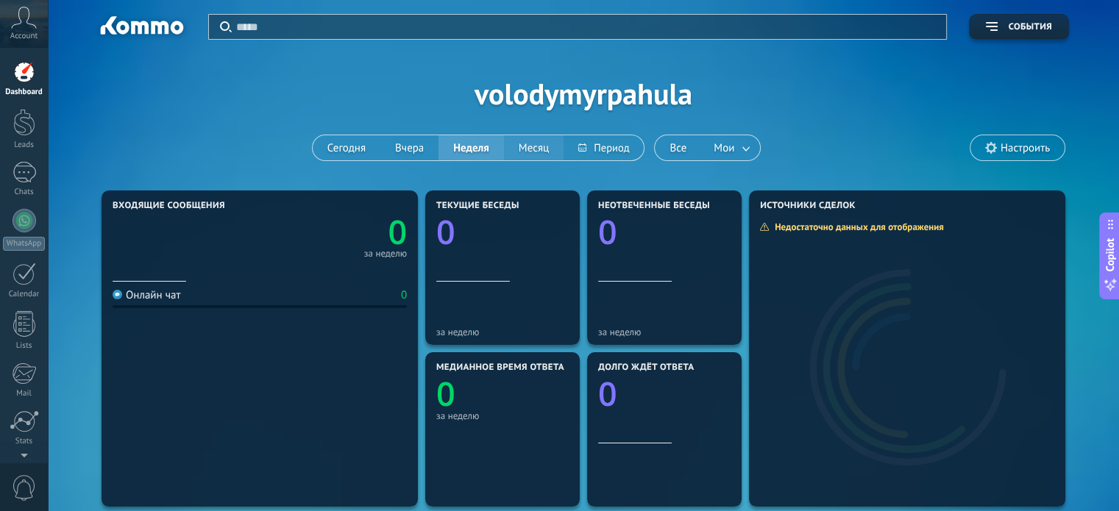
click at [530, 149] on button "Месяц" at bounding box center [534, 147] width 60 height 25
click at [6, 23] on div "Account" at bounding box center [24, 24] width 48 height 48
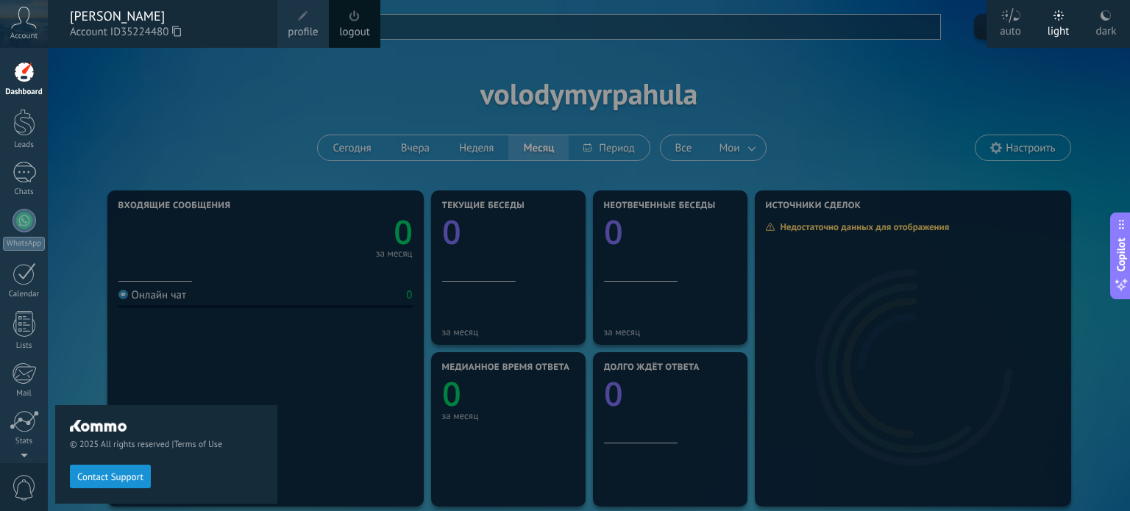
click at [170, 6] on div "Volodymyr Pahula Account ID 35224480" at bounding box center [163, 24] width 230 height 48
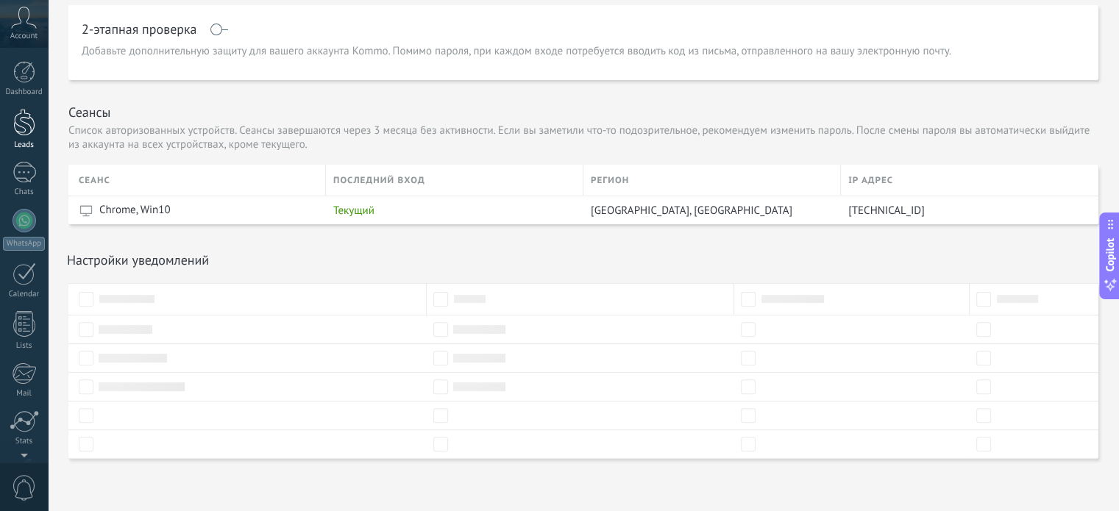
click at [15, 115] on div at bounding box center [24, 122] width 22 height 27
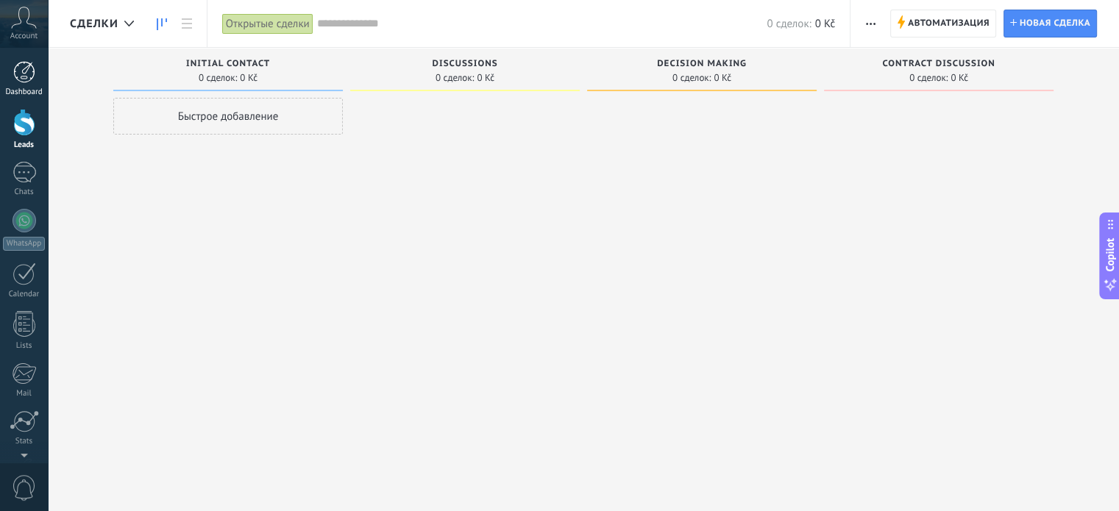
click at [16, 65] on div at bounding box center [24, 72] width 22 height 22
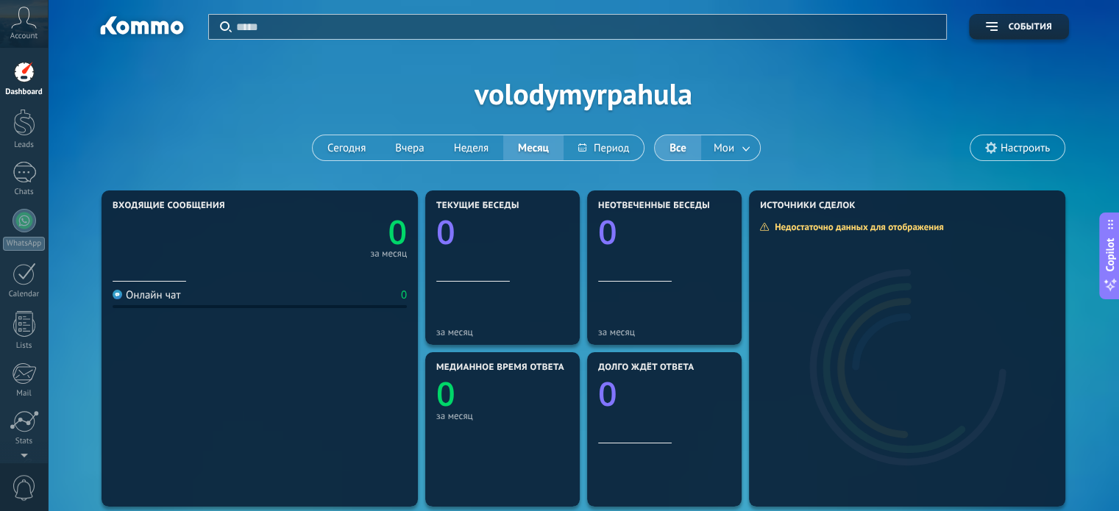
click at [22, 20] on icon at bounding box center [24, 18] width 26 height 22
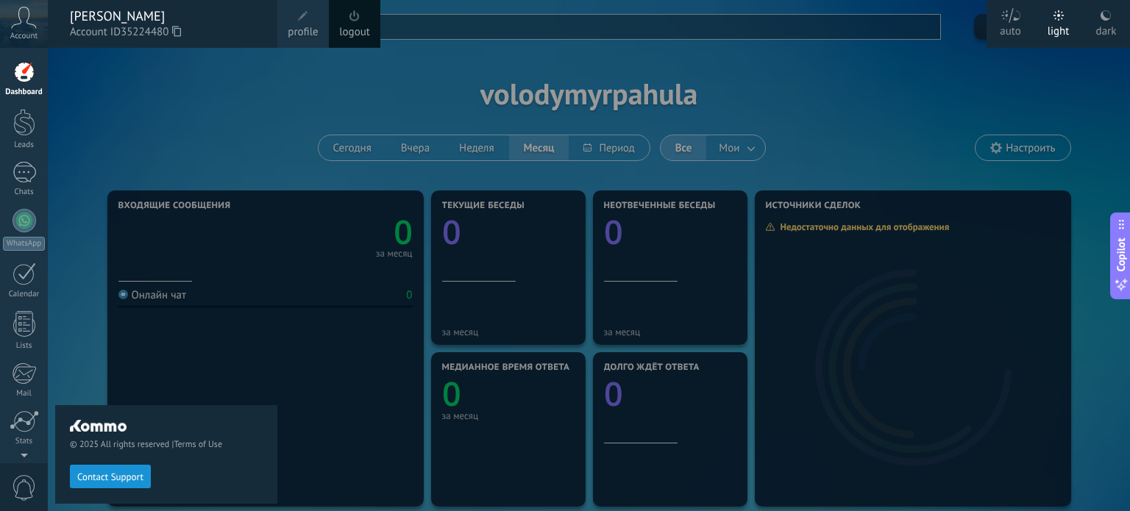
click at [23, 62] on div at bounding box center [24, 72] width 22 height 22
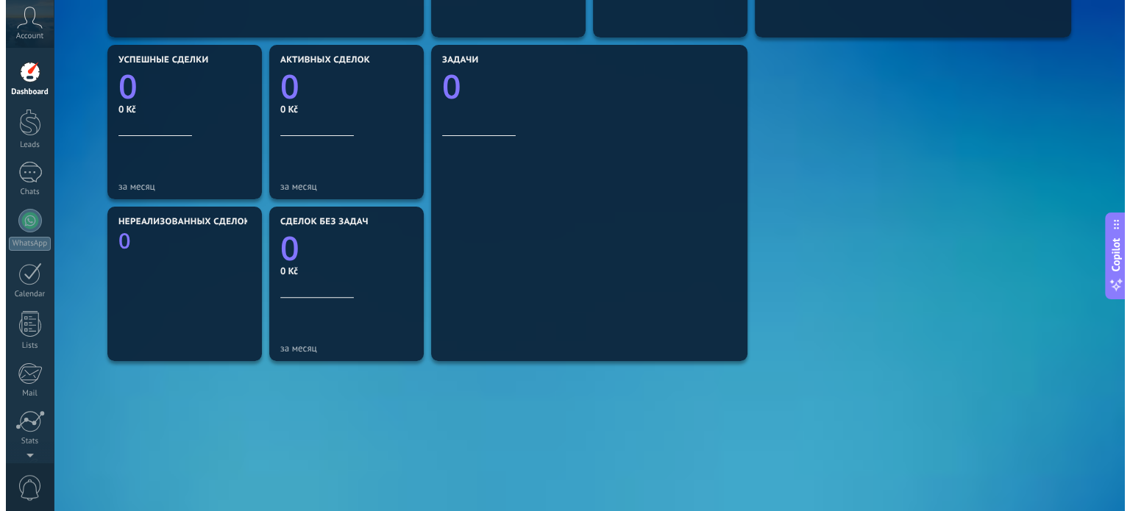
scroll to position [530, 0]
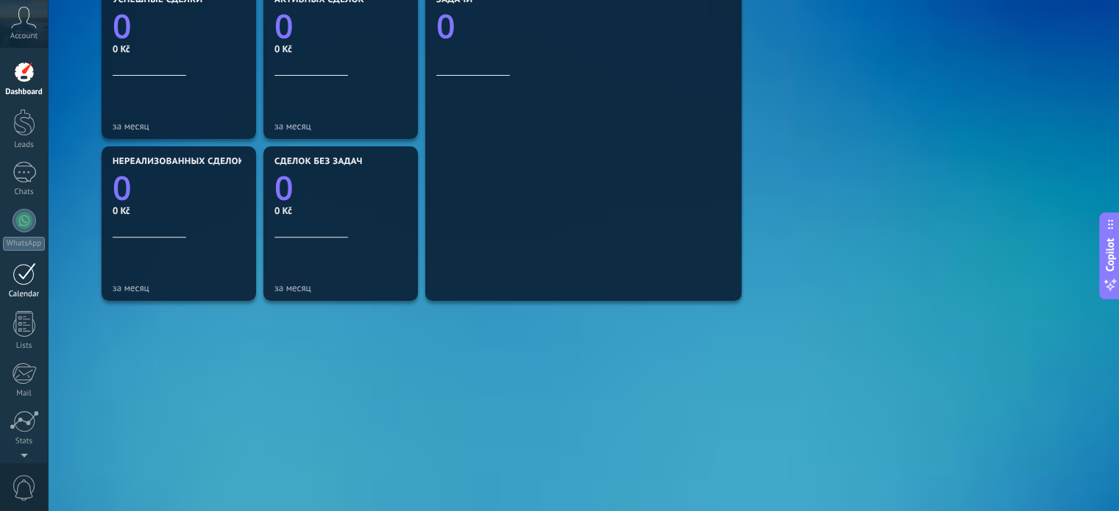
click at [26, 281] on div at bounding box center [25, 274] width 24 height 23
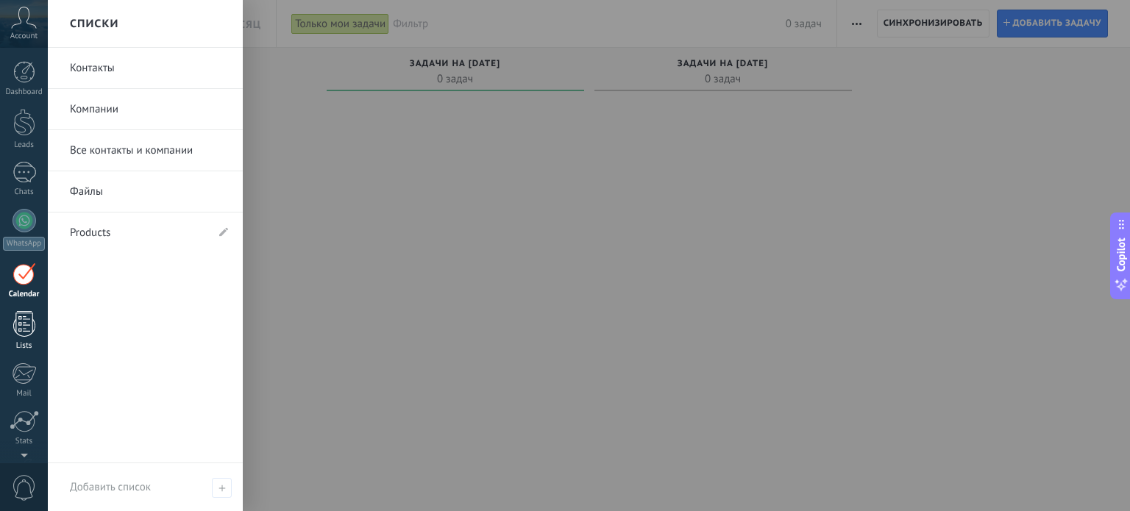
click at [21, 321] on div at bounding box center [24, 324] width 22 height 26
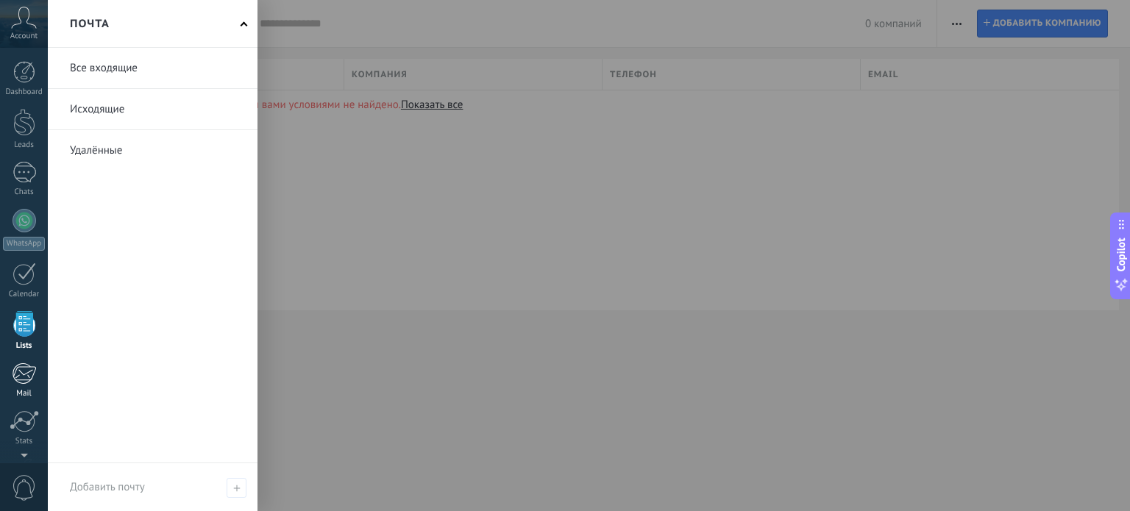
click at [21, 385] on link "Mail" at bounding box center [24, 381] width 48 height 36
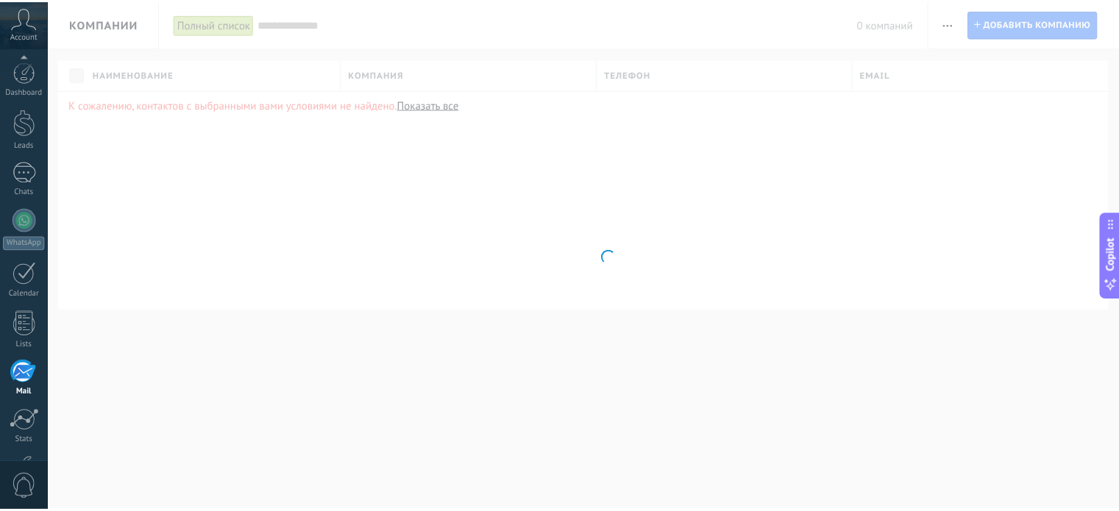
scroll to position [100, 0]
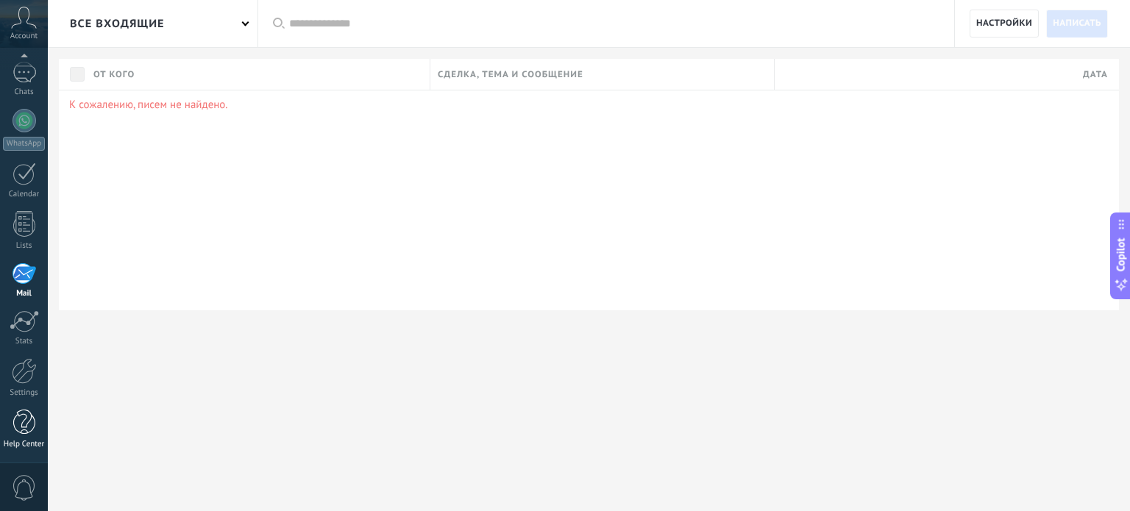
click at [18, 422] on div at bounding box center [24, 423] width 22 height 26
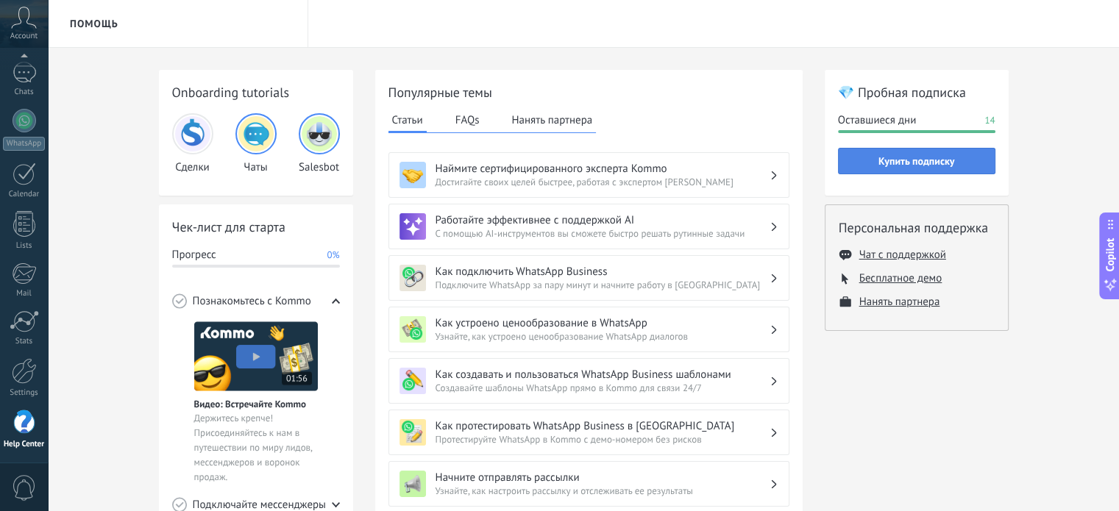
click at [894, 152] on button "Купить подписку" at bounding box center [916, 161] width 157 height 26
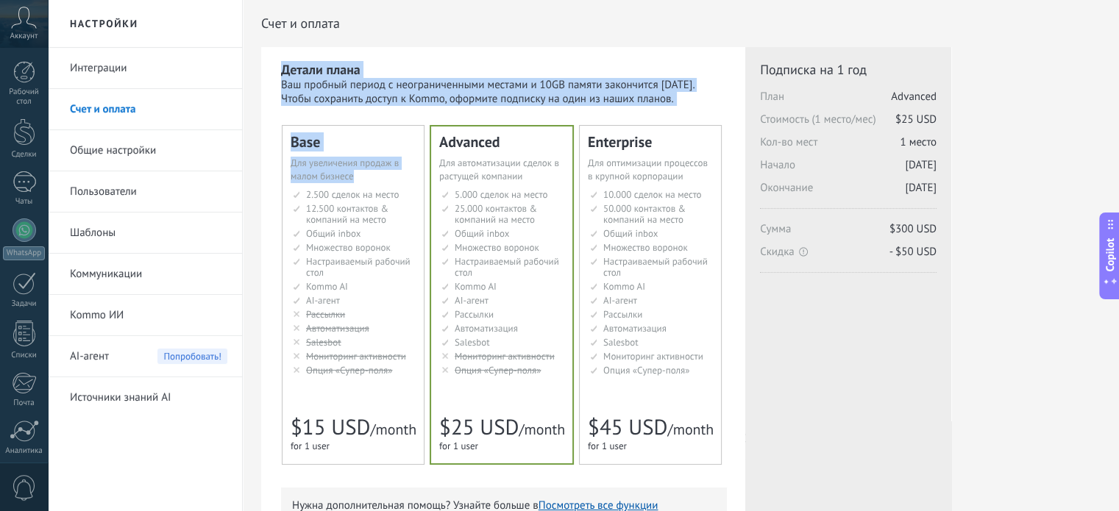
drag, startPoint x: 243, startPoint y: 73, endPoint x: 397, endPoint y: 173, distance: 184.1
click at [390, 182] on div "Счет и оплата Детали плана Ваш пробный период с неограниченными местами и 10GB …" at bounding box center [681, 471] width 876 height 942
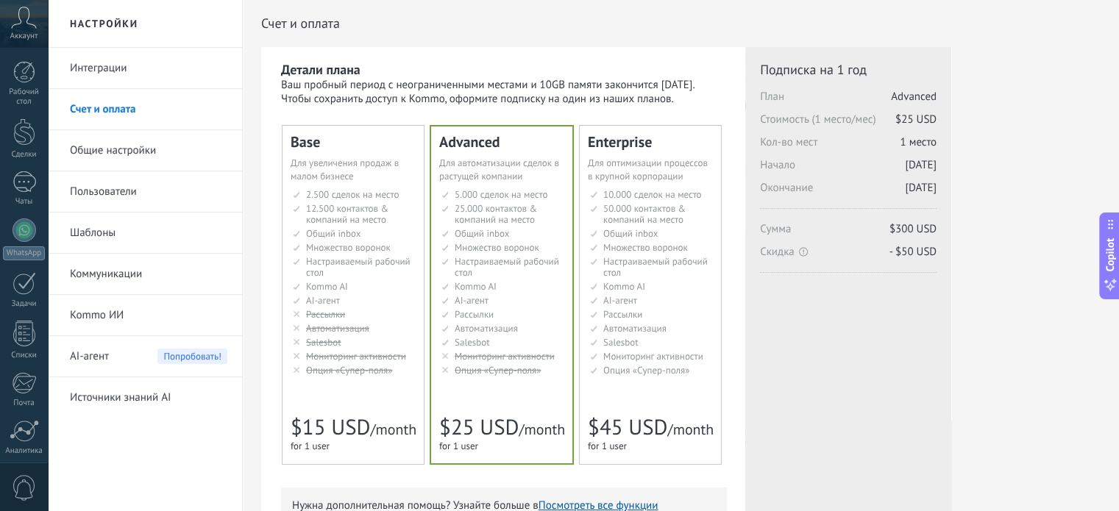
click at [438, 132] on div "Advanced Для автоматизации сделок в растущей компании For growing businesses th…" at bounding box center [501, 295] width 141 height 337
